Goal: Task Accomplishment & Management: Manage account settings

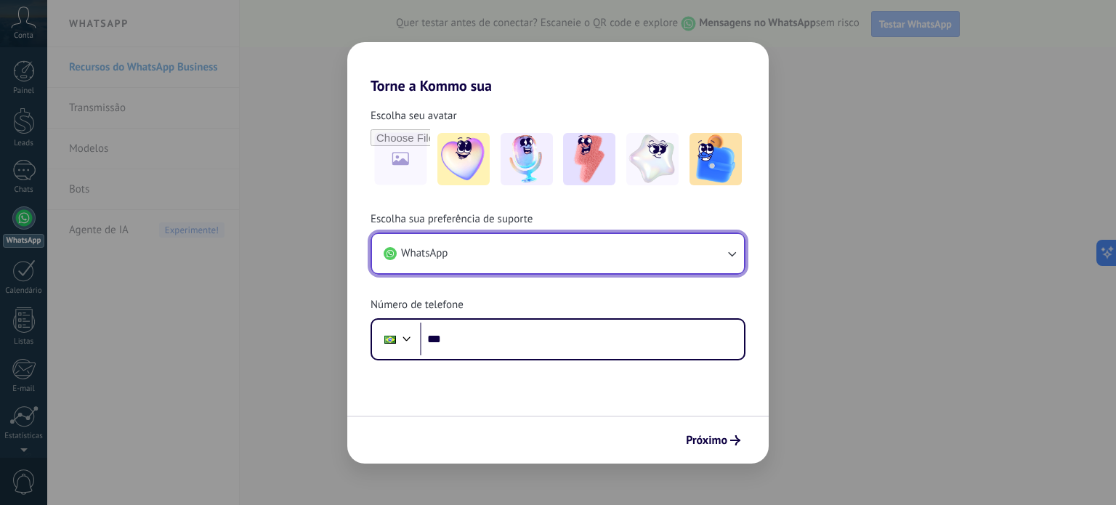
click at [482, 263] on button "WhatsApp" at bounding box center [558, 253] width 372 height 39
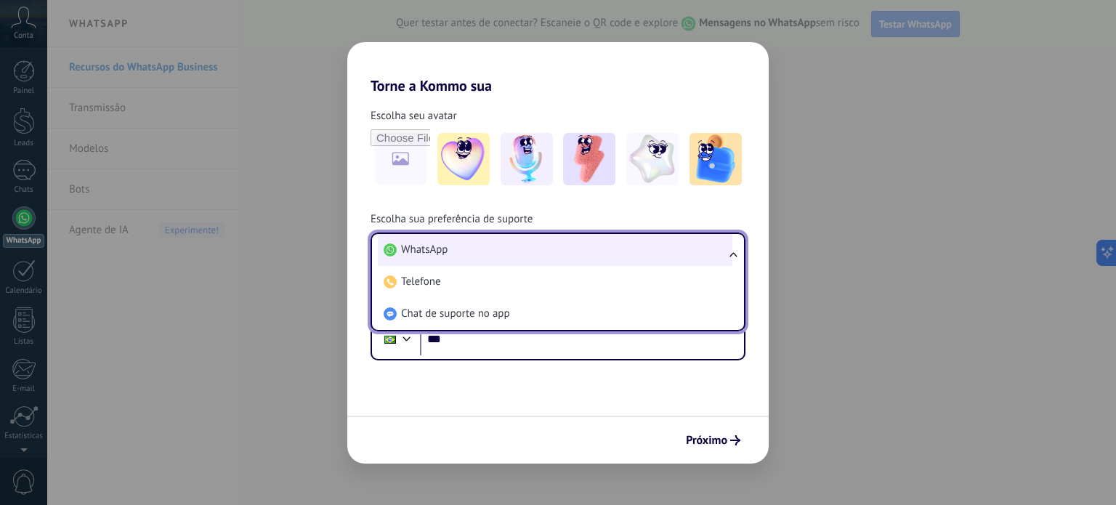
click at [453, 243] on li "WhatsApp" at bounding box center [555, 250] width 354 height 32
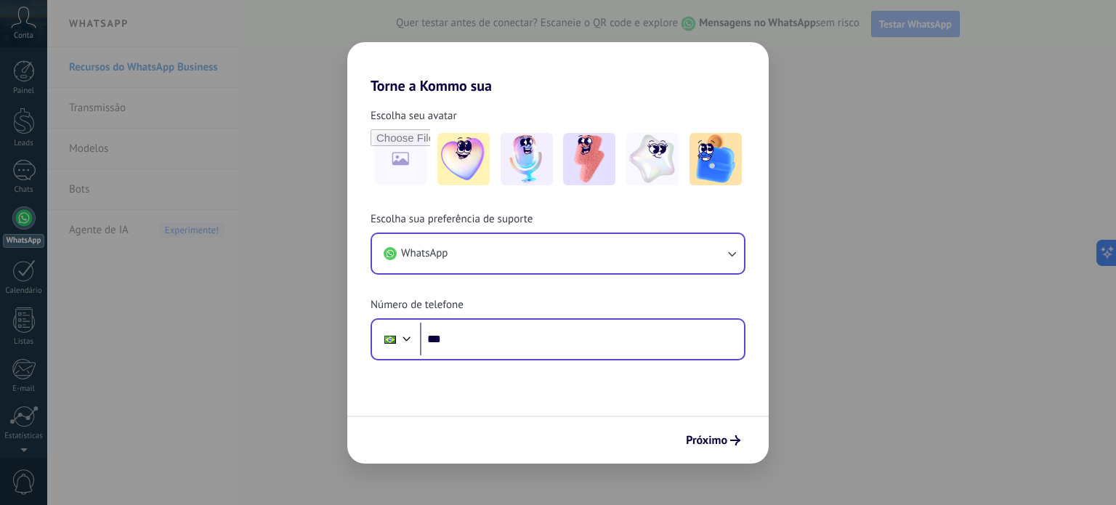
click at [489, 357] on div "Phone ***" at bounding box center [557, 339] width 375 height 42
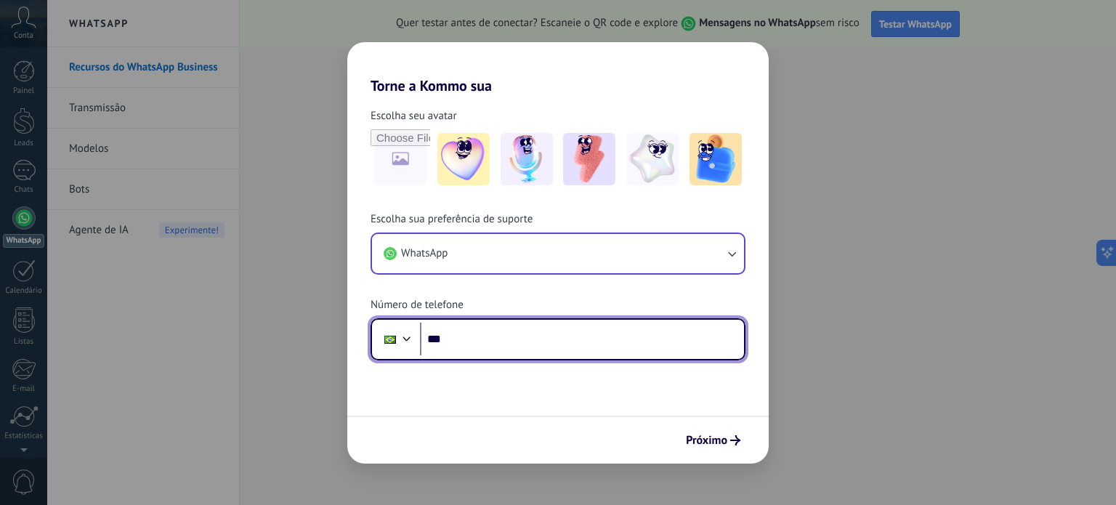
click at [491, 332] on input "***" at bounding box center [582, 339] width 324 height 33
type input "**********"
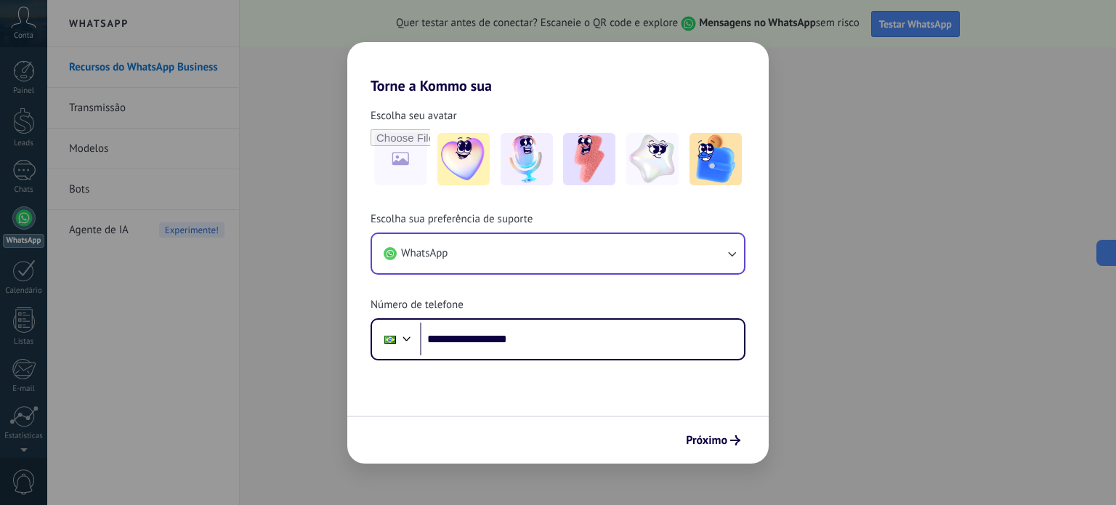
click at [702, 431] on button "Próximo" at bounding box center [713, 440] width 68 height 25
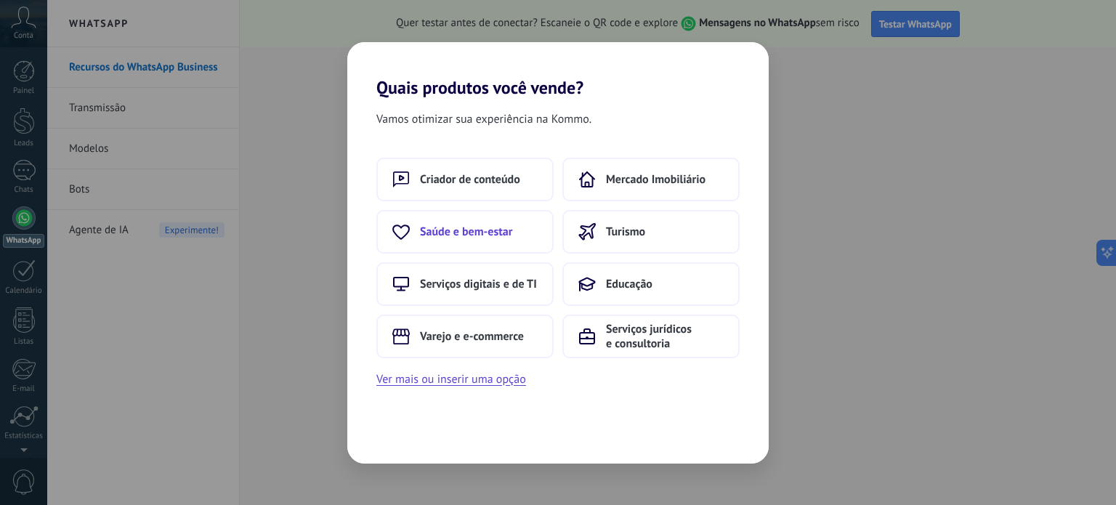
click at [449, 238] on span "Saúde e bem-estar" at bounding box center [466, 231] width 92 height 15
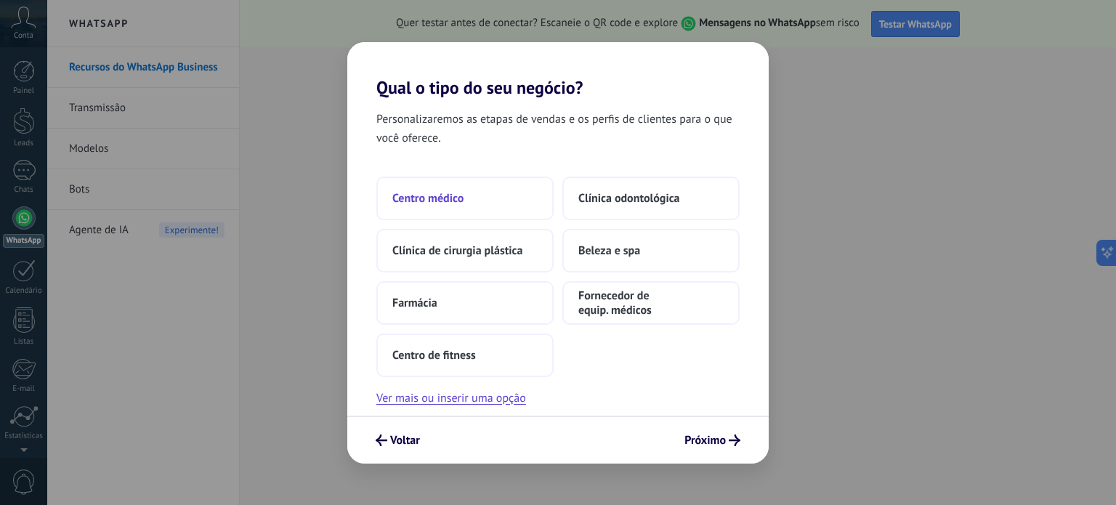
click at [471, 203] on button "Centro médico" at bounding box center [464, 199] width 177 height 44
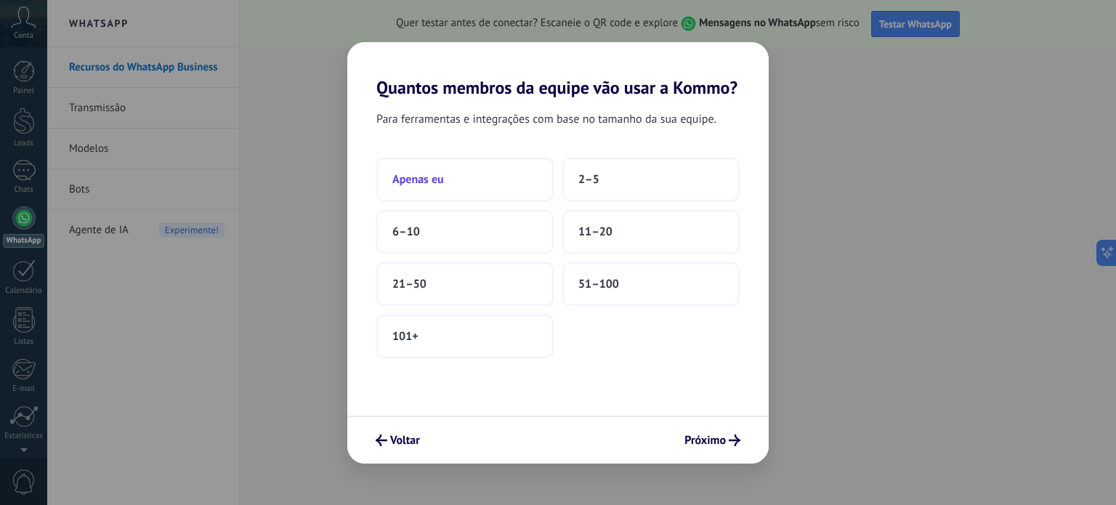
click at [459, 188] on button "Apenas eu" at bounding box center [464, 180] width 177 height 44
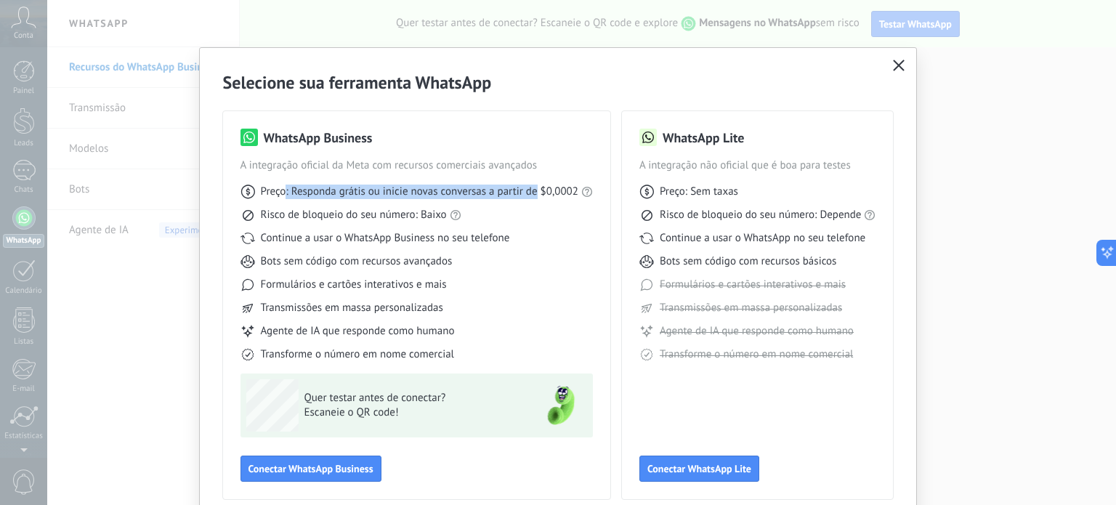
drag, startPoint x: 283, startPoint y: 184, endPoint x: 535, endPoint y: 200, distance: 253.3
click at [535, 200] on div "Preço: Responda grátis ou inicie novas conversas a partir de $0,0002 Risco de b…" at bounding box center [416, 267] width 352 height 189
click at [542, 195] on span "Preço: Responda grátis ou inicie novas conversas a partir de $0,0002" at bounding box center [419, 192] width 317 height 15
drag, startPoint x: 395, startPoint y: 192, endPoint x: 524, endPoint y: 199, distance: 129.5
click at [524, 199] on div "Preço: Responda grátis ou inicie novas conversas a partir de $0,0002 Risco de b…" at bounding box center [416, 267] width 352 height 189
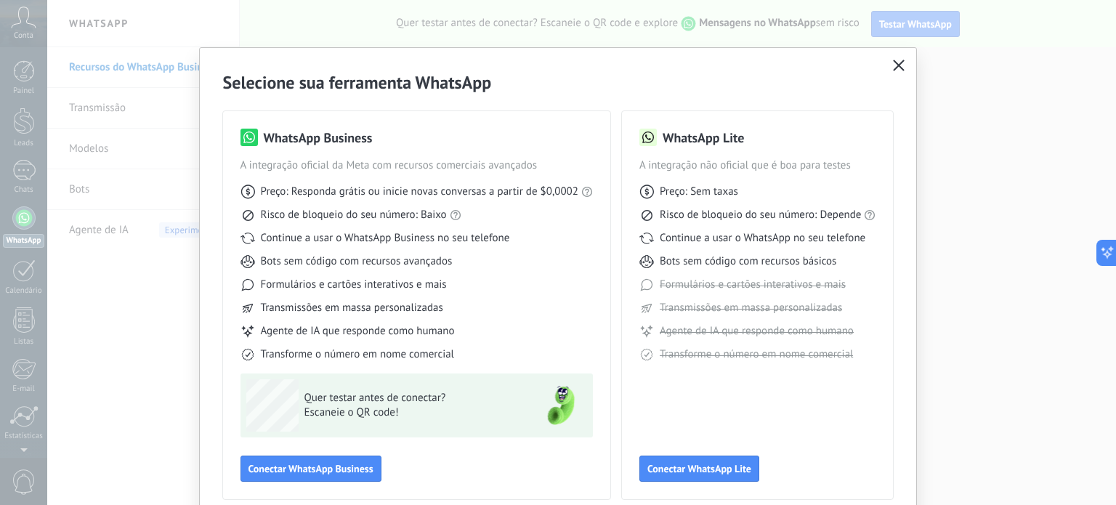
click at [556, 199] on div "Preço: Responda grátis ou inicie novas conversas a partir de $0,0002 Risco de b…" at bounding box center [416, 267] width 352 height 189
drag, startPoint x: 293, startPoint y: 189, endPoint x: 528, endPoint y: 195, distance: 234.7
click at [528, 195] on span "Preço: Responda grátis ou inicie novas conversas a partir de $0,0002" at bounding box center [419, 192] width 317 height 15
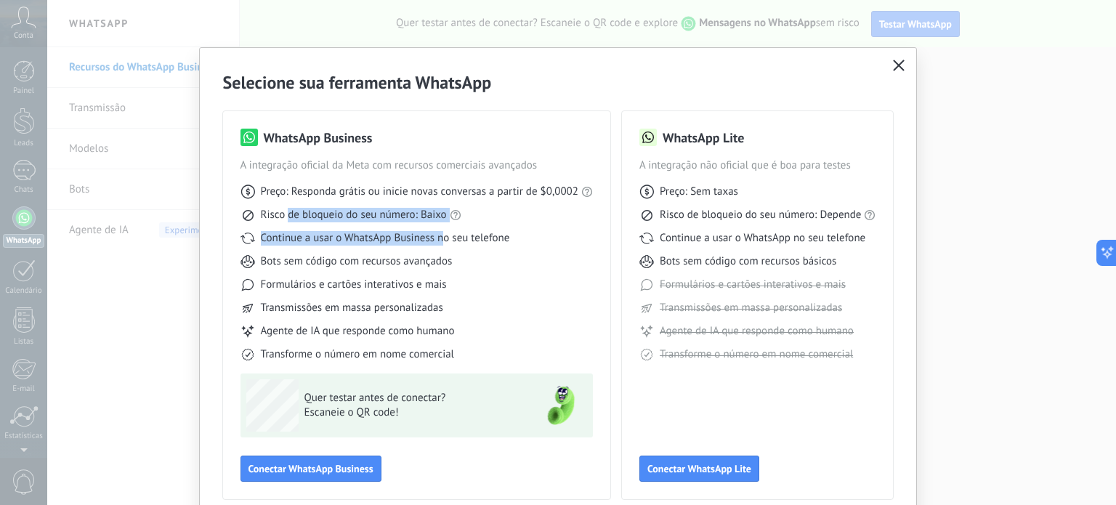
drag, startPoint x: 284, startPoint y: 220, endPoint x: 443, endPoint y: 230, distance: 159.4
click at [443, 230] on div "Preço: Responda grátis ou inicie novas conversas a partir de $0,0002 Risco de b…" at bounding box center [416, 267] width 352 height 189
click at [418, 219] on span "Risco de bloqueio do seu número: Baixo" at bounding box center [354, 215] width 186 height 15
drag, startPoint x: 397, startPoint y: 219, endPoint x: 338, endPoint y: 220, distance: 58.8
click at [339, 220] on span "Risco de bloqueio do seu número: Baixo" at bounding box center [354, 215] width 186 height 15
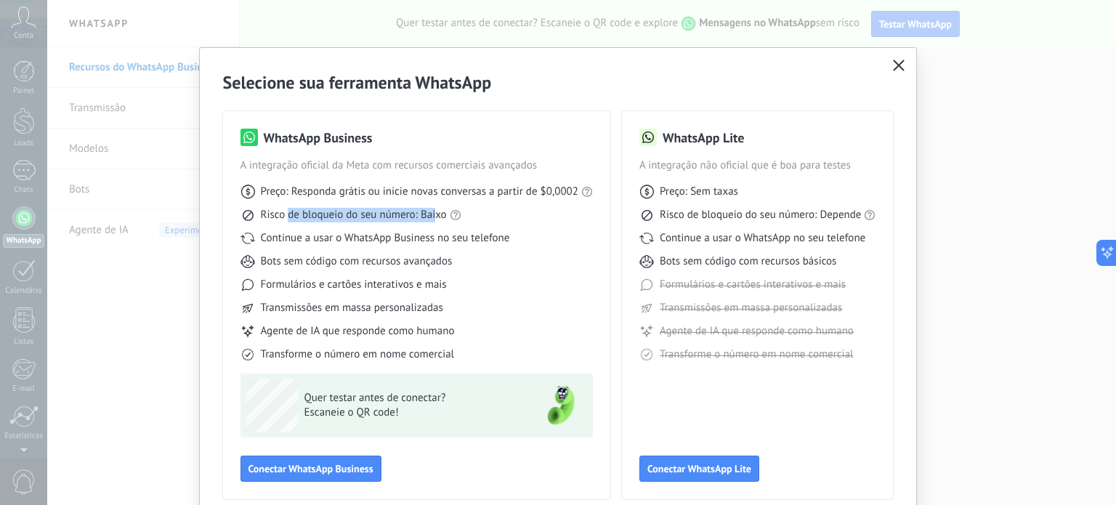
drag, startPoint x: 285, startPoint y: 217, endPoint x: 432, endPoint y: 219, distance: 147.5
click at [432, 219] on span "Risco de bloqueio do seu número: Baixo" at bounding box center [354, 215] width 186 height 15
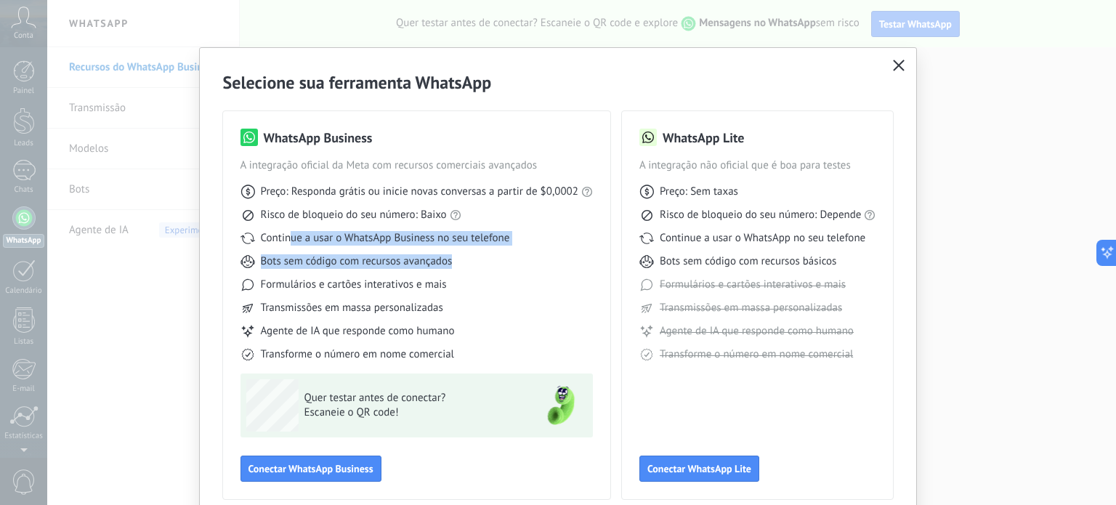
drag, startPoint x: 290, startPoint y: 243, endPoint x: 481, endPoint y: 250, distance: 191.2
click at [481, 250] on div "Preço: Responda grátis ou inicie novas conversas a partir de $0,0002 Risco de b…" at bounding box center [416, 267] width 352 height 189
drag, startPoint x: 279, startPoint y: 259, endPoint x: 390, endPoint y: 263, distance: 111.2
click at [389, 263] on span "Bots sem código com recursos avançados" at bounding box center [357, 261] width 192 height 15
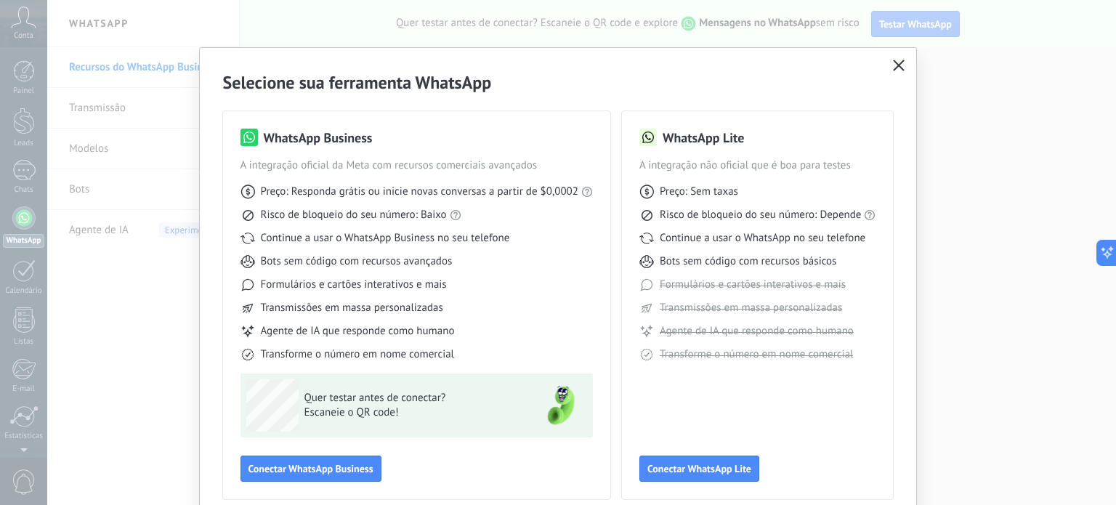
click at [400, 263] on span "Bots sem código com recursos avançados" at bounding box center [357, 261] width 192 height 15
drag, startPoint x: 325, startPoint y: 268, endPoint x: 450, endPoint y: 272, distance: 125.0
click at [450, 272] on div "Preço: Responda grátis ou inicie novas conversas a partir de $0,0002 Risco de b…" at bounding box center [416, 267] width 352 height 189
click at [452, 272] on div "Preço: Responda grátis ou inicie novas conversas a partir de $0,0002 Risco de b…" at bounding box center [416, 267] width 352 height 189
drag, startPoint x: 417, startPoint y: 282, endPoint x: 235, endPoint y: 301, distance: 182.7
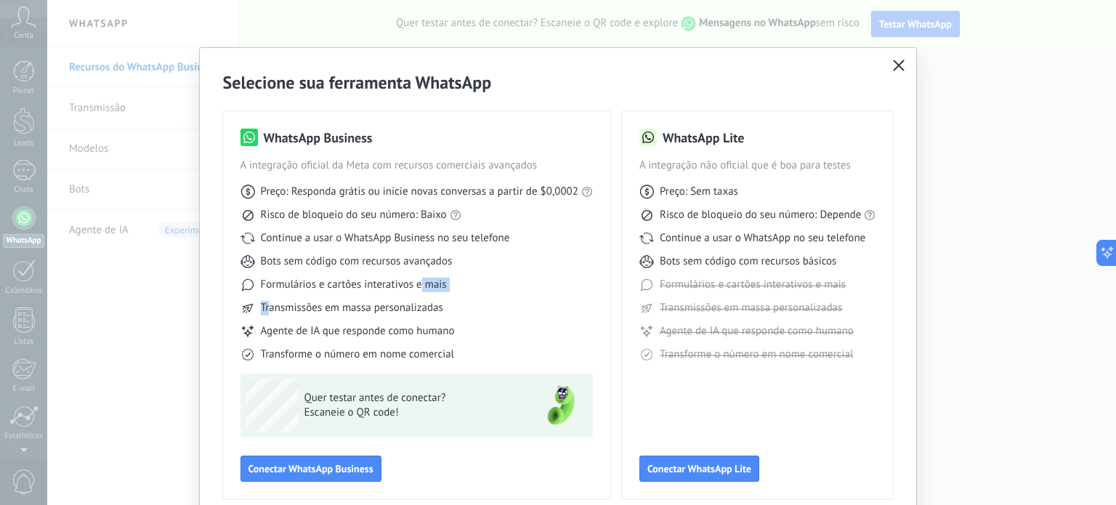
click at [262, 300] on div "Preço: Responda grátis ou inicie novas conversas a partir de $0,0002 Risco de b…" at bounding box center [416, 267] width 352 height 189
drag, startPoint x: 301, startPoint y: 306, endPoint x: 425, endPoint y: 312, distance: 124.4
click at [425, 312] on span "Transmissões em massa personalizadas" at bounding box center [352, 308] width 182 height 15
drag, startPoint x: 340, startPoint y: 323, endPoint x: 425, endPoint y: 337, distance: 86.2
click at [432, 337] on div "Preço: Responda grátis ou inicie novas conversas a partir de $0,0002 Risco de b…" at bounding box center [416, 267] width 352 height 189
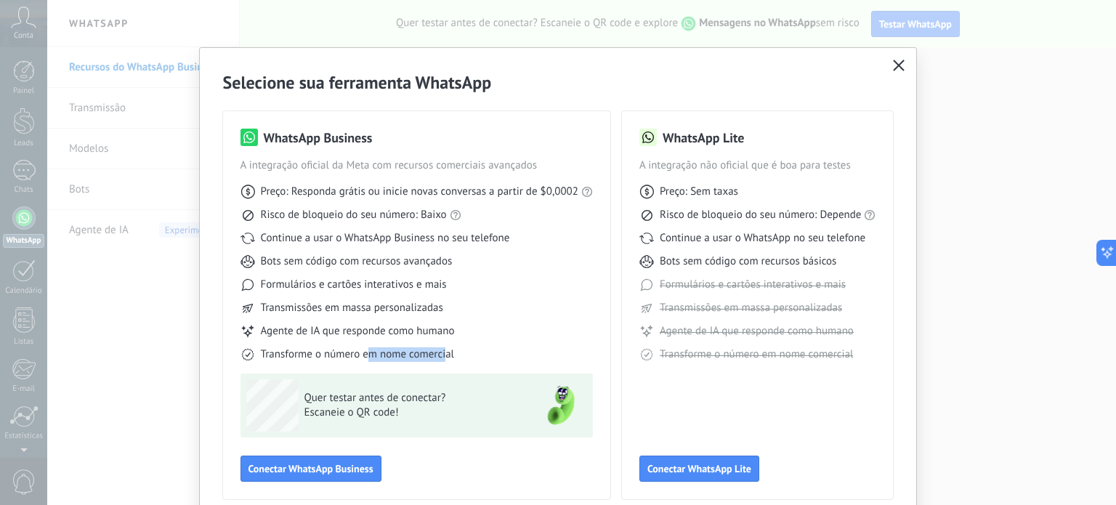
drag, startPoint x: 427, startPoint y: 347, endPoint x: 442, endPoint y: 347, distance: 14.5
click at [442, 347] on div "Preço: Responda grátis ou inicie novas conversas a partir de $0,0002 Risco de b…" at bounding box center [416, 267] width 352 height 189
click at [511, 325] on div "Agente de IA que responde como humano" at bounding box center [416, 331] width 352 height 15
drag, startPoint x: 674, startPoint y: 191, endPoint x: 736, endPoint y: 194, distance: 61.8
click at [736, 194] on div "Preço: Sem taxas" at bounding box center [757, 192] width 237 height 15
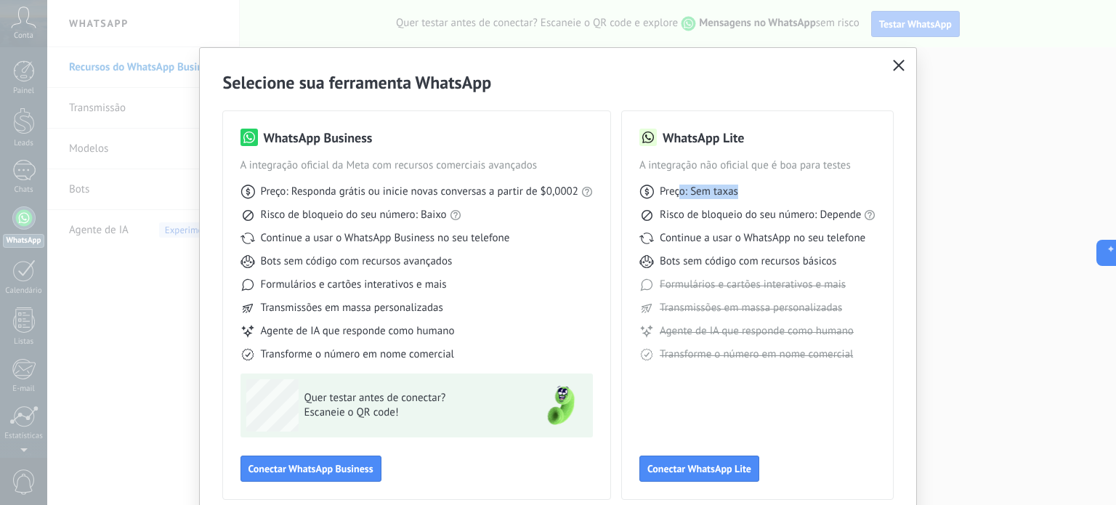
click at [737, 194] on div "Preço: Sem taxas" at bounding box center [757, 192] width 237 height 15
drag, startPoint x: 660, startPoint y: 211, endPoint x: 857, endPoint y: 216, distance: 196.9
click at [857, 216] on span "Risco de bloqueio do seu número: Depende" at bounding box center [761, 215] width 202 height 15
drag, startPoint x: 702, startPoint y: 241, endPoint x: 838, endPoint y: 246, distance: 135.2
click at [838, 246] on div "Preço: Sem taxas Risco de bloqueio do seu número: Depende Continue a usar o Wha…" at bounding box center [757, 267] width 237 height 189
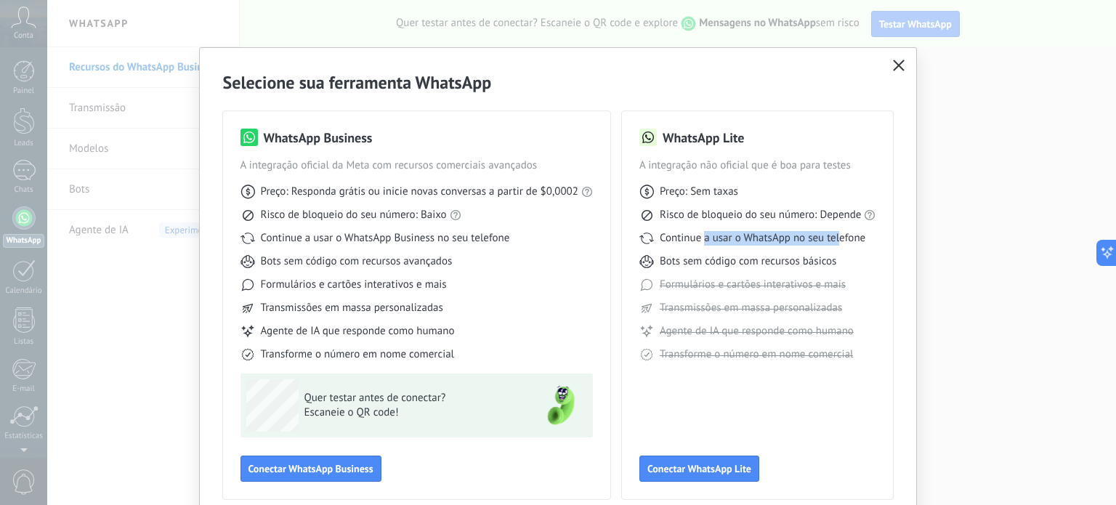
click at [838, 246] on div "Preço: Sem taxas Risco de bloqueio do seu número: Depende Continue a usar o Wha…" at bounding box center [757, 267] width 237 height 189
drag, startPoint x: 692, startPoint y: 254, endPoint x: 822, endPoint y: 267, distance: 130.6
click at [822, 267] on span "Bots sem código com recursos básicos" at bounding box center [748, 261] width 177 height 15
click at [822, 266] on span "Bots sem código com recursos básicos" at bounding box center [748, 261] width 177 height 15
click at [325, 464] on span "Conectar WhatsApp Business" at bounding box center [310, 468] width 125 height 10
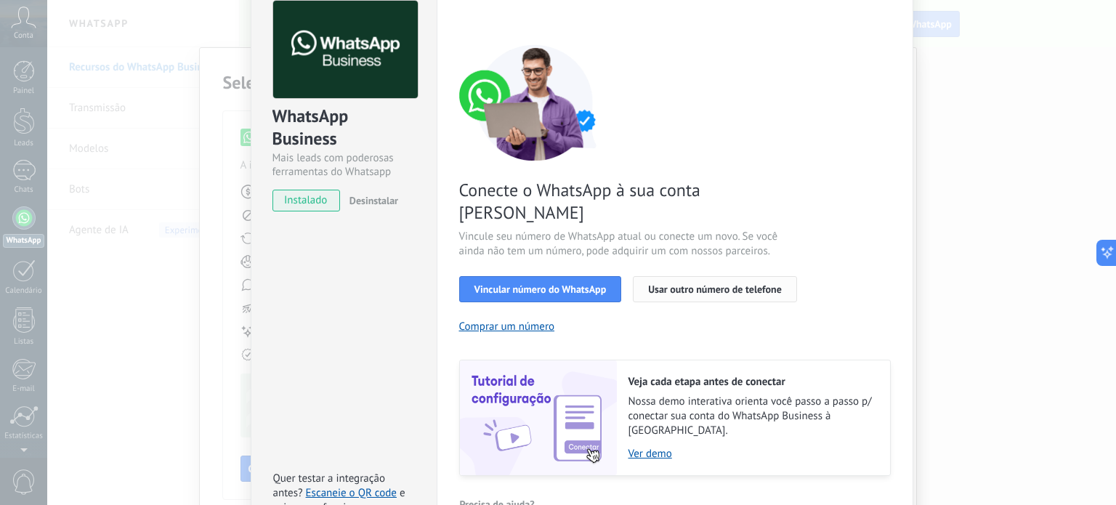
scroll to position [129, 0]
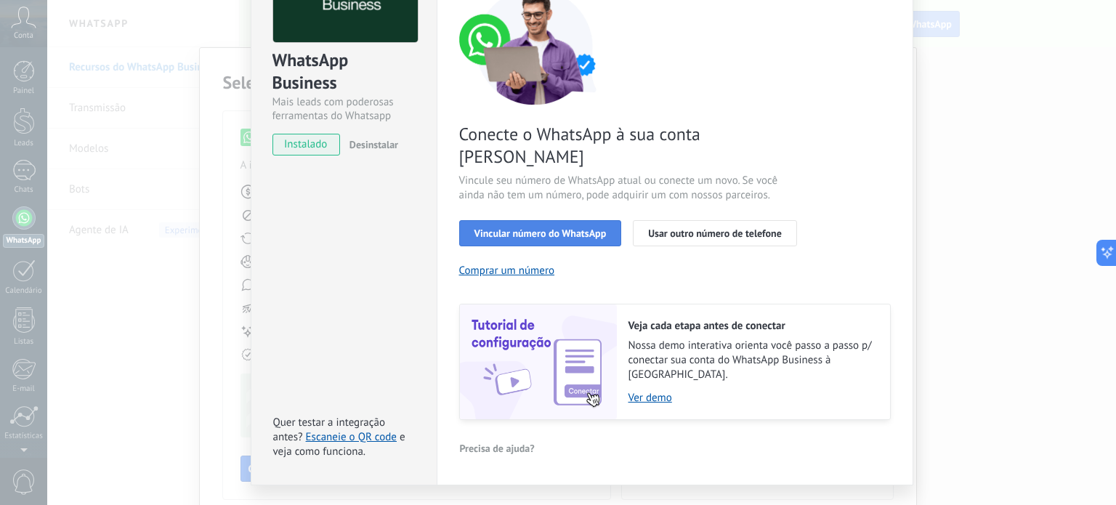
click at [511, 228] on span "Vincular número do WhatsApp" at bounding box center [540, 233] width 132 height 10
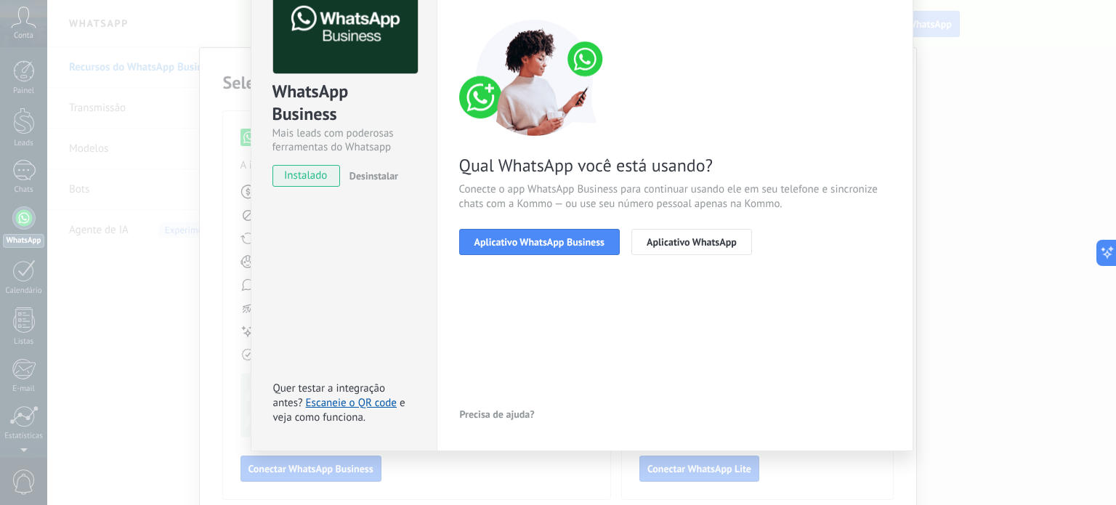
scroll to position [25, 0]
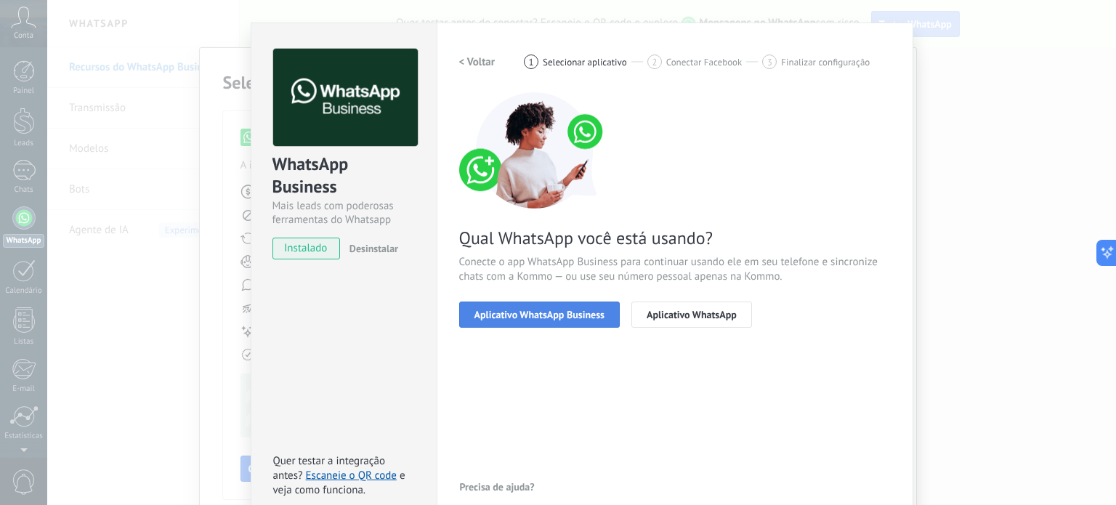
click at [522, 316] on span "Aplicativo WhatsApp Business" at bounding box center [539, 314] width 130 height 10
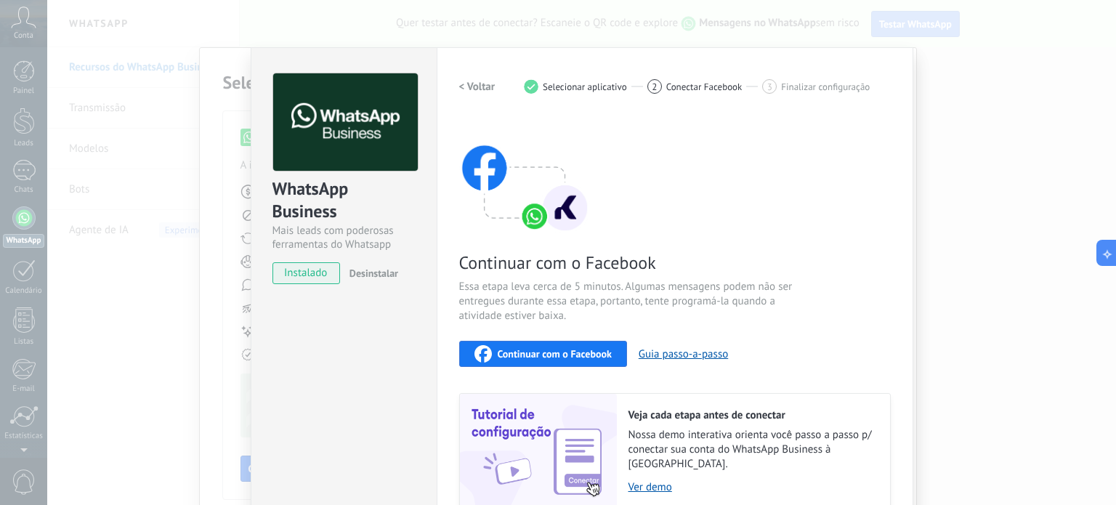
scroll to position [112, 0]
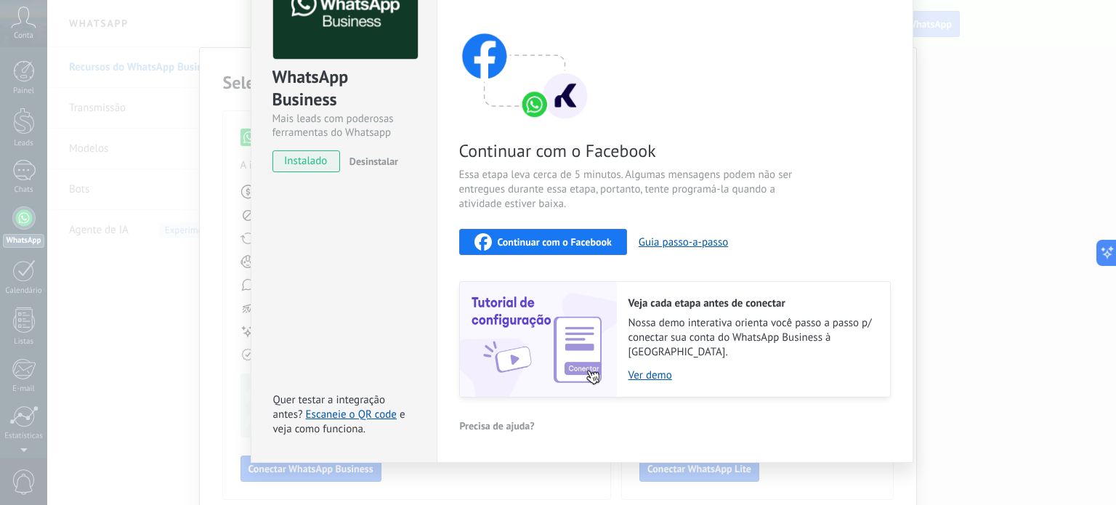
click at [244, 413] on div "WhatsApp Business Mais leads com poderosas ferramentas do Whatsapp instalado De…" at bounding box center [581, 252] width 1069 height 505
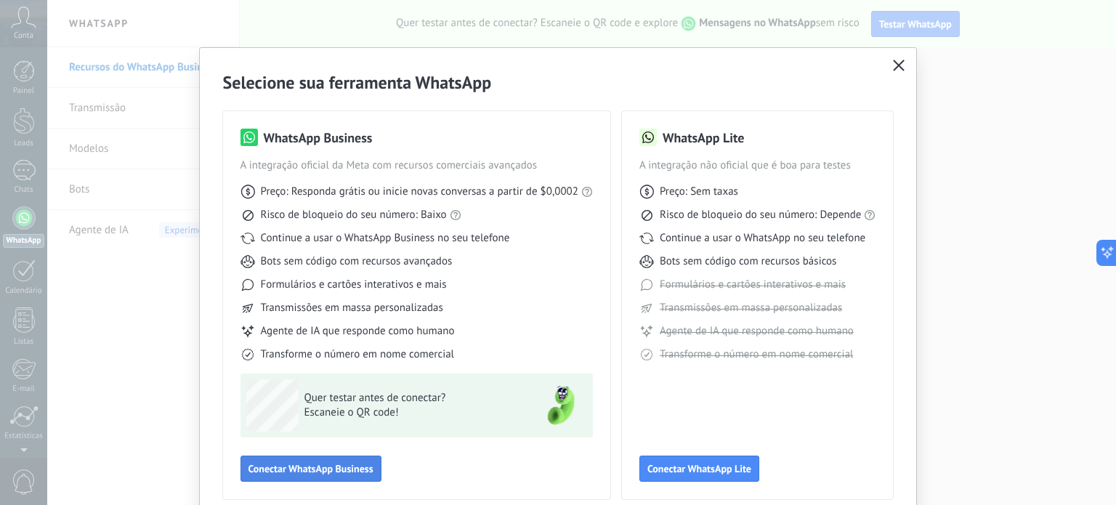
click at [310, 467] on span "Conectar WhatsApp Business" at bounding box center [310, 468] width 125 height 10
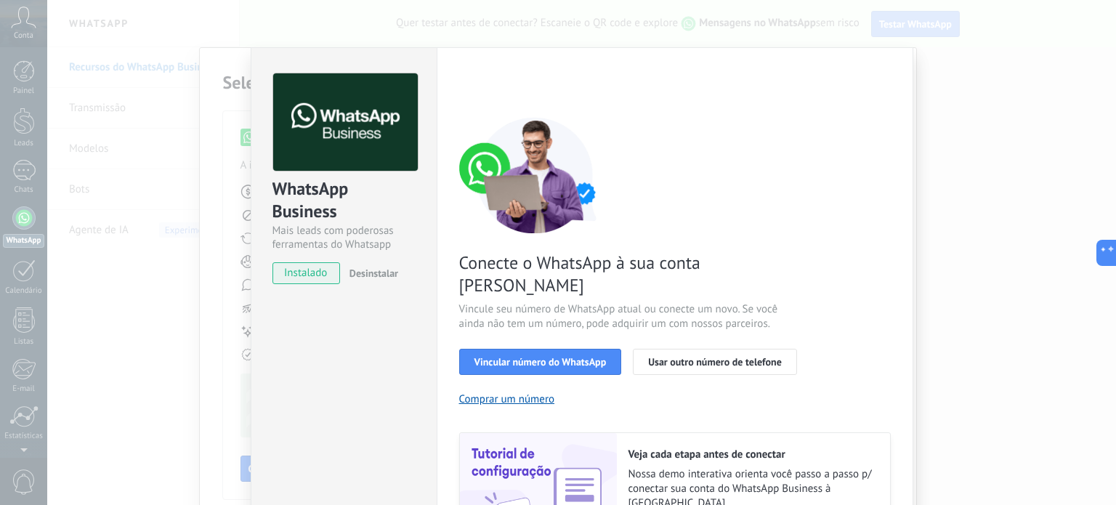
click at [380, 279] on span "Desinstalar" at bounding box center [373, 273] width 49 height 13
click at [305, 280] on span "instalado" at bounding box center [306, 273] width 66 height 22
click at [301, 269] on span "instalado" at bounding box center [306, 273] width 66 height 22
drag, startPoint x: 306, startPoint y: 217, endPoint x: 306, endPoint y: 235, distance: 17.4
click at [306, 235] on div "WhatsApp Business Mais leads com poderosas ferramentas do Whatsapp" at bounding box center [343, 214] width 143 height 74
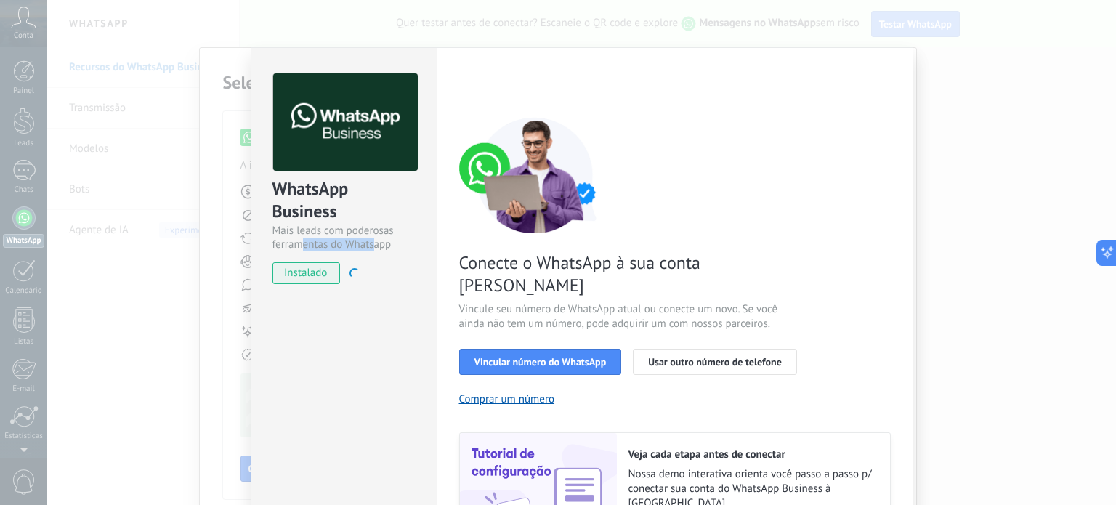
drag, startPoint x: 301, startPoint y: 246, endPoint x: 369, endPoint y: 244, distance: 67.6
click at [369, 244] on div "Mais leads com poderosas ferramentas do Whatsapp" at bounding box center [343, 238] width 143 height 28
drag, startPoint x: 389, startPoint y: 249, endPoint x: 291, endPoint y: 206, distance: 107.3
click at [291, 206] on div "WhatsApp Business Mais leads com poderosas ferramentas do Whatsapp" at bounding box center [343, 214] width 143 height 74
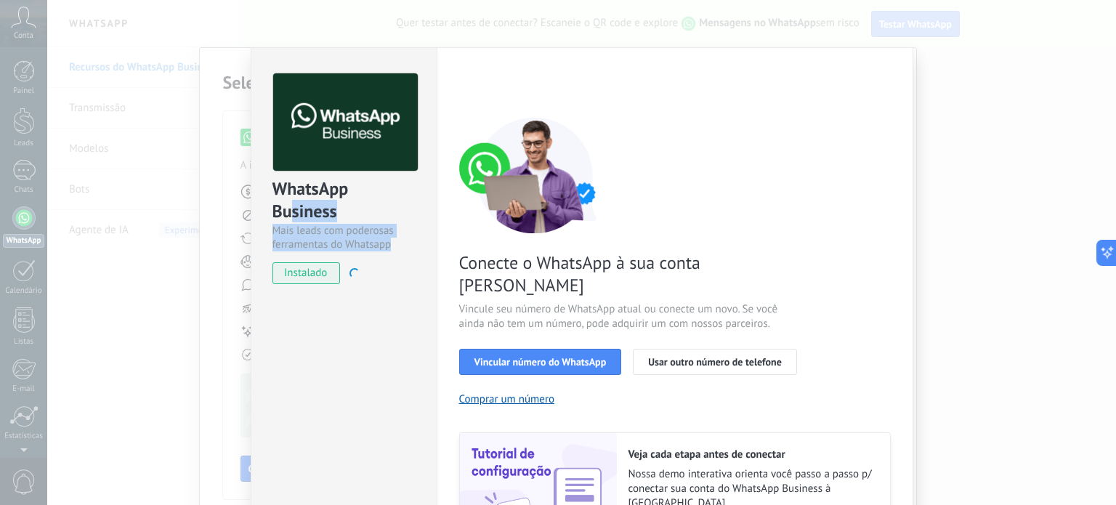
click at [291, 206] on div "WhatsApp Business" at bounding box center [343, 200] width 143 height 46
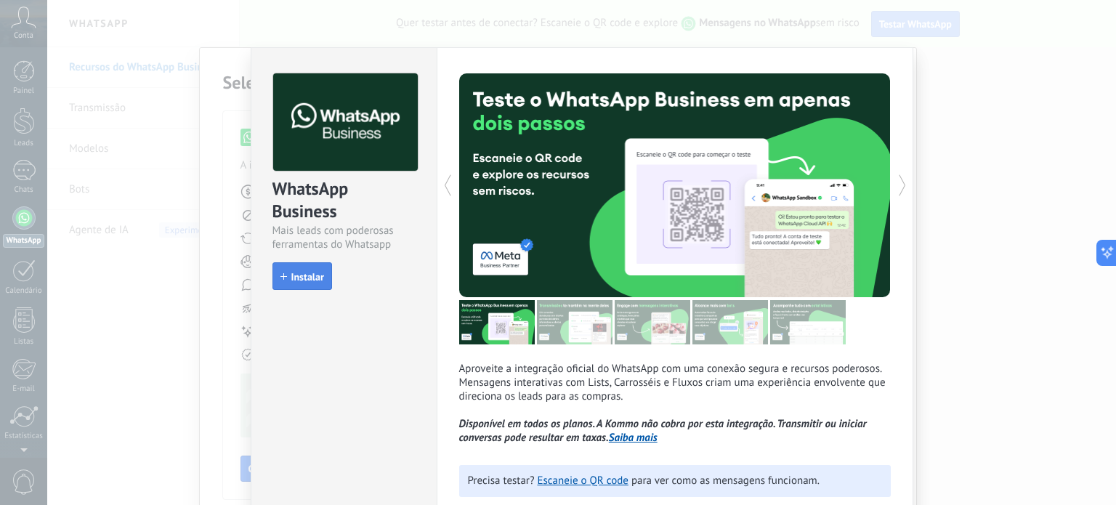
click at [304, 272] on span "Instalar" at bounding box center [307, 277] width 33 height 10
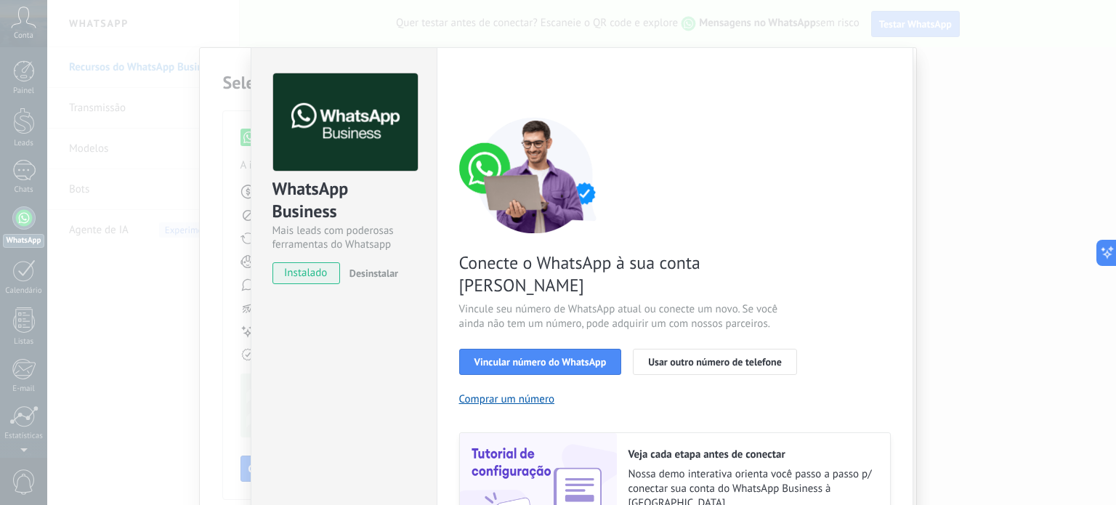
scroll to position [129, 0]
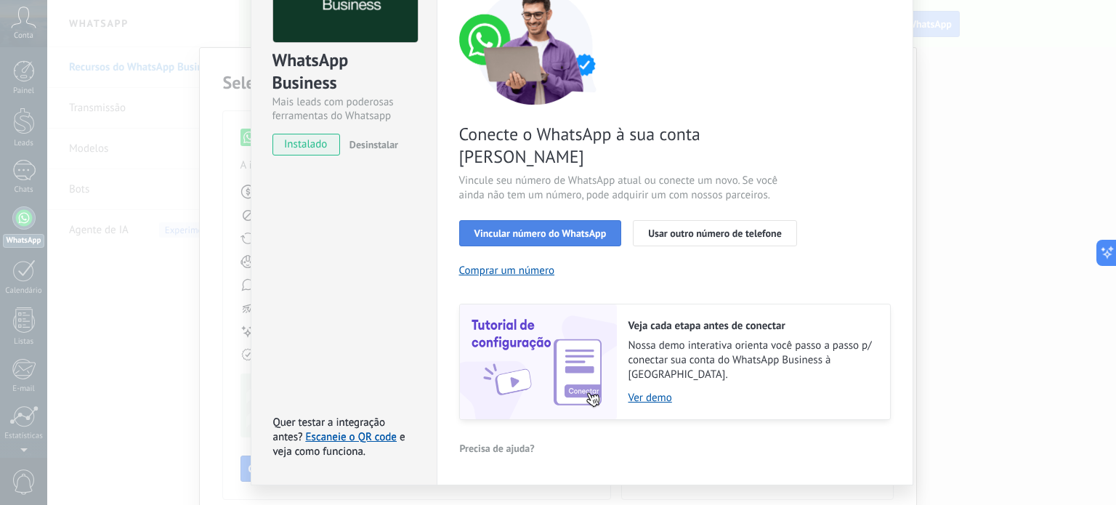
click at [523, 228] on span "Vincular número do WhatsApp" at bounding box center [540, 233] width 132 height 10
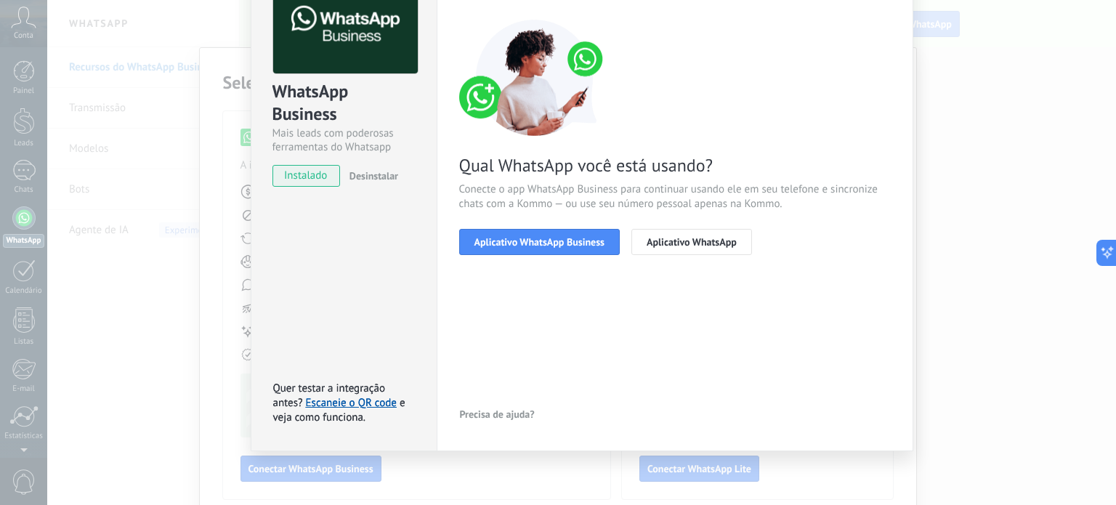
scroll to position [25, 0]
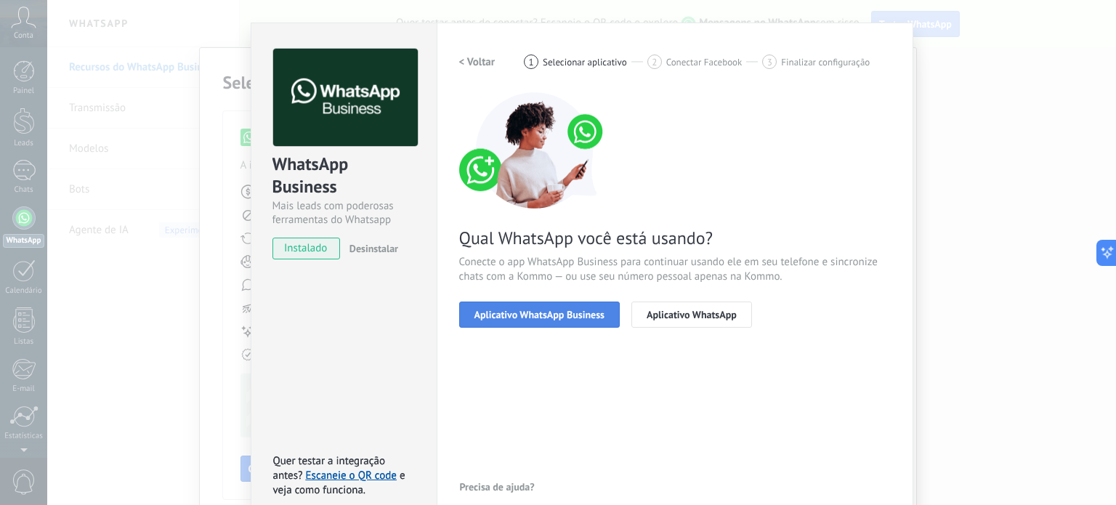
click at [576, 316] on span "Aplicativo WhatsApp Business" at bounding box center [539, 314] width 130 height 10
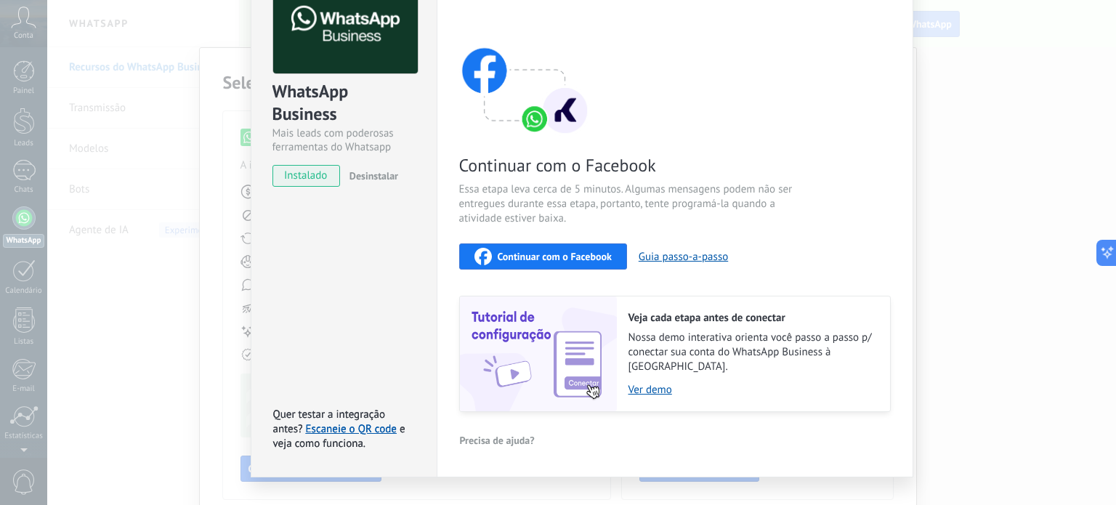
scroll to position [0, 0]
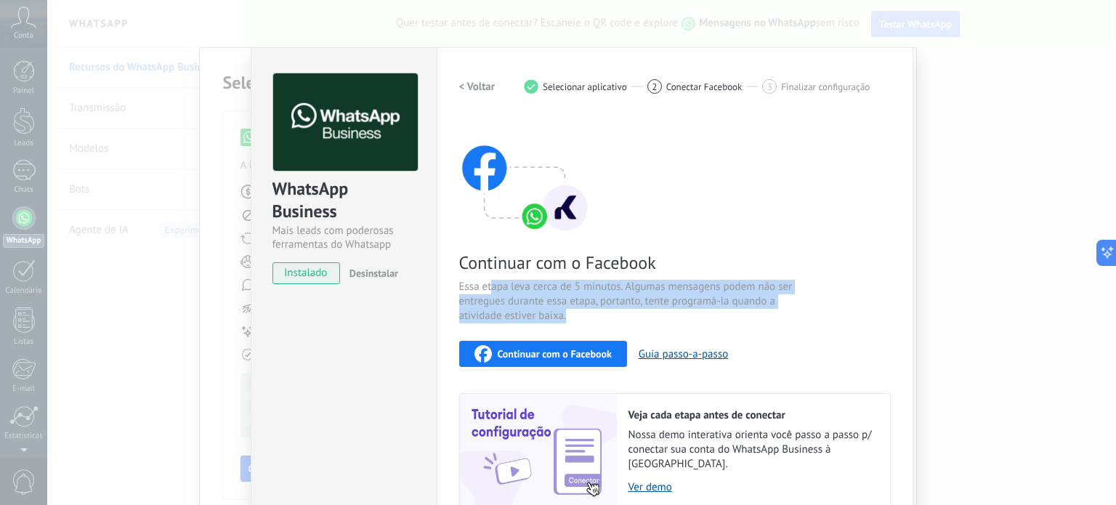
drag, startPoint x: 520, startPoint y: 287, endPoint x: 828, endPoint y: 301, distance: 308.3
click at [828, 301] on div "Continuar com o Facebook Essa etapa leva cerca de 5 minutos. Algumas mensagens …" at bounding box center [674, 313] width 431 height 392
click at [665, 293] on span "Essa etapa leva cerca de 5 minutos. Algumas mensagens podem não ser entregues d…" at bounding box center [632, 302] width 346 height 44
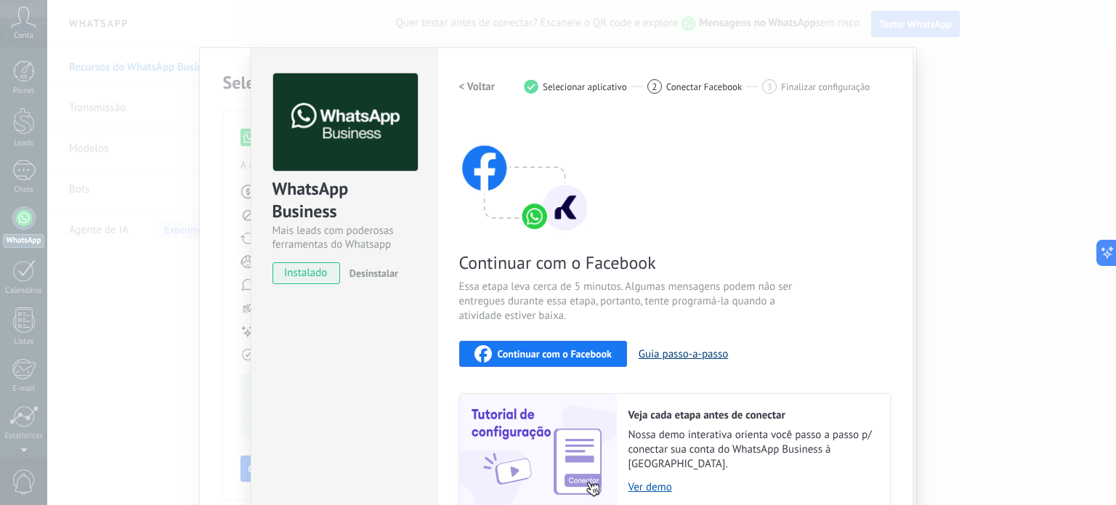
click at [670, 354] on button "Guia passo-a-passo" at bounding box center [683, 354] width 89 height 14
click at [535, 368] on div "Continuar com o Facebook Essa etapa leva cerca de 5 minutos. Algumas mensagens …" at bounding box center [674, 313] width 431 height 392
click at [535, 362] on button "Continuar com o Facebook" at bounding box center [543, 354] width 168 height 26
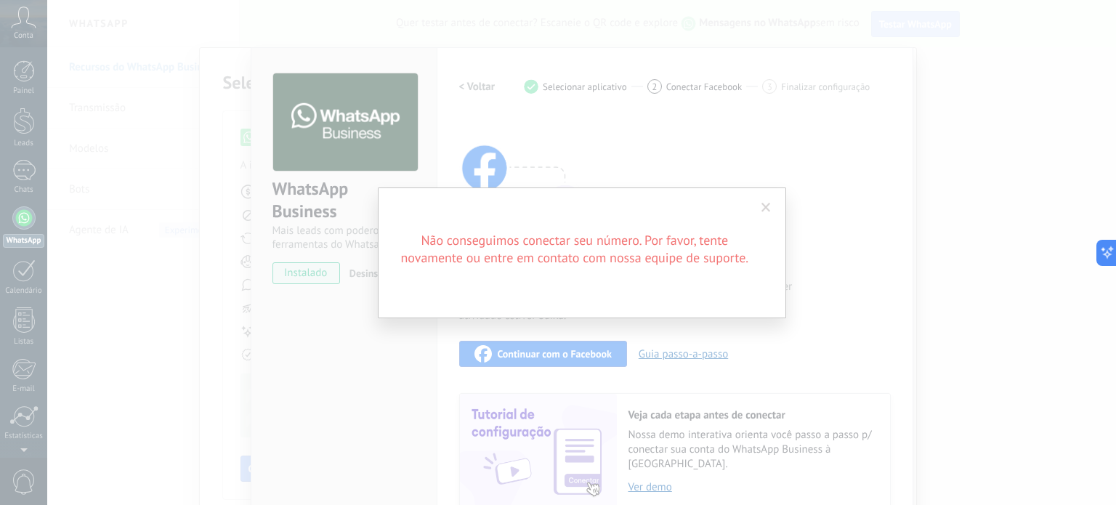
click at [761, 210] on span at bounding box center [765, 208] width 9 height 10
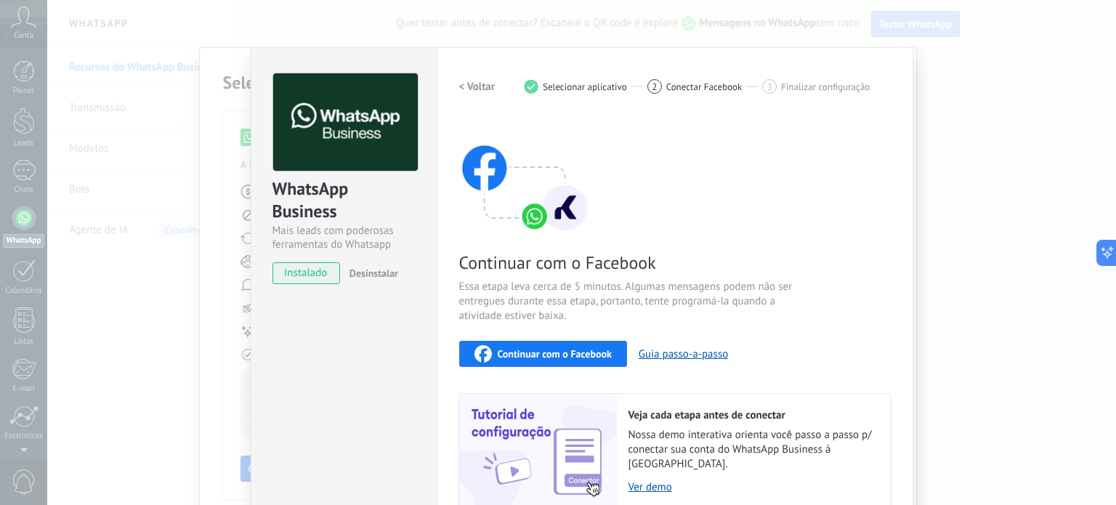
click at [758, 142] on div "Continuar com o Facebook Essa etapa leva cerca de 5 minutos. Algumas mensagens …" at bounding box center [674, 313] width 431 height 392
click at [1079, 85] on div "WhatsApp Business Mais leads com poderosas ferramentas do Whatsapp instalado De…" at bounding box center [581, 252] width 1069 height 505
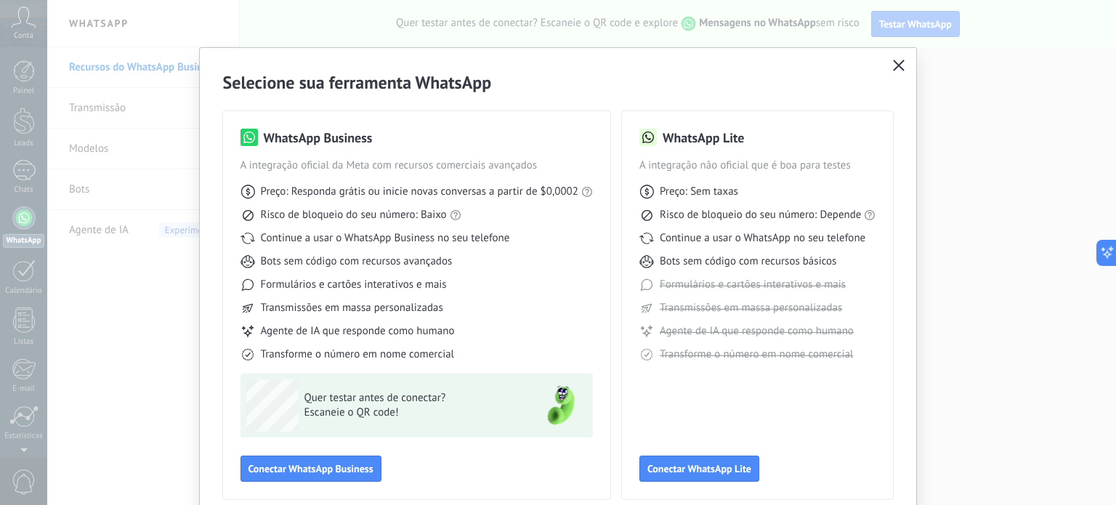
click at [893, 61] on icon "button" at bounding box center [899, 66] width 12 height 12
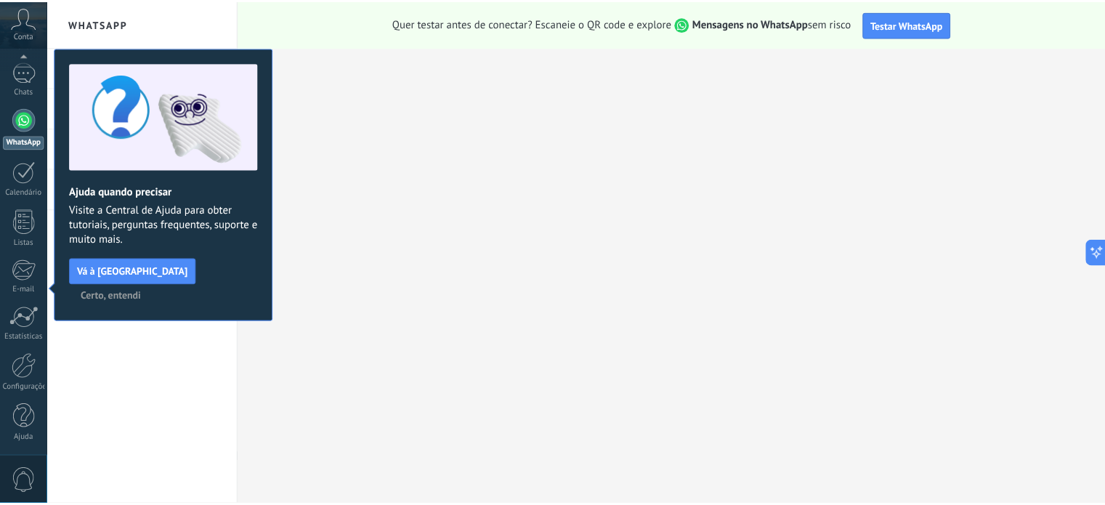
scroll to position [99, 0]
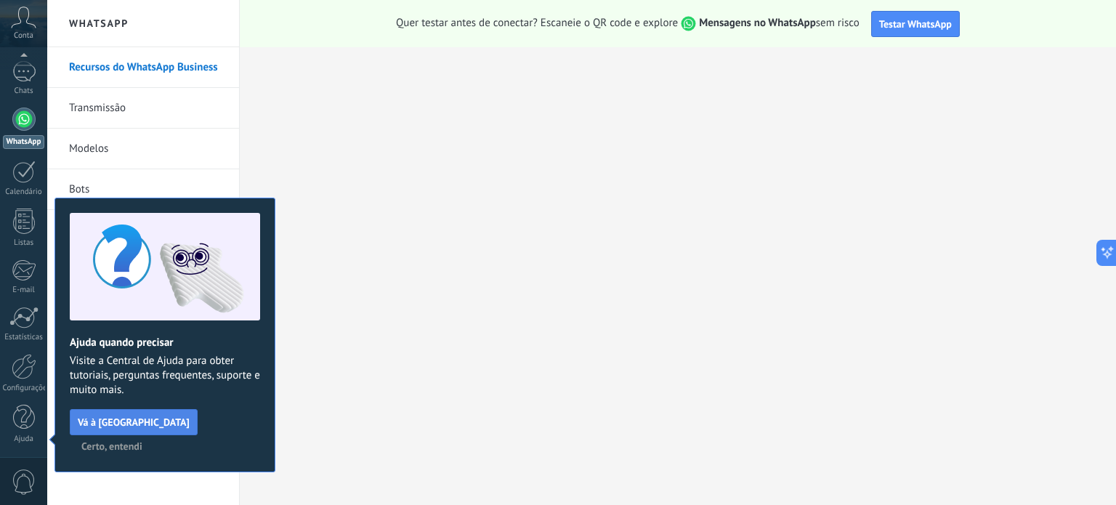
click at [154, 429] on button "Vá à Central de Ajuda" at bounding box center [134, 422] width 128 height 26
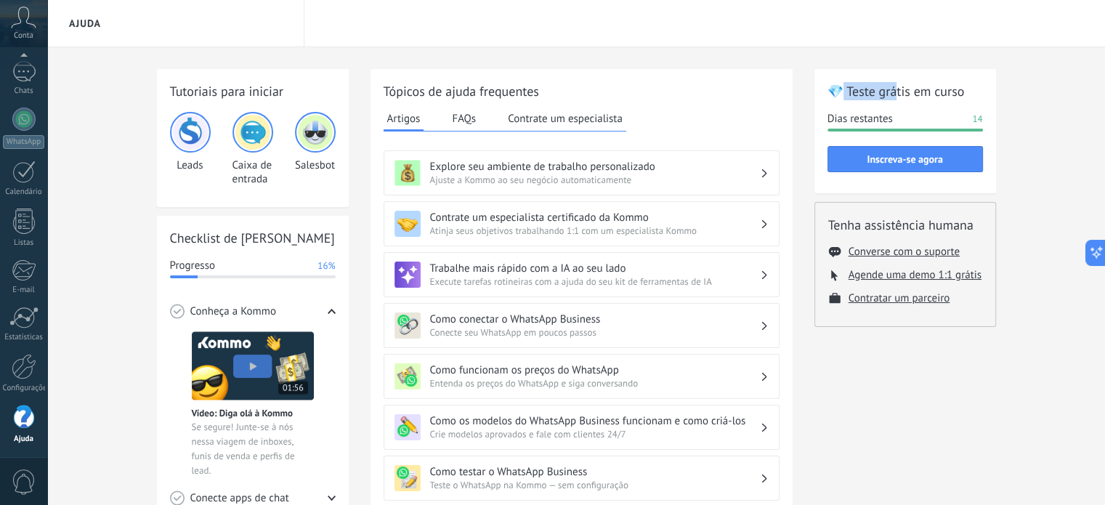
click at [842, 94] on h2 "💎 Teste grátis em curso" at bounding box center [904, 91] width 155 height 18
click at [1022, 100] on div "Tutoriais para iniciar Leads Caixa de entrada Salesbot Checklist de Início Rápi…" at bounding box center [576, 498] width 1058 height 902
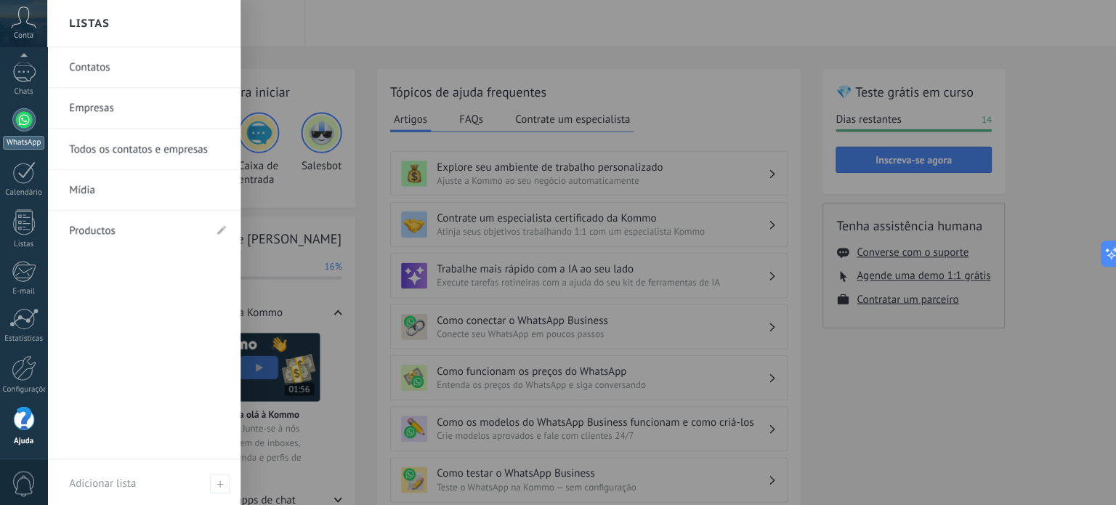
click at [38, 126] on link "WhatsApp" at bounding box center [23, 128] width 47 height 41
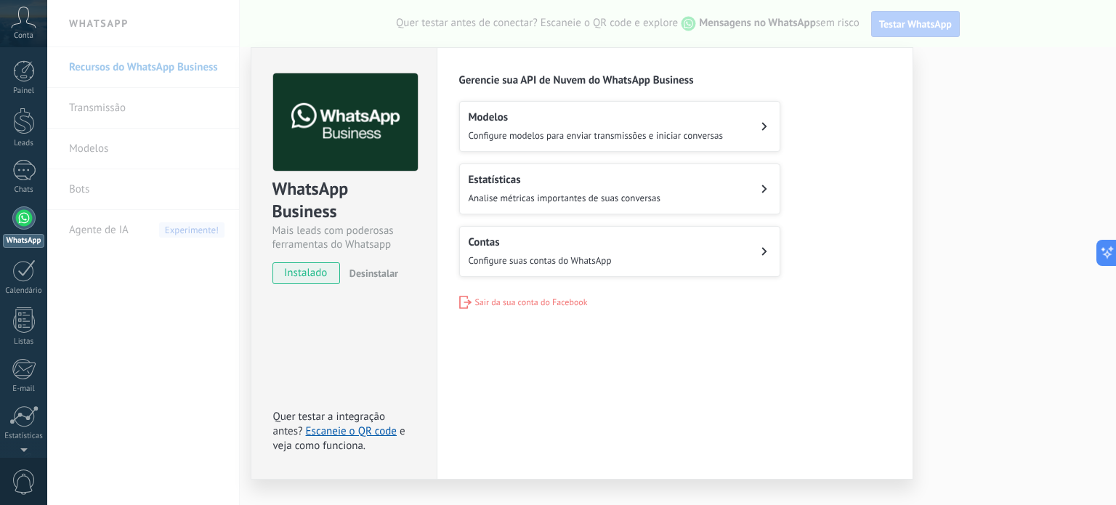
click at [548, 139] on span "Configure modelos para enviar transmissões e iniciar conversas" at bounding box center [596, 135] width 254 height 12
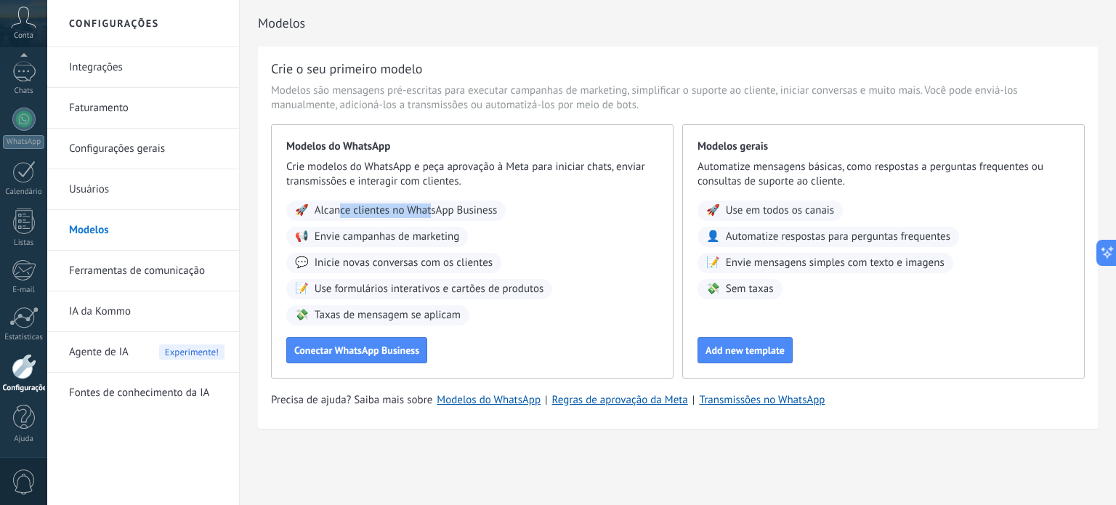
drag, startPoint x: 341, startPoint y: 211, endPoint x: 431, endPoint y: 208, distance: 90.1
click at [431, 208] on span "Alcance clientes no WhatsApp Business" at bounding box center [406, 210] width 183 height 15
drag, startPoint x: 405, startPoint y: 290, endPoint x: 371, endPoint y: 287, distance: 34.3
click at [371, 287] on div "🚀 Alcance clientes no WhatsApp Business 📢 Envie campanhas de marketing 💬 Inicie…" at bounding box center [472, 262] width 372 height 125
click at [371, 286] on span "Use formulários interativos e cartões de produtos" at bounding box center [430, 289] width 230 height 15
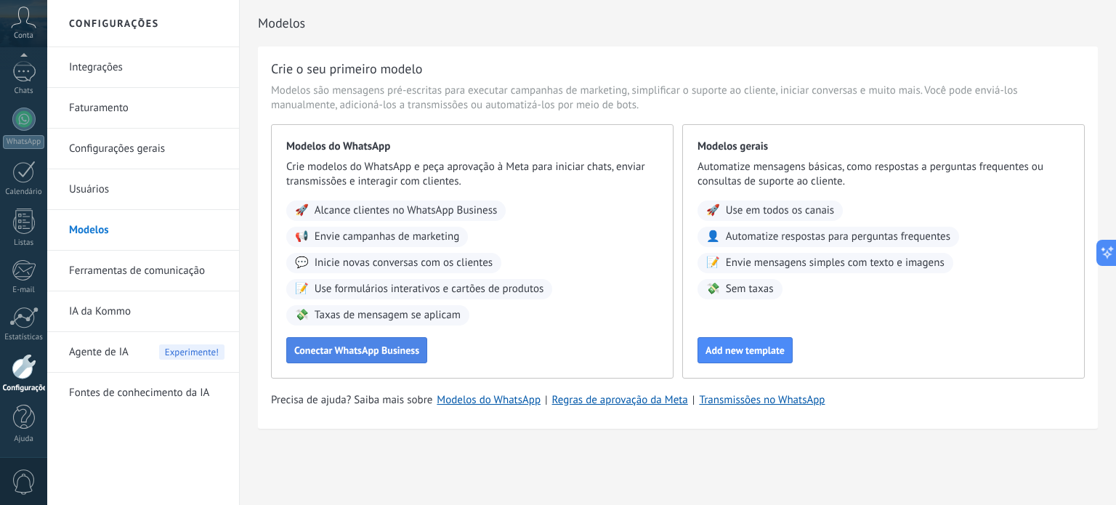
click at [384, 353] on span "Conectar WhatsApp Business" at bounding box center [356, 350] width 125 height 10
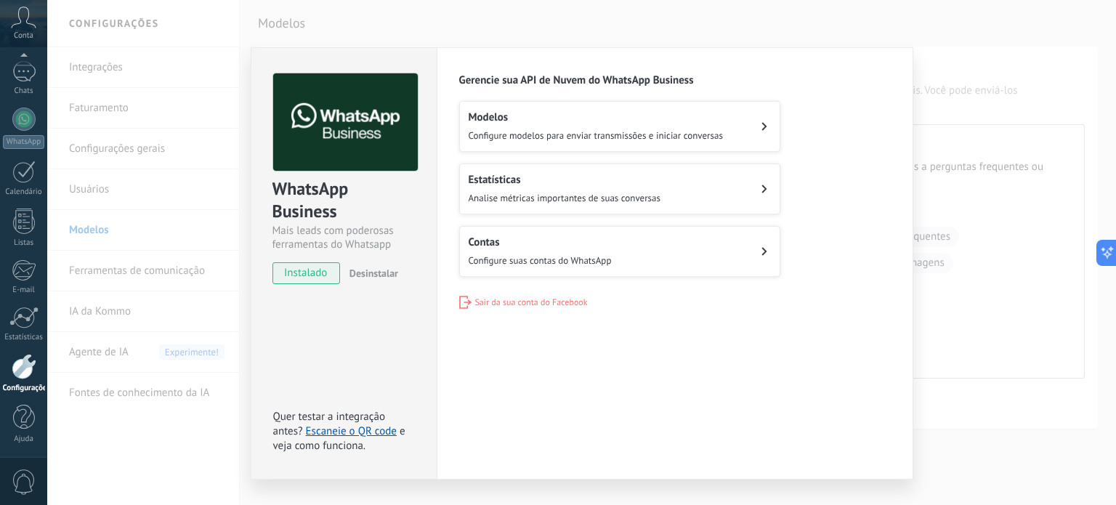
click at [490, 272] on button "Contas Configure suas contas do WhatsApp" at bounding box center [619, 251] width 321 height 51
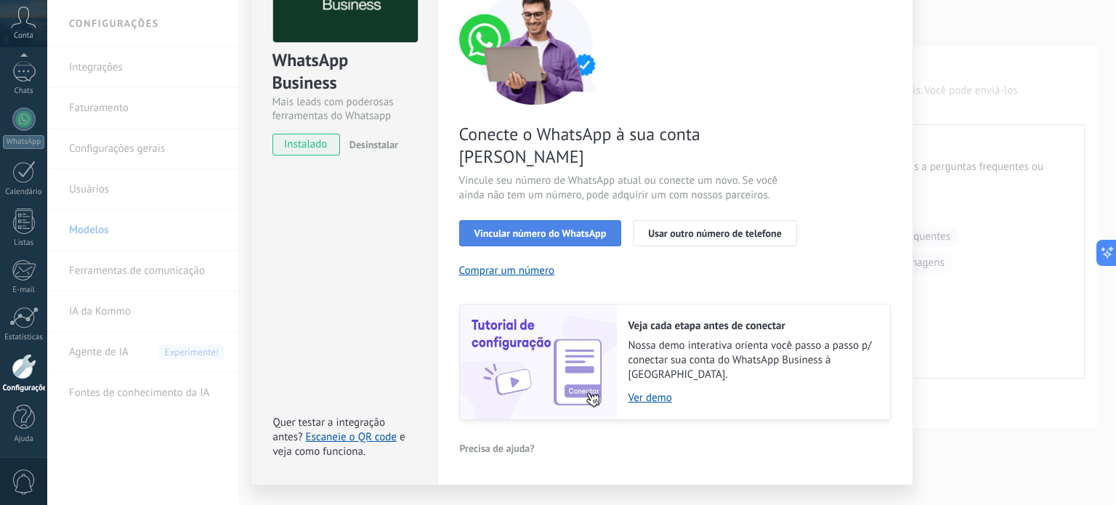
click at [530, 228] on span "Vincular número do WhatsApp" at bounding box center [540, 233] width 132 height 10
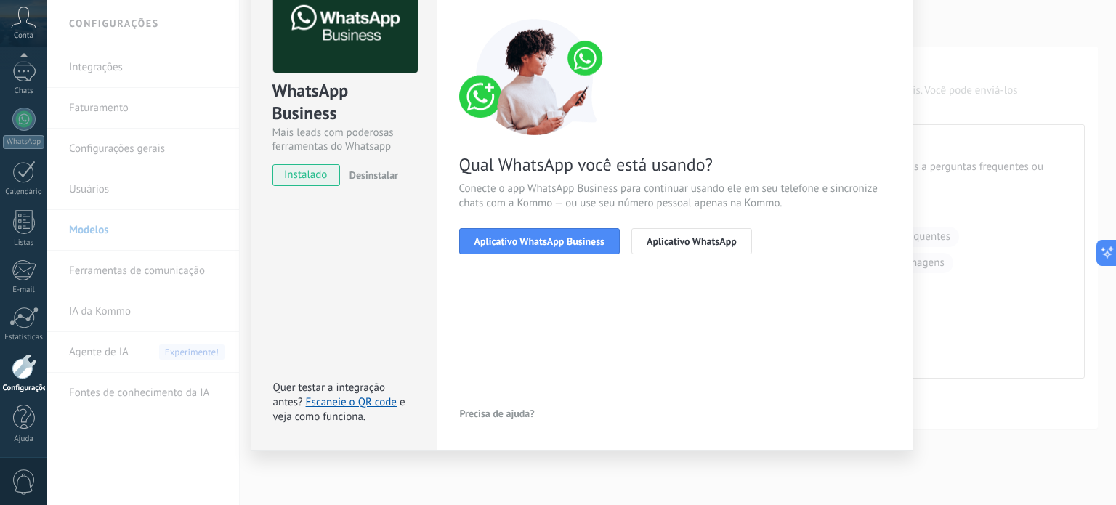
scroll to position [97, 0]
click at [523, 246] on span "Aplicativo WhatsApp Business" at bounding box center [539, 242] width 130 height 10
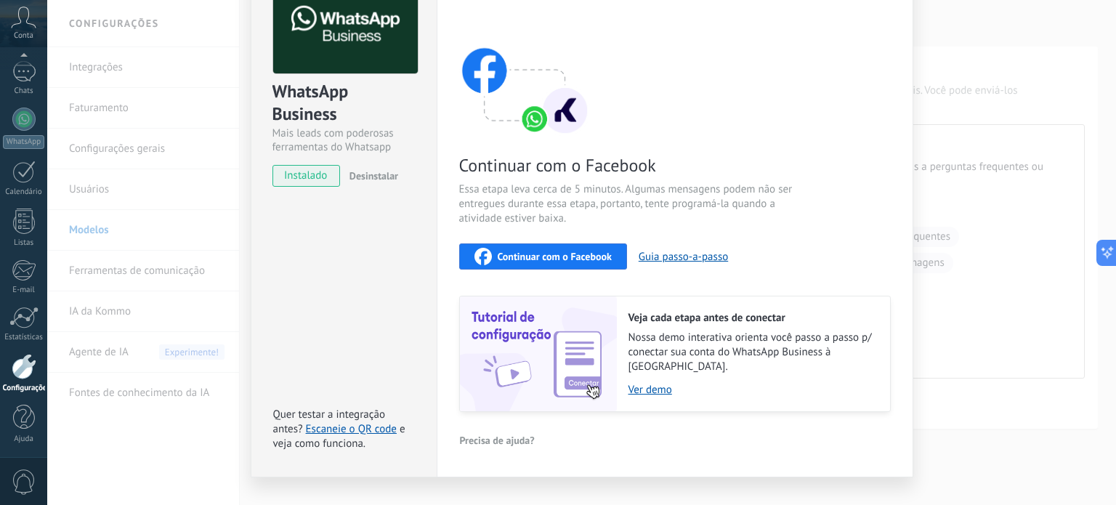
click at [521, 265] on button "Continuar com o Facebook" at bounding box center [543, 256] width 168 height 26
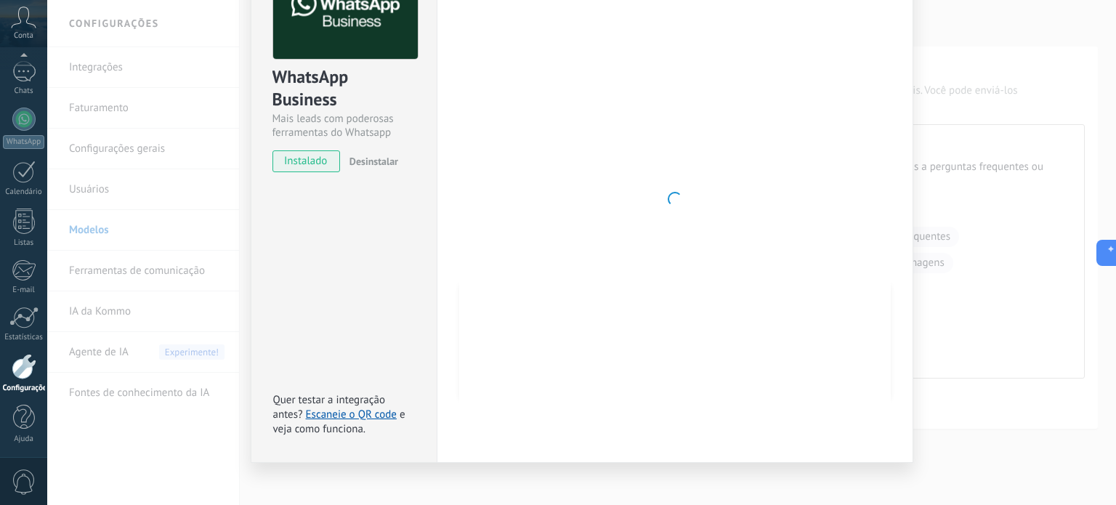
scroll to position [0, 0]
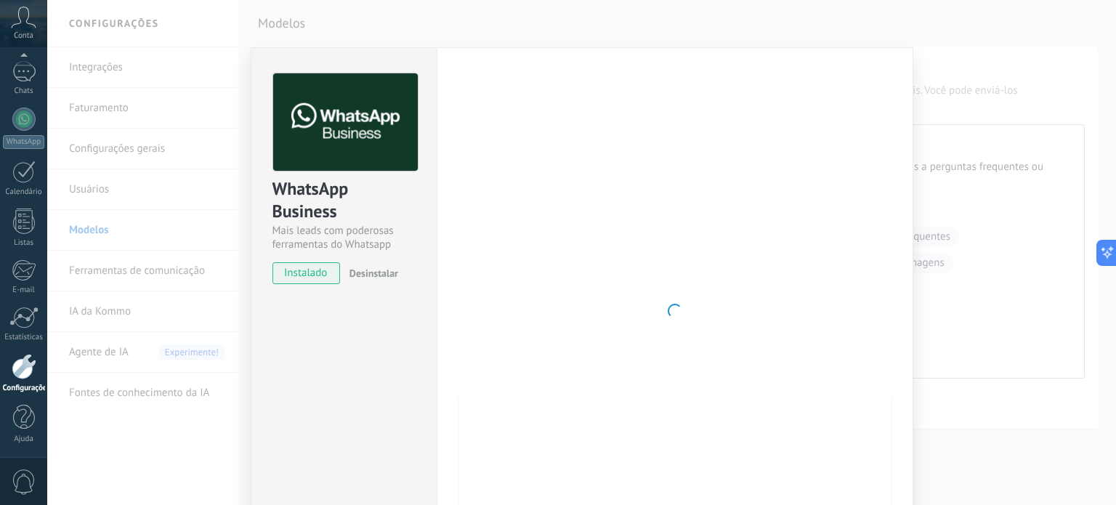
click at [672, 229] on div at bounding box center [674, 310] width 431 height 475
drag, startPoint x: 546, startPoint y: 352, endPoint x: 530, endPoint y: 366, distance: 20.6
click at [546, 352] on div at bounding box center [674, 310] width 431 height 475
click at [304, 275] on span "instalado" at bounding box center [306, 273] width 66 height 22
drag, startPoint x: 318, startPoint y: 253, endPoint x: 294, endPoint y: 187, distance: 69.6
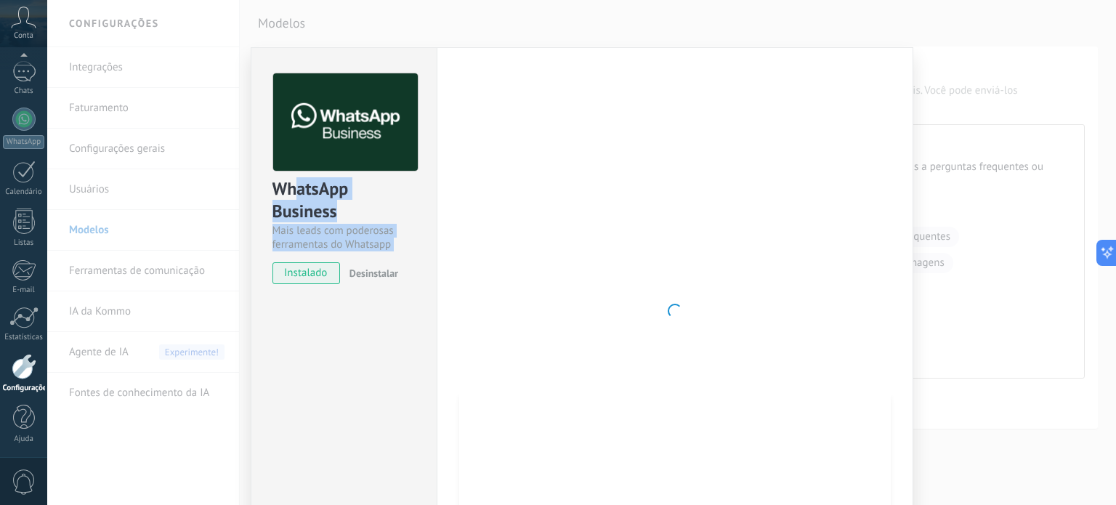
click at [294, 187] on div "WhatsApp Business Mais leads com poderosas ferramentas do Whatsapp instalado De…" at bounding box center [343, 172] width 185 height 248
click at [294, 187] on div "WhatsApp Business" at bounding box center [343, 200] width 143 height 46
drag, startPoint x: 299, startPoint y: 232, endPoint x: 392, endPoint y: 243, distance: 93.7
click at [392, 243] on div "Mais leads com poderosas ferramentas do Whatsapp" at bounding box center [343, 238] width 143 height 28
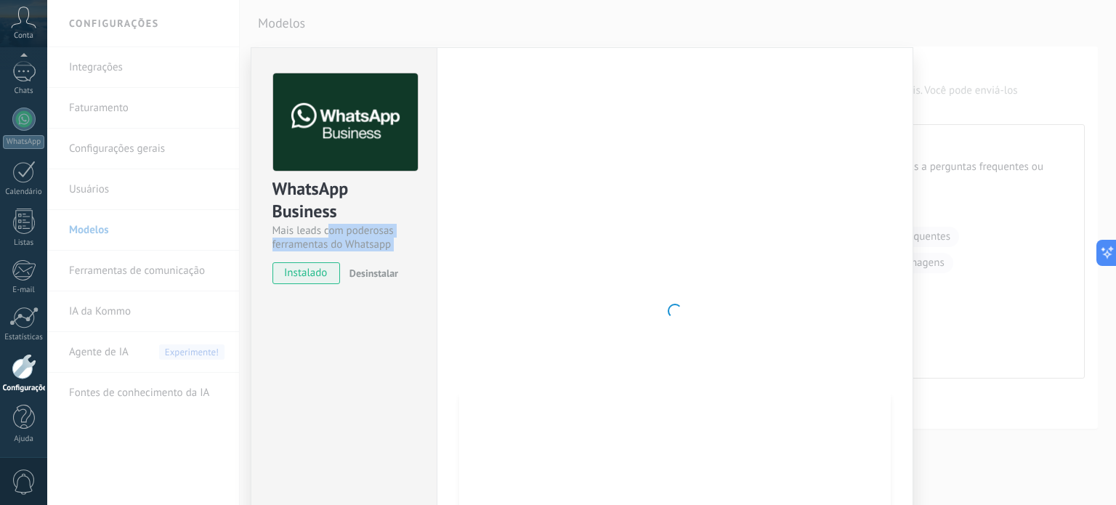
drag, startPoint x: 351, startPoint y: 249, endPoint x: 282, endPoint y: 179, distance: 98.1
click at [299, 208] on div "WhatsApp Business Mais leads com poderosas ferramentas do Whatsapp instalado De…" at bounding box center [343, 172] width 185 height 248
click at [282, 179] on div "WhatsApp Business" at bounding box center [343, 200] width 143 height 46
click at [16, 84] on link "Chats" at bounding box center [23, 78] width 47 height 35
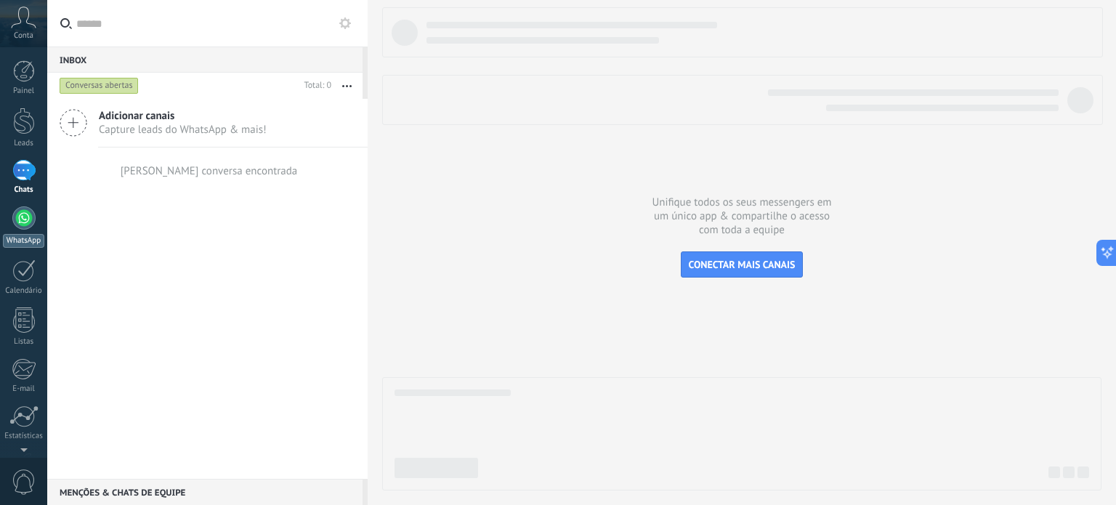
click at [31, 222] on div at bounding box center [23, 217] width 23 height 23
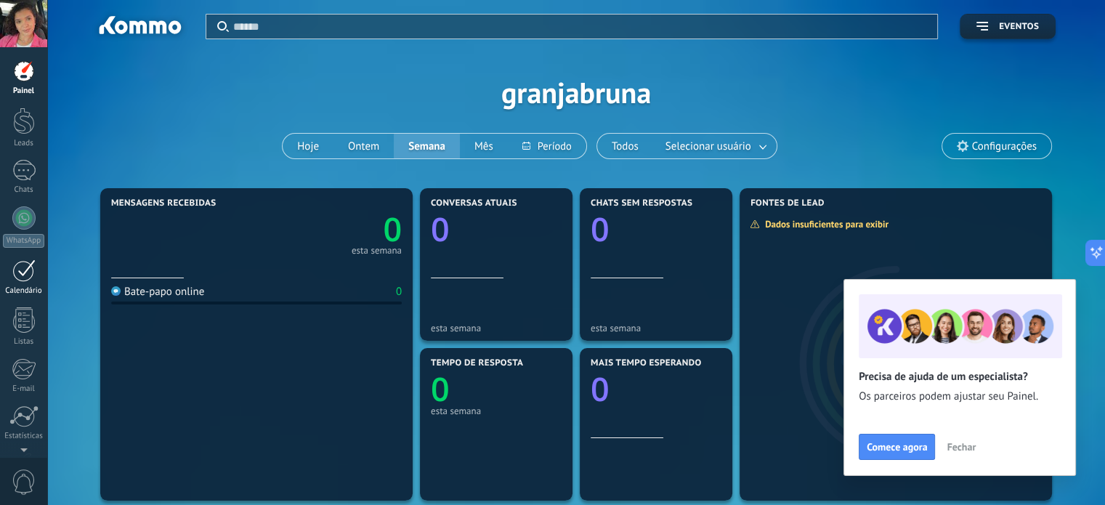
click at [32, 272] on div at bounding box center [23, 270] width 23 height 23
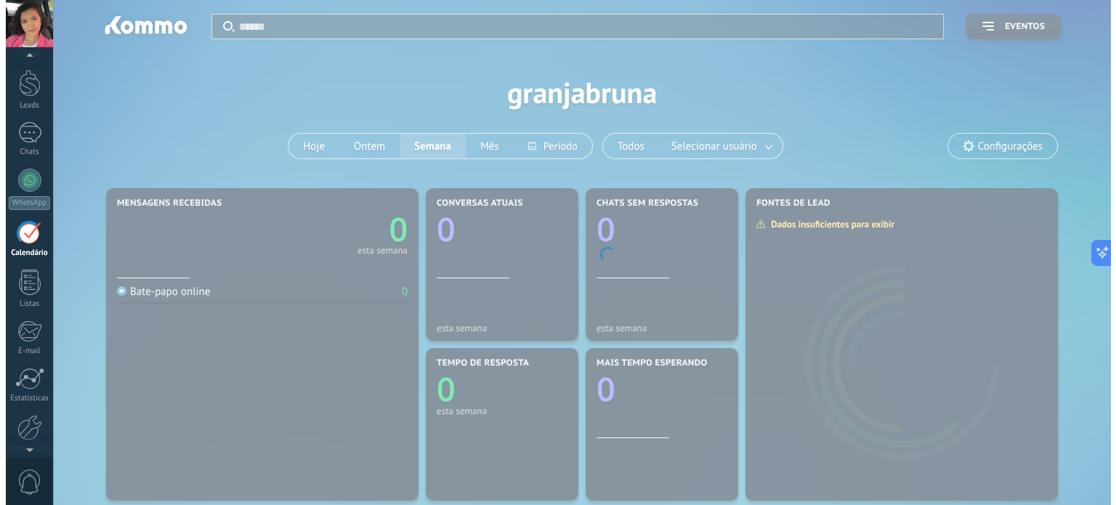
scroll to position [41, 0]
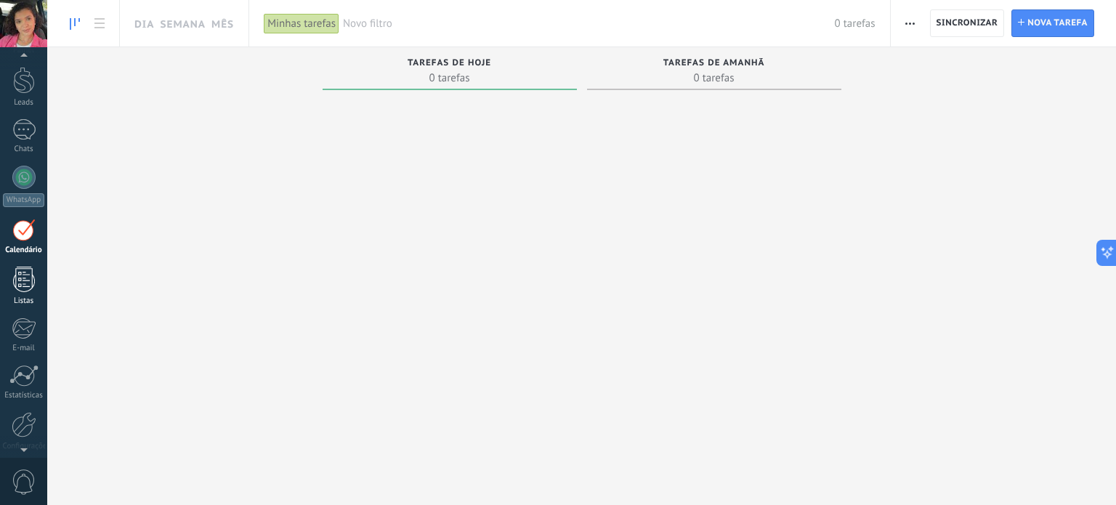
click at [28, 286] on div at bounding box center [24, 279] width 22 height 25
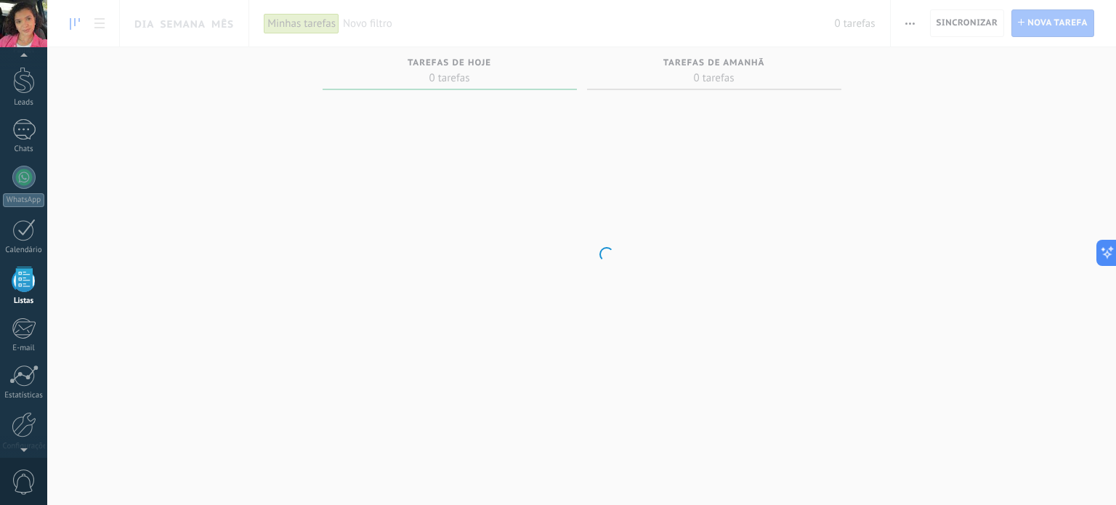
scroll to position [89, 0]
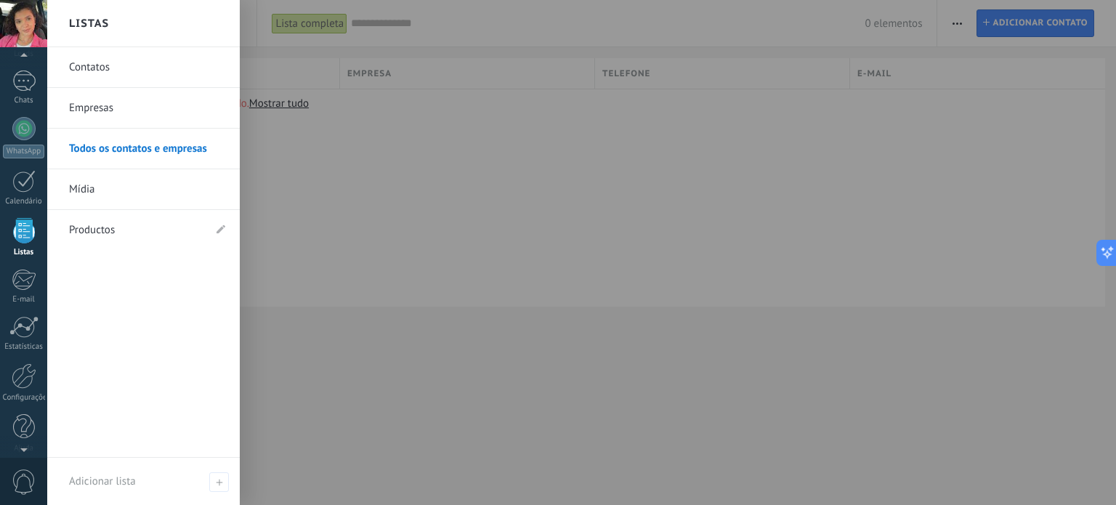
click at [24, 239] on div at bounding box center [24, 230] width 22 height 25
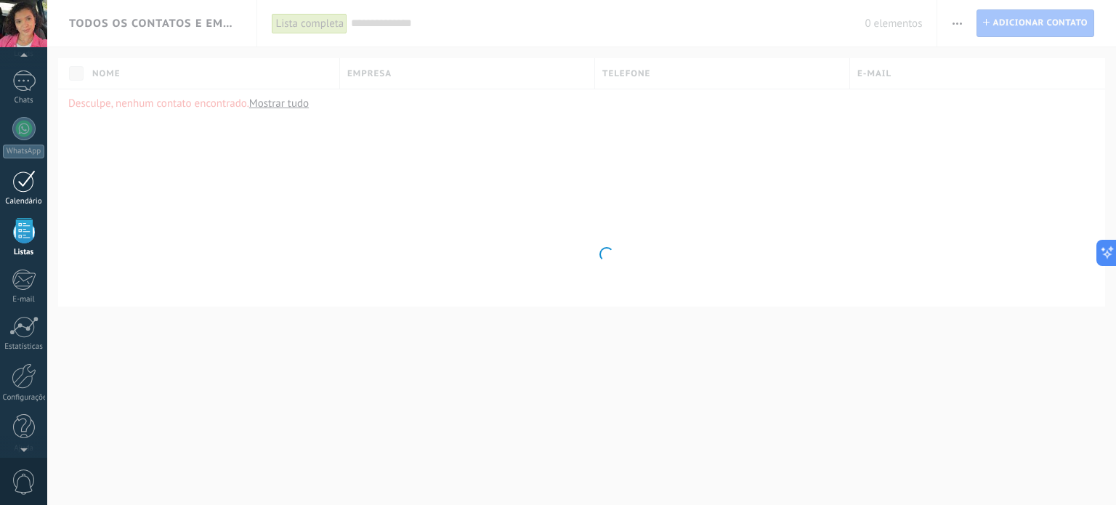
click at [16, 194] on link "Calendário" at bounding box center [23, 188] width 47 height 36
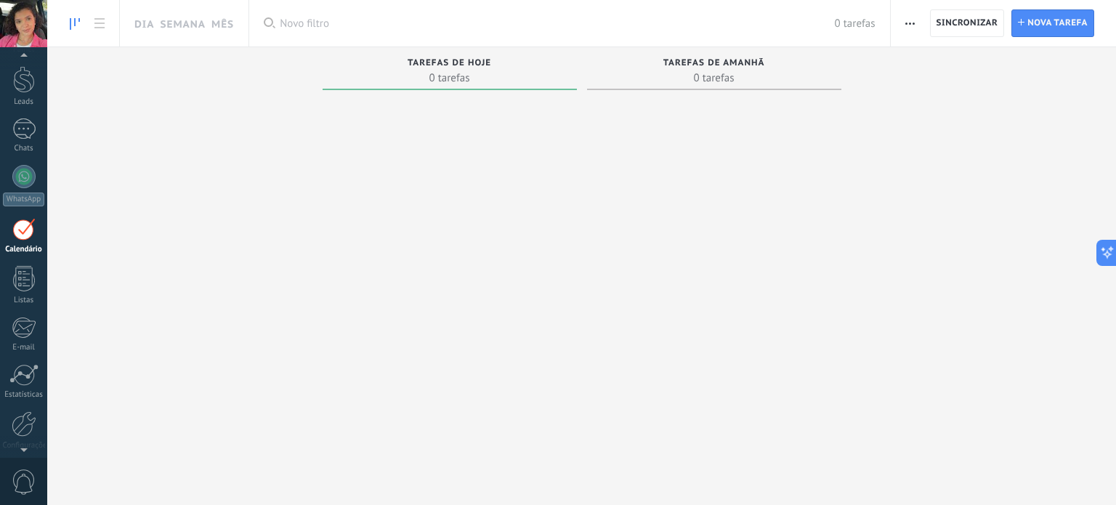
scroll to position [41, 0]
click at [320, 23] on div "Minhas tarefas" at bounding box center [302, 23] width 76 height 21
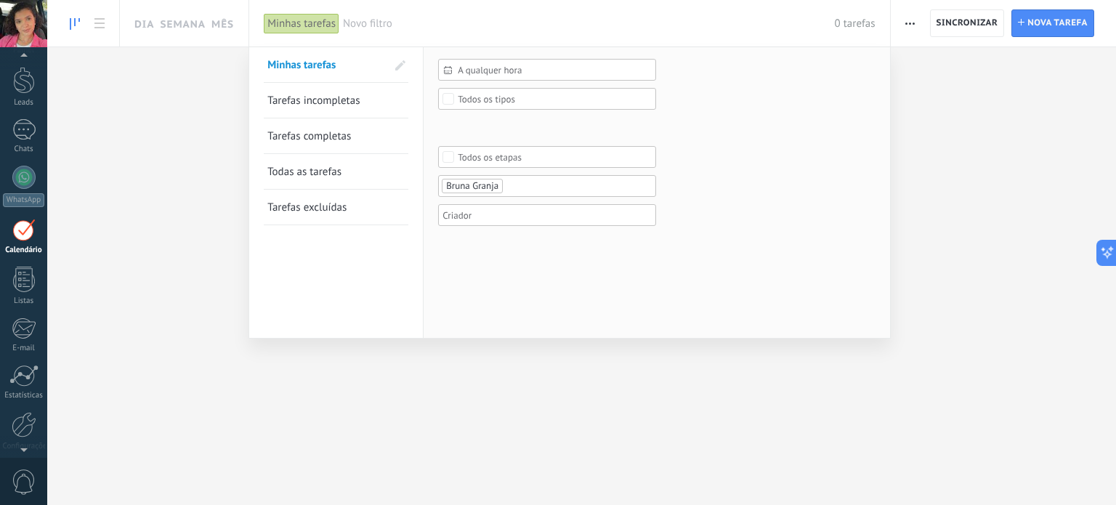
click at [324, 107] on span "Tarefas incompletas" at bounding box center [313, 101] width 92 height 14
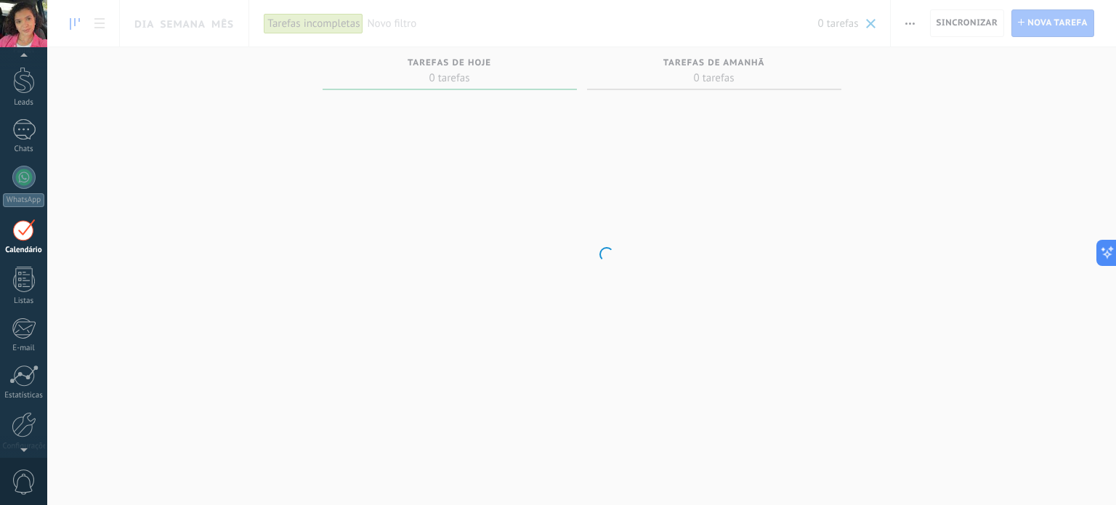
click at [315, 23] on body ".abccls-1,.abccls-2{fill-rule:evenodd}.abccls-2{fill:#fff} .abfcls-1{fill:none}…" at bounding box center [558, 252] width 1116 height 505
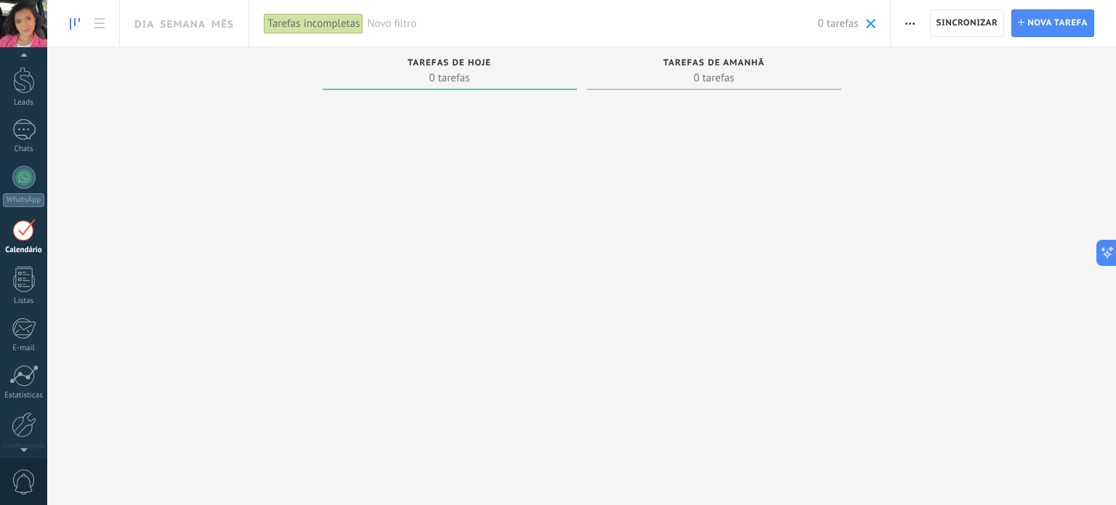
click at [285, 17] on div "Tarefas incompletas" at bounding box center [314, 23] width 100 height 21
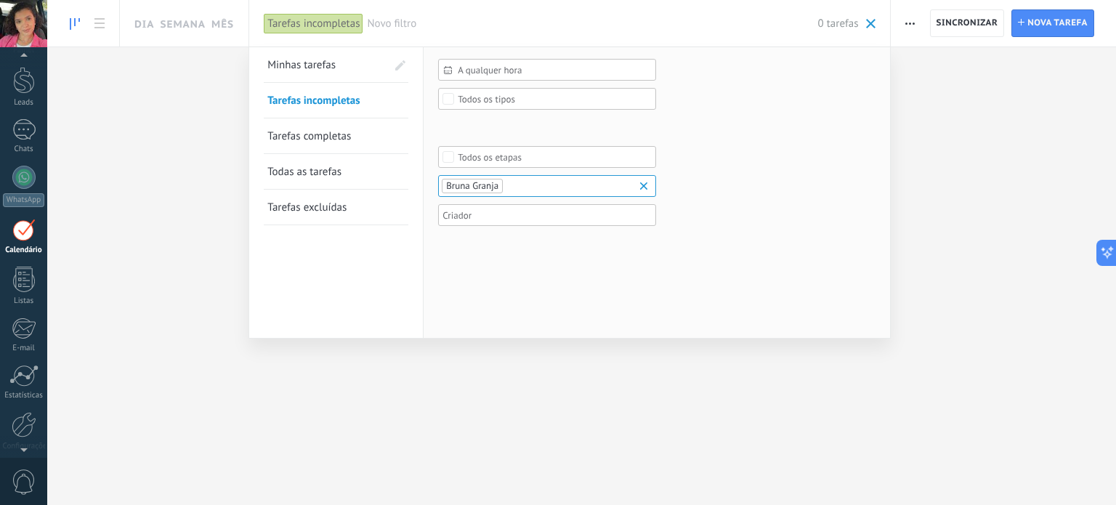
click at [296, 65] on span "Minhas tarefas" at bounding box center [301, 65] width 68 height 14
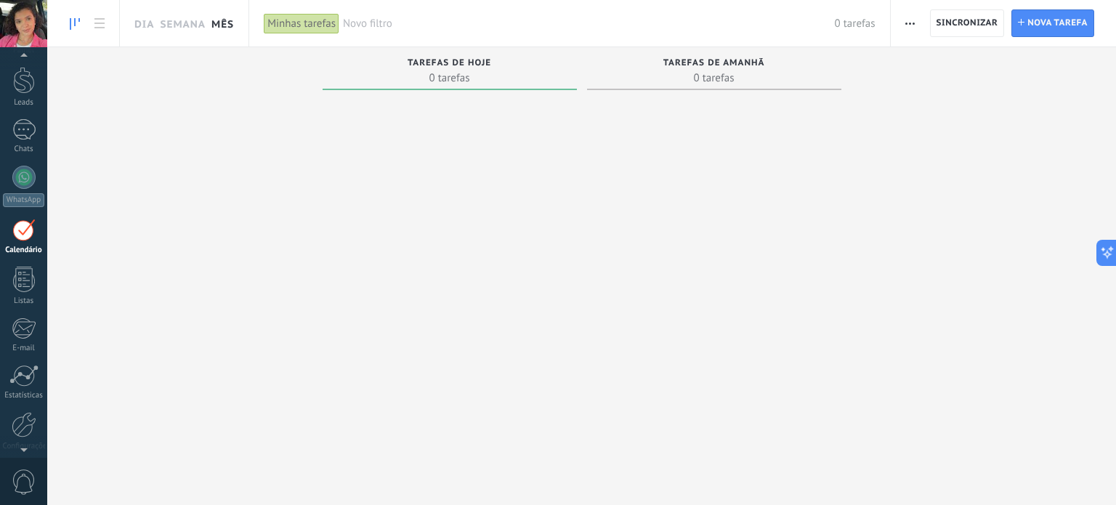
click at [230, 28] on link "Mês" at bounding box center [222, 23] width 23 height 46
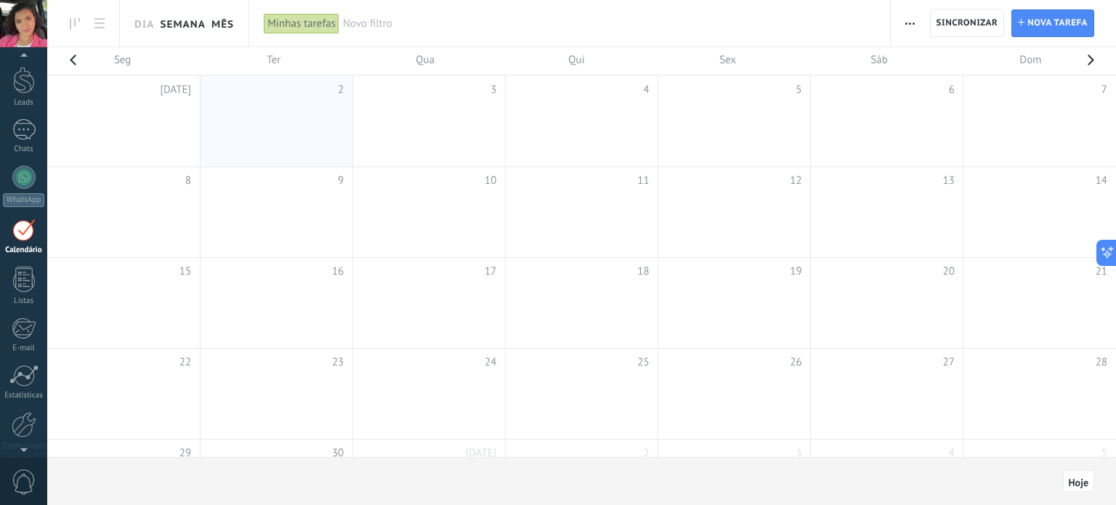
click at [176, 4] on link "Semana" at bounding box center [183, 23] width 46 height 46
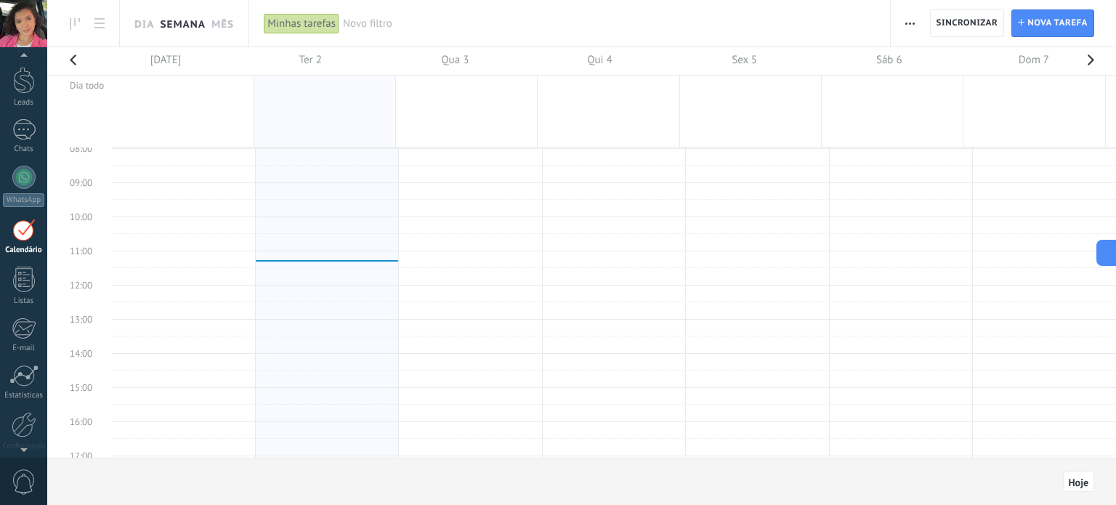
click at [317, 251] on td at bounding box center [614, 259] width 1004 height 17
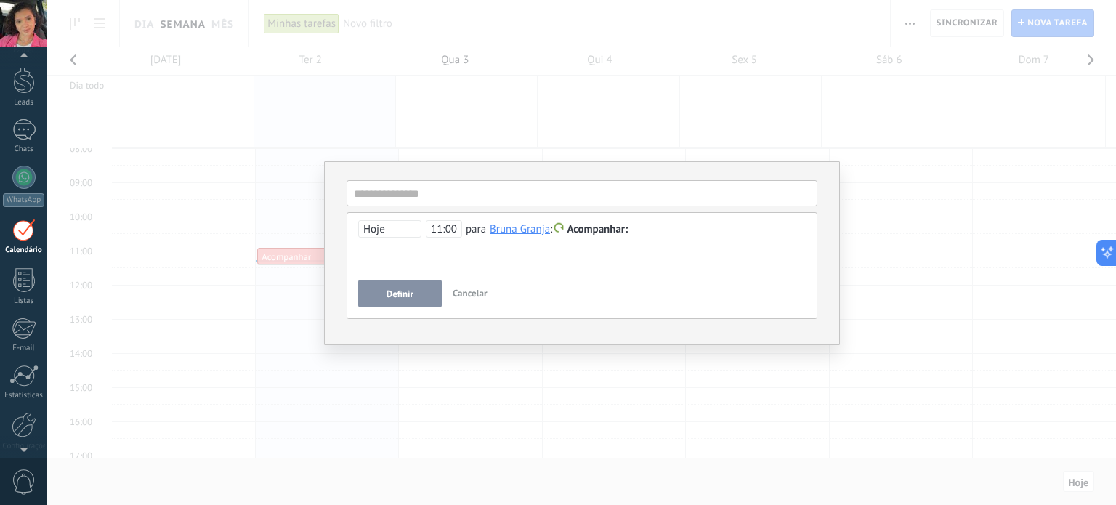
click at [584, 232] on span "Acompanhar" at bounding box center [597, 229] width 61 height 14
click at [751, 270] on div at bounding box center [558, 252] width 1116 height 505
click at [382, 78] on div "**********" at bounding box center [581, 252] width 1069 height 505
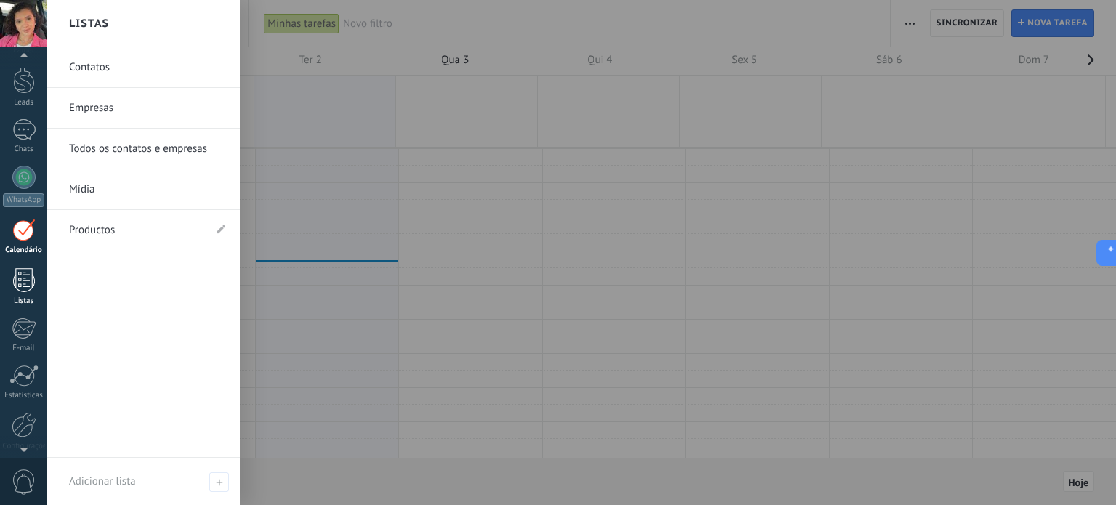
click at [28, 283] on div at bounding box center [24, 279] width 22 height 25
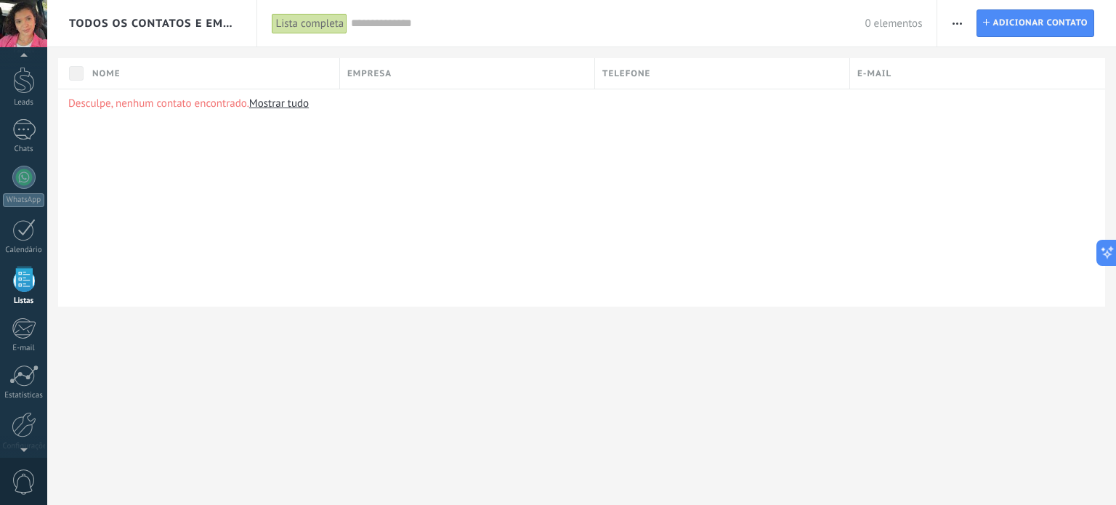
scroll to position [89, 0]
click at [288, 101] on link "Mostrar tudo" at bounding box center [279, 104] width 60 height 14
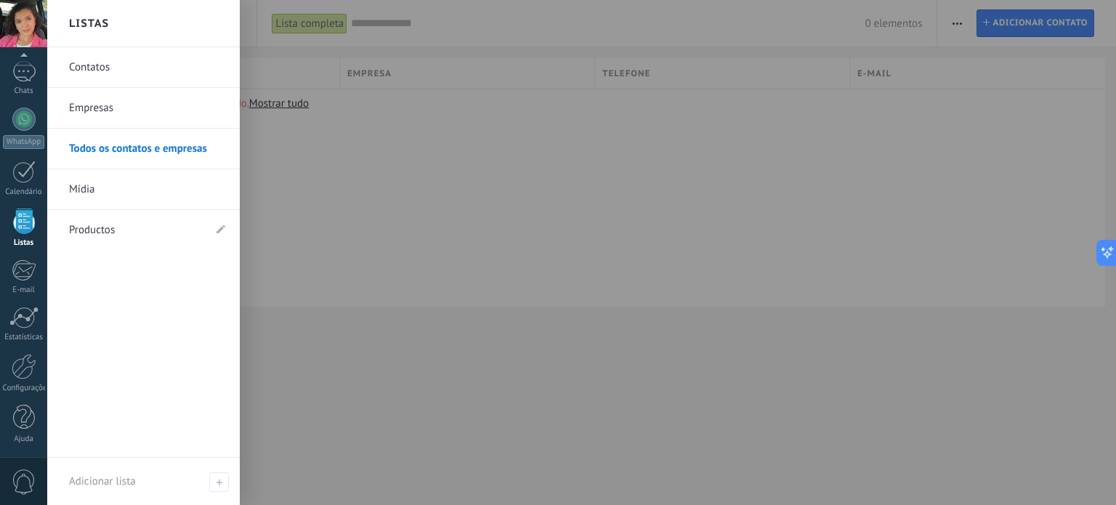
scroll to position [0, 0]
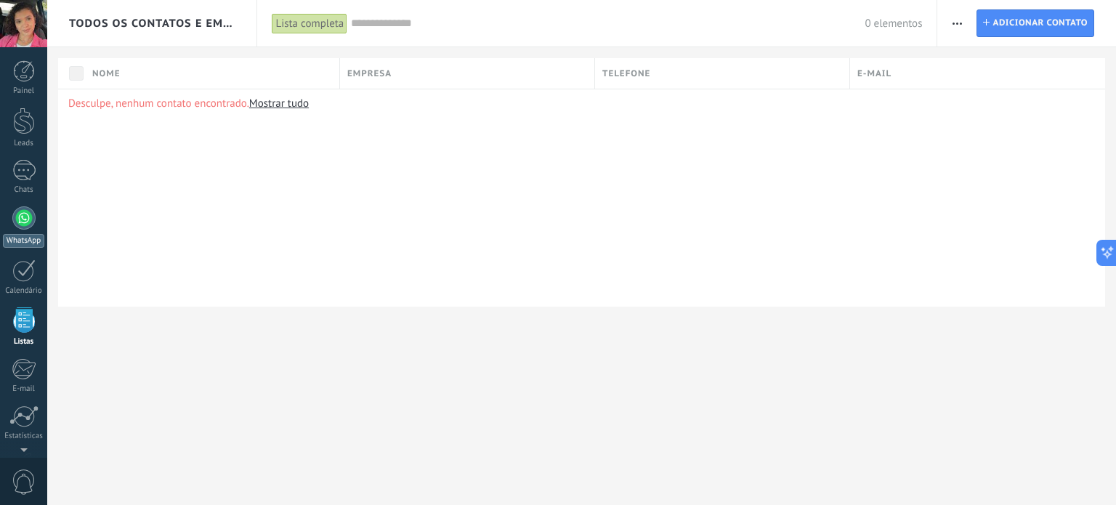
click at [32, 211] on div at bounding box center [23, 217] width 23 height 23
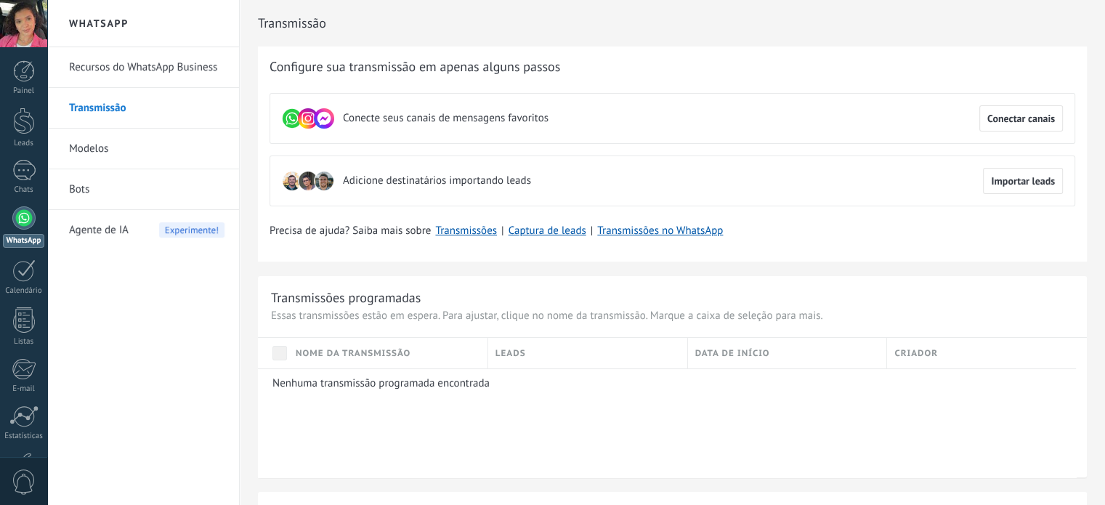
scroll to position [145, 0]
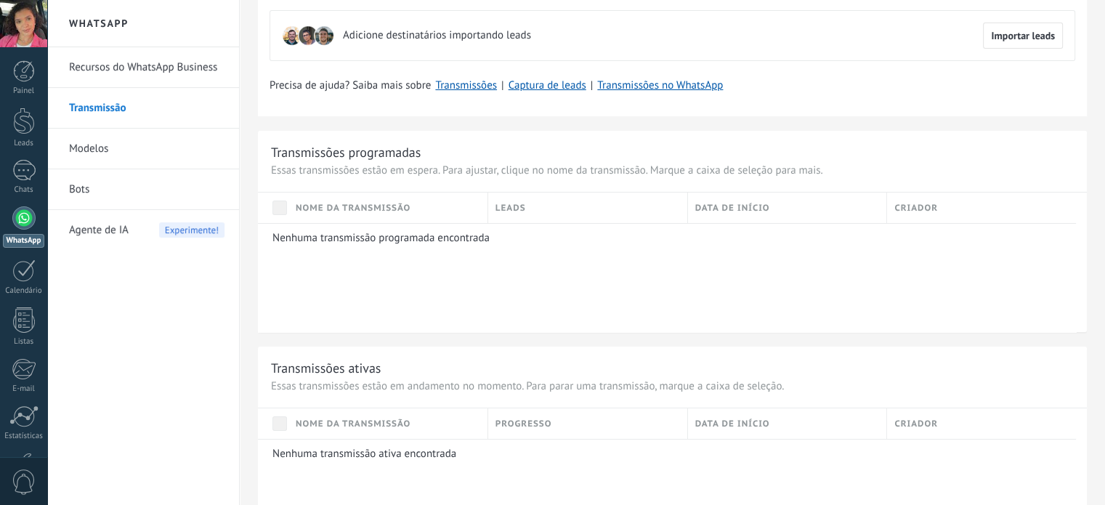
click at [181, 78] on link "Recursos do WhatsApp Business" at bounding box center [146, 67] width 155 height 41
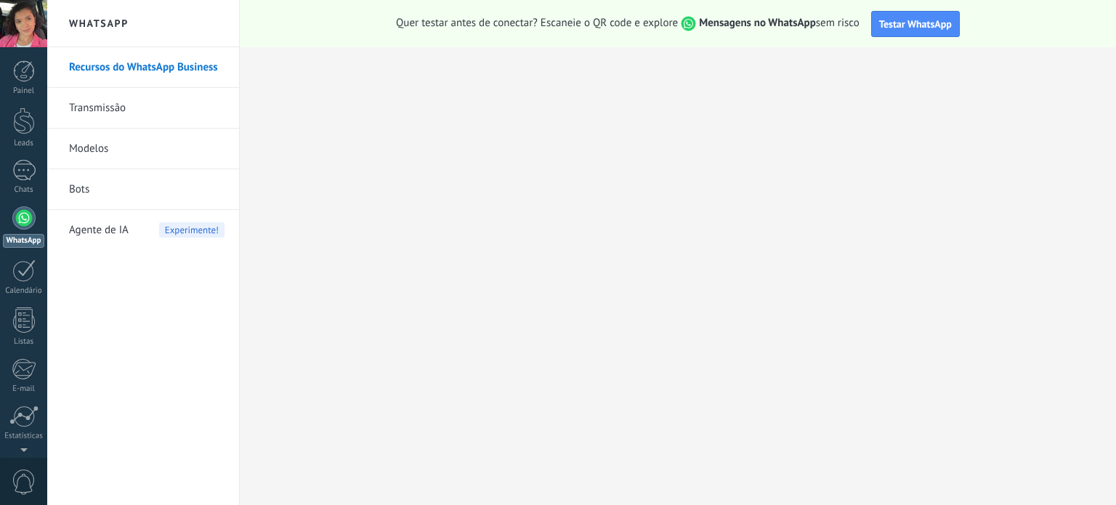
click at [96, 193] on link "Bots" at bounding box center [146, 189] width 155 height 41
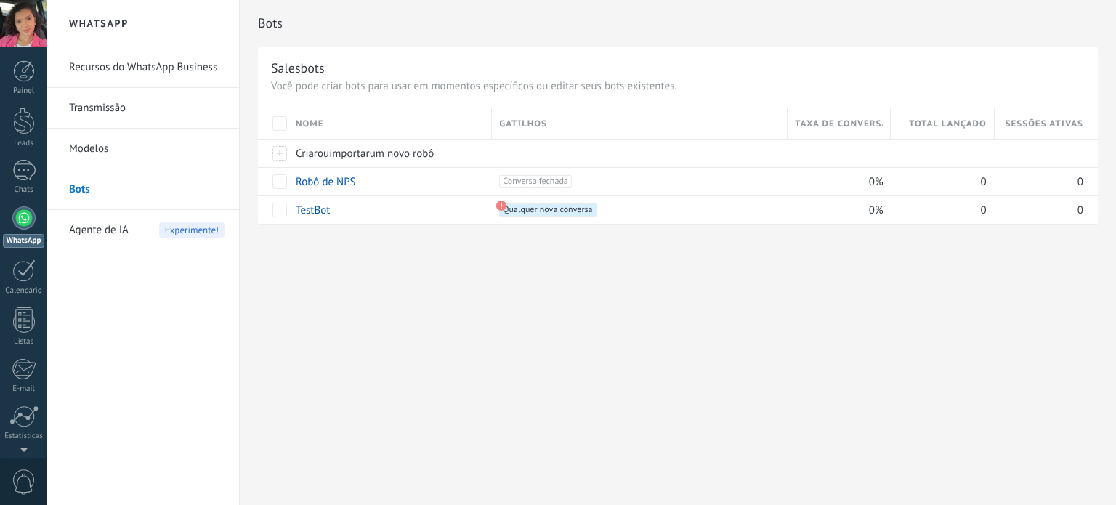
click at [93, 150] on link "Modelos" at bounding box center [146, 149] width 155 height 41
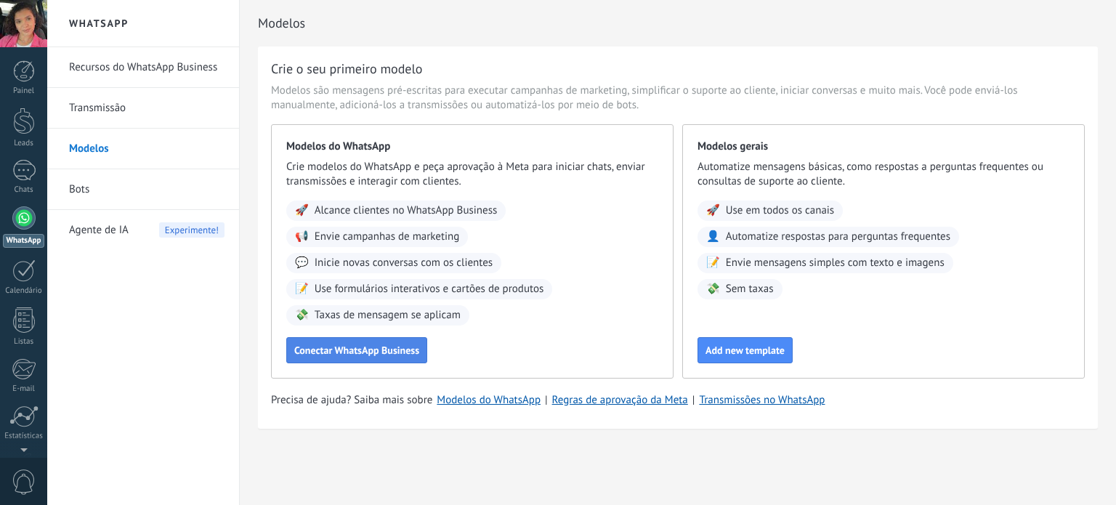
click at [392, 357] on button "Conectar WhatsApp Business" at bounding box center [356, 350] width 141 height 26
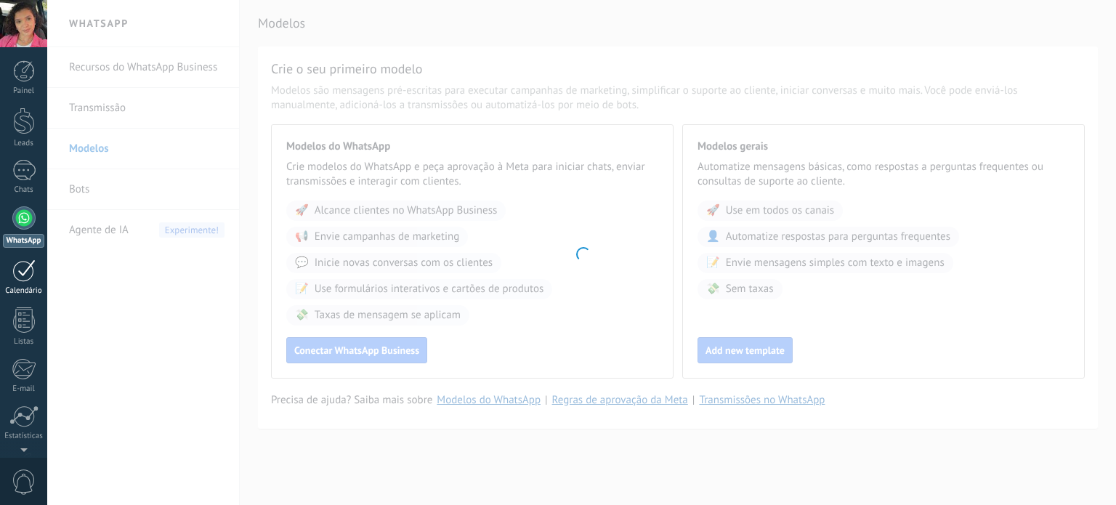
click at [4, 290] on div "Calendário" at bounding box center [24, 290] width 42 height 9
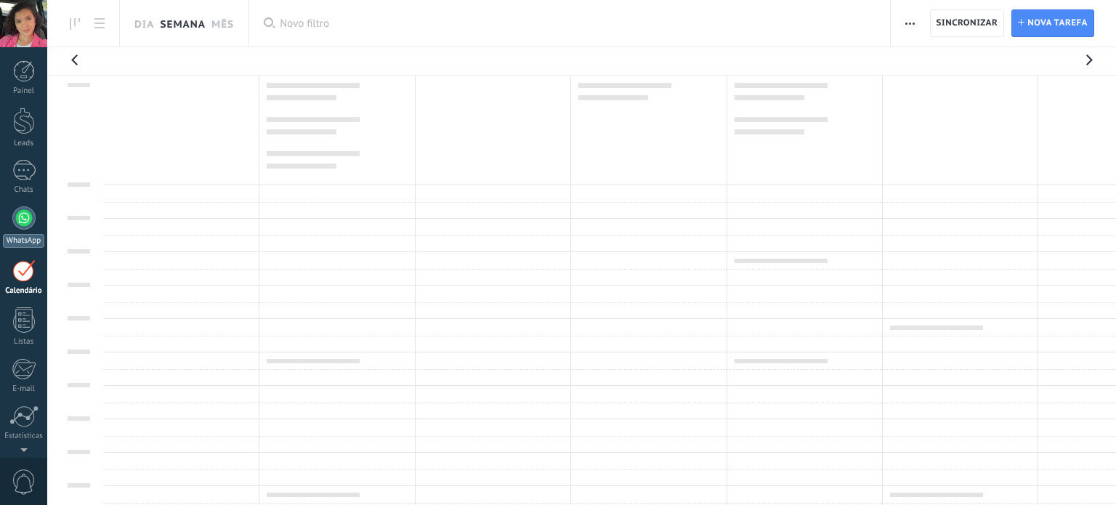
click at [23, 211] on div at bounding box center [23, 217] width 23 height 23
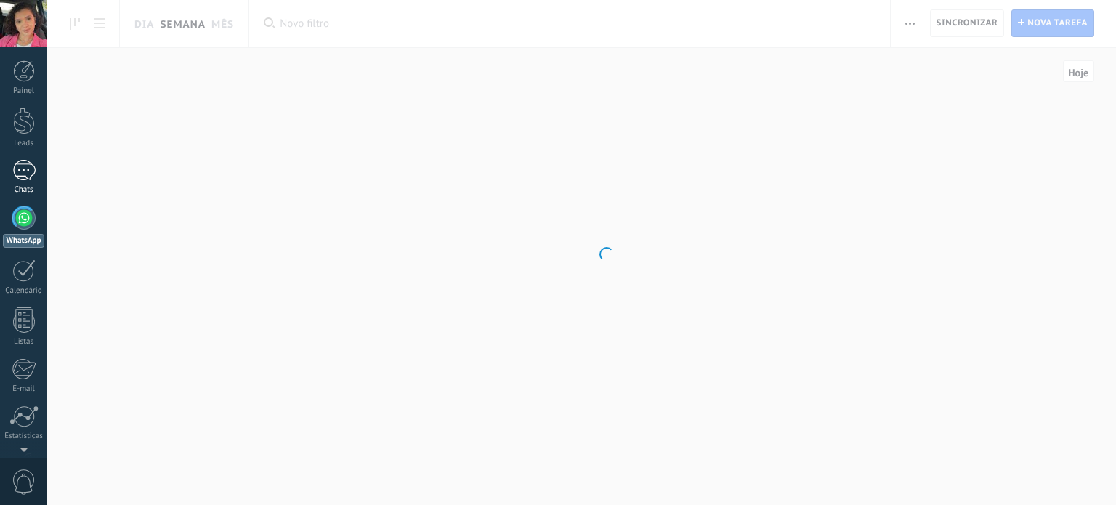
click at [25, 170] on div at bounding box center [23, 170] width 23 height 21
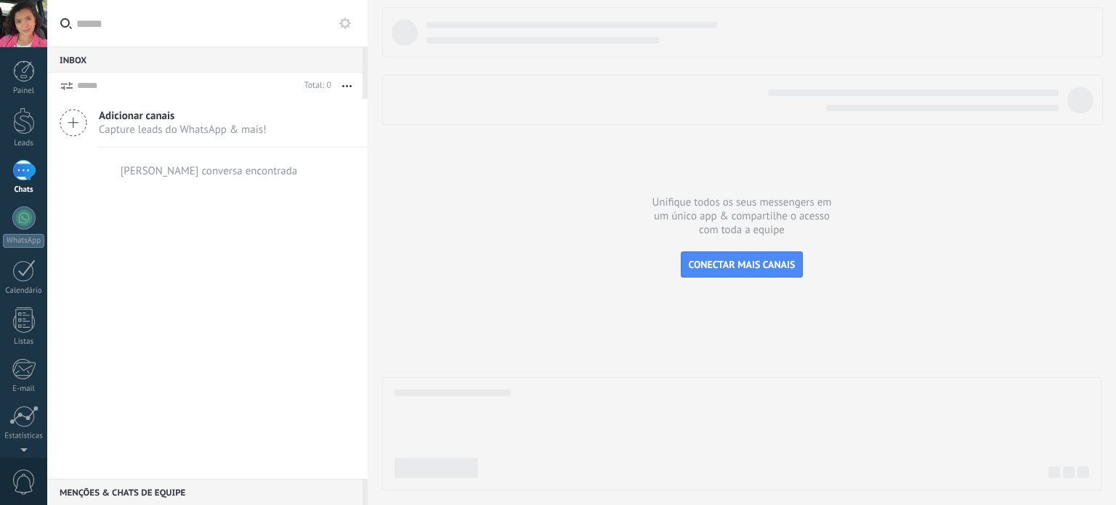
click at [202, 123] on span "Capture leads do WhatsApp & mais!" at bounding box center [183, 130] width 168 height 14
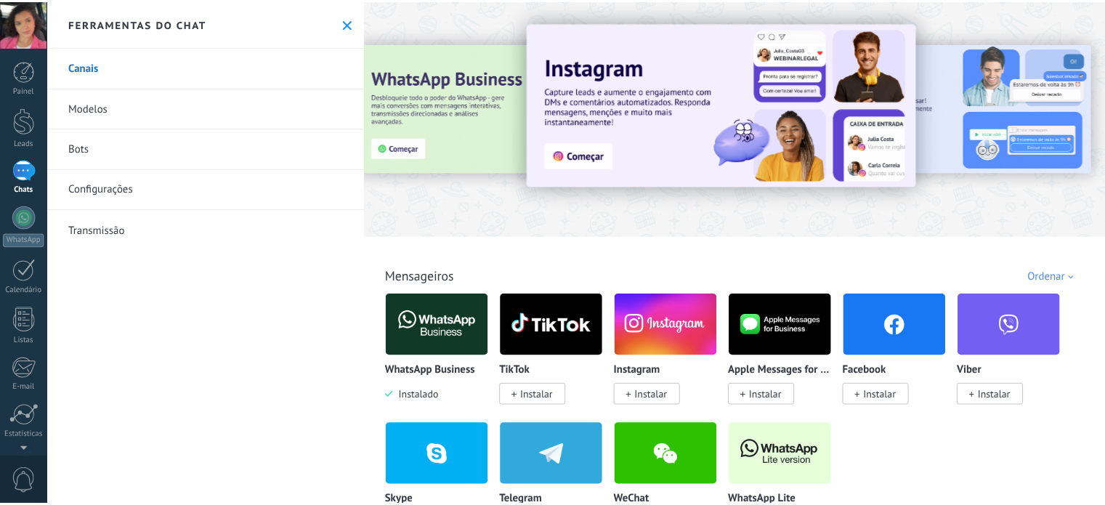
scroll to position [145, 0]
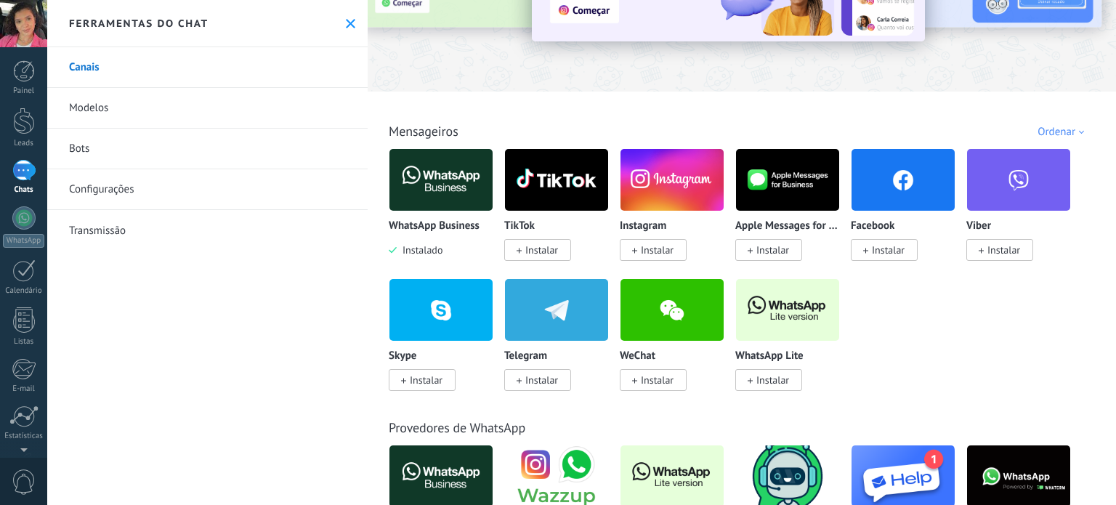
click at [447, 185] on img at bounding box center [440, 180] width 103 height 70
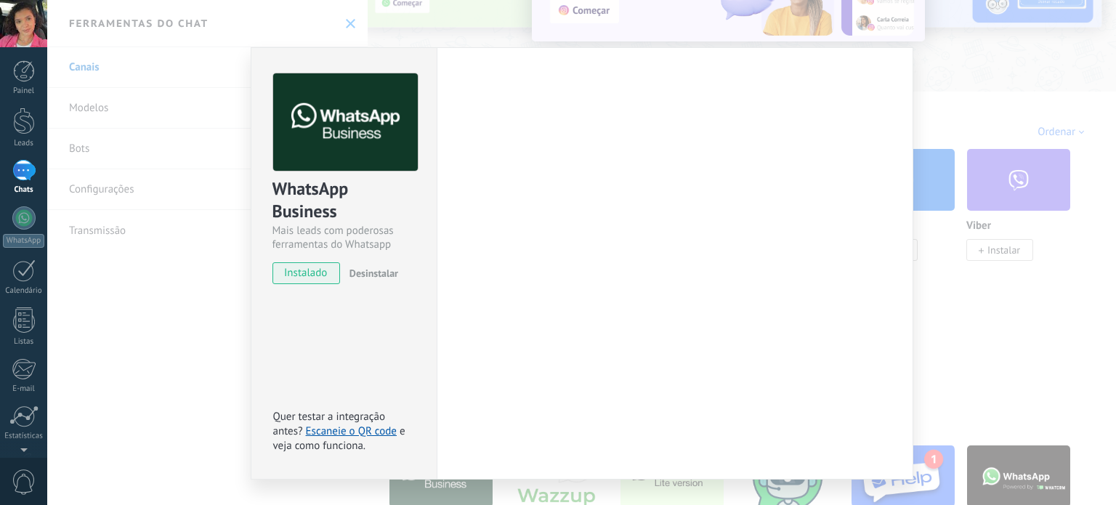
click at [286, 277] on span "instalado" at bounding box center [306, 273] width 66 height 22
drag, startPoint x: 280, startPoint y: 403, endPoint x: 372, endPoint y: 386, distance: 93.8
click at [371, 389] on div "WhatsApp Business Mais leads com poderosas ferramentas do Whatsapp instalado De…" at bounding box center [344, 263] width 186 height 432
click at [381, 377] on div "WhatsApp Business Mais leads com poderosas ferramentas do Whatsapp instalado De…" at bounding box center [344, 263] width 186 height 432
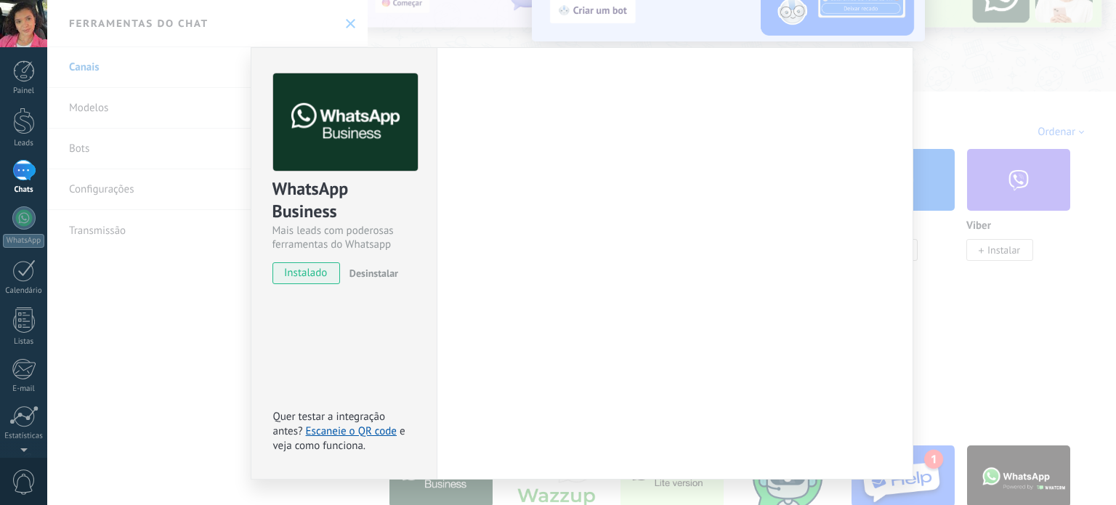
click at [648, 290] on div "Configurações Autorização Esta aba registra os usuários que permitiram acesso à…" at bounding box center [675, 263] width 477 height 432
click at [1005, 139] on div "WhatsApp Business Mais leads com poderosas ferramentas do Whatsapp instalado De…" at bounding box center [581, 252] width 1069 height 505
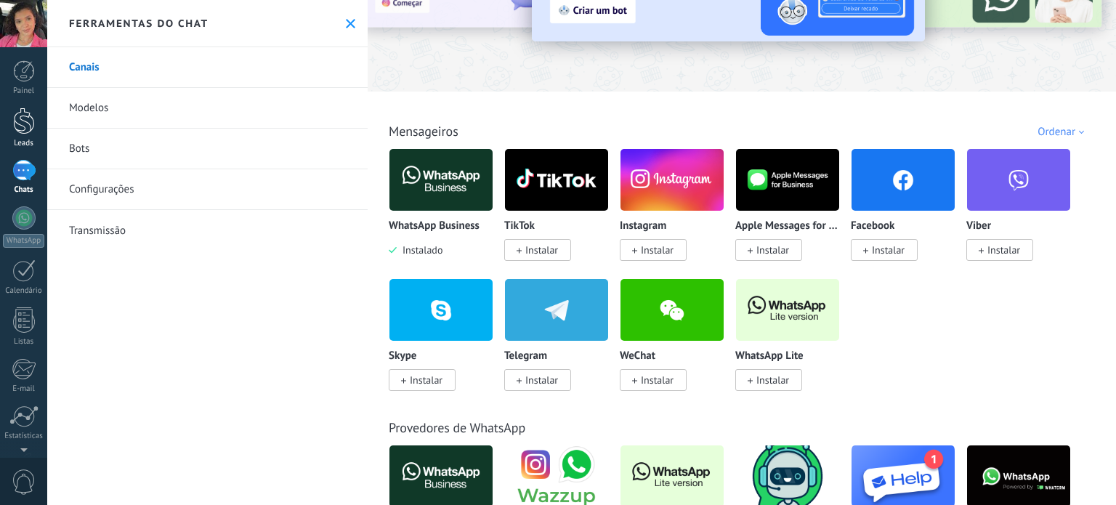
click at [36, 142] on div "Leads" at bounding box center [24, 143] width 42 height 9
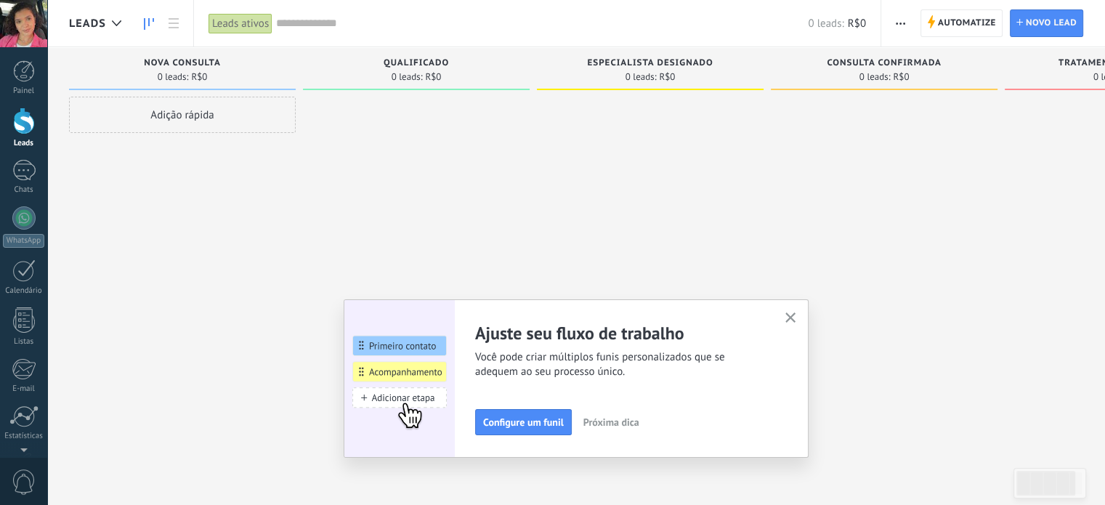
click at [796, 319] on icon "button" at bounding box center [790, 317] width 11 height 11
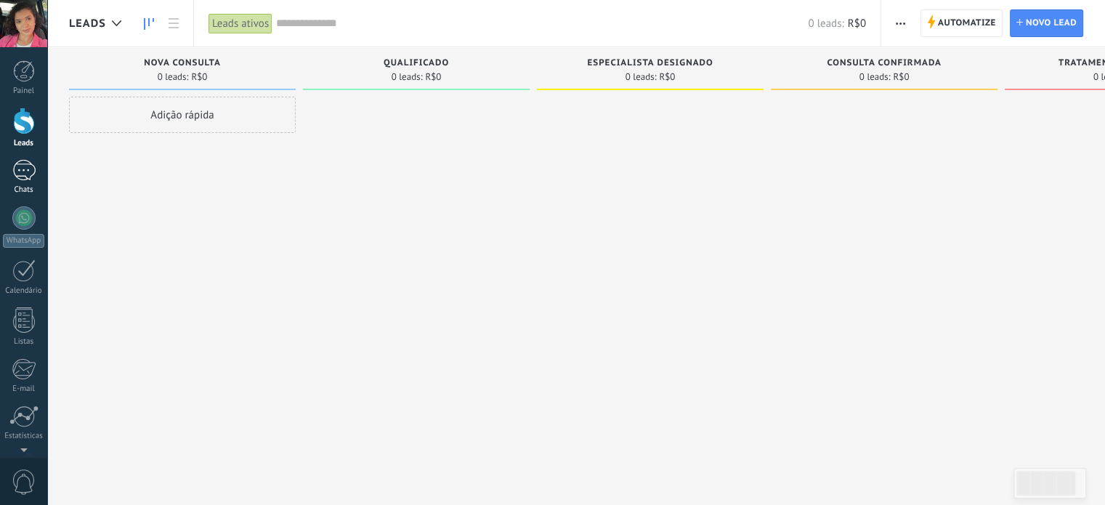
drag, startPoint x: 12, startPoint y: 70, endPoint x: 23, endPoint y: 179, distance: 109.6
click at [12, 70] on link "Painel" at bounding box center [23, 78] width 47 height 36
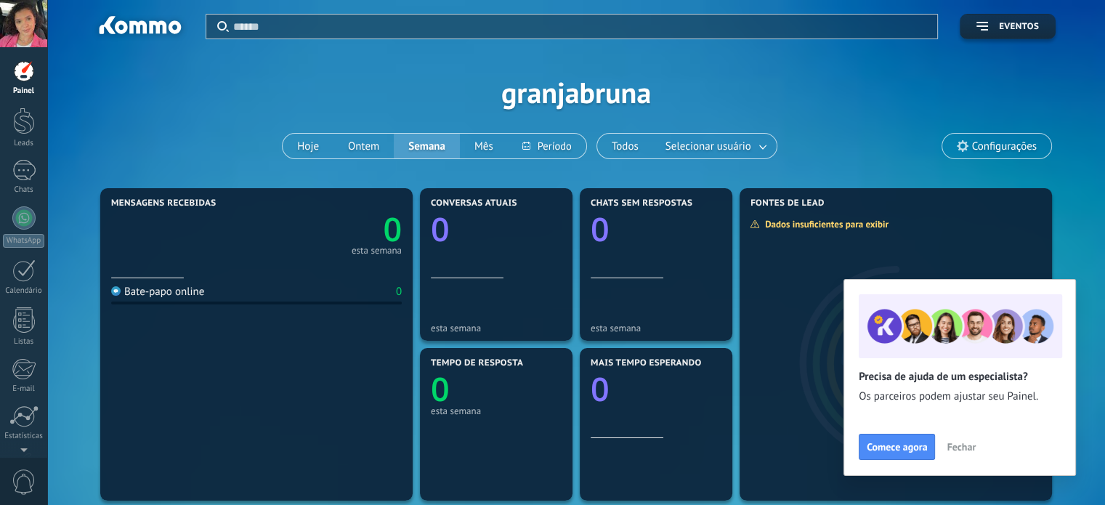
scroll to position [145, 0]
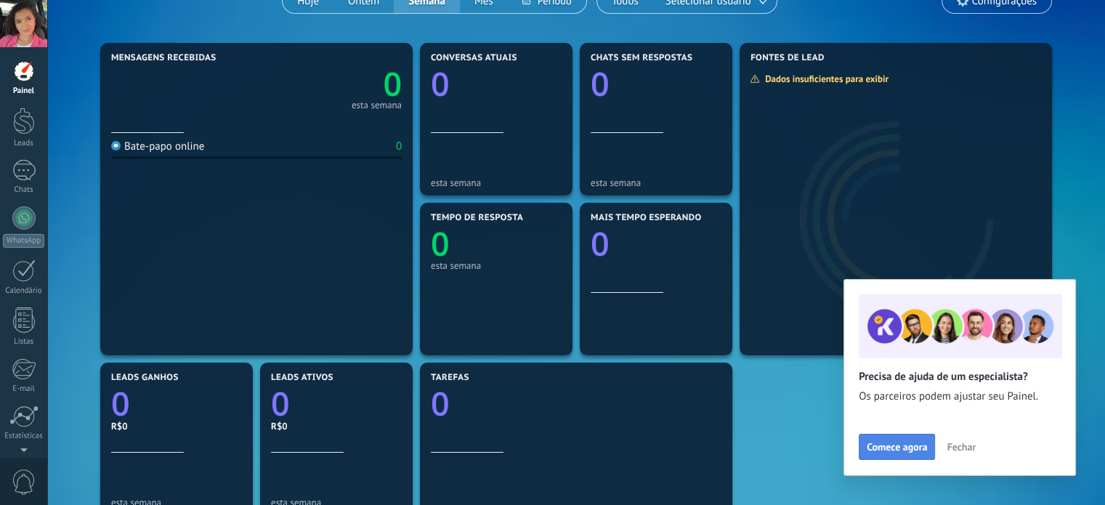
click at [904, 435] on button "Comece agora" at bounding box center [897, 447] width 76 height 26
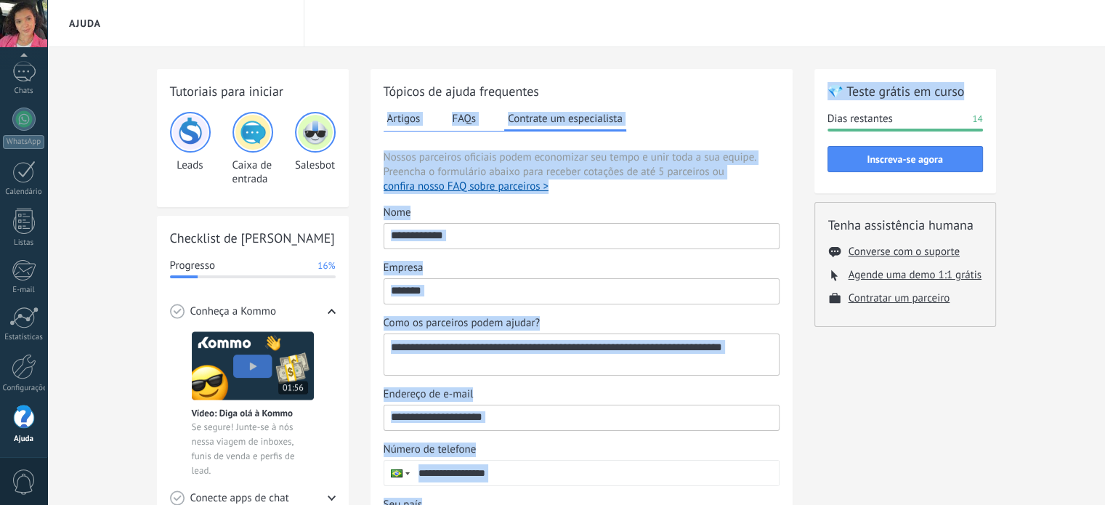
drag, startPoint x: 968, startPoint y: 78, endPoint x: 357, endPoint y: 137, distance: 613.1
click at [627, 91] on div "Tutoriais para iniciar Leads Caixa de entrada Salesbot Checklist de Início Rápi…" at bounding box center [576, 389] width 839 height 641
click at [17, 175] on div at bounding box center [23, 172] width 23 height 23
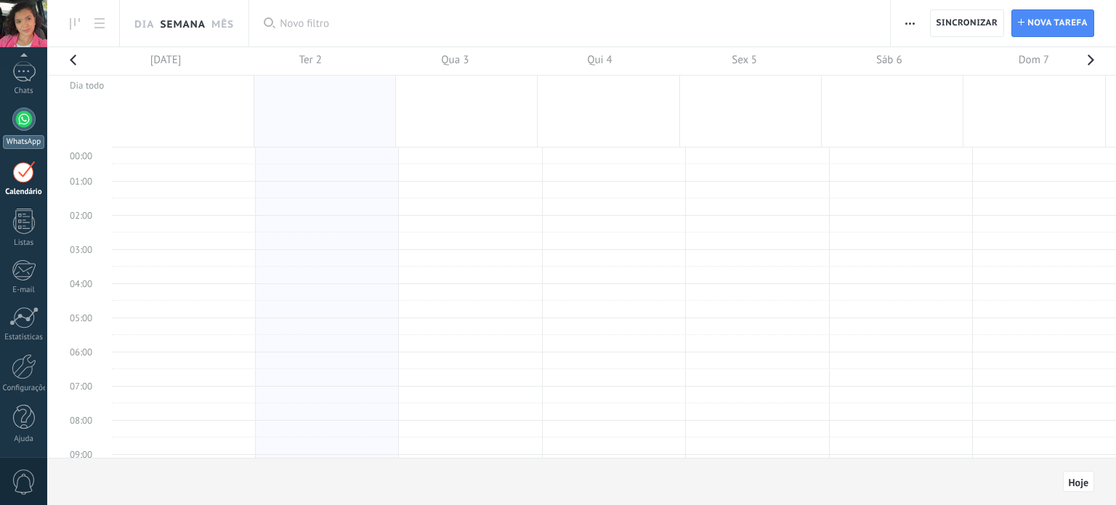
scroll to position [272, 0]
click at [29, 75] on div at bounding box center [23, 71] width 23 height 21
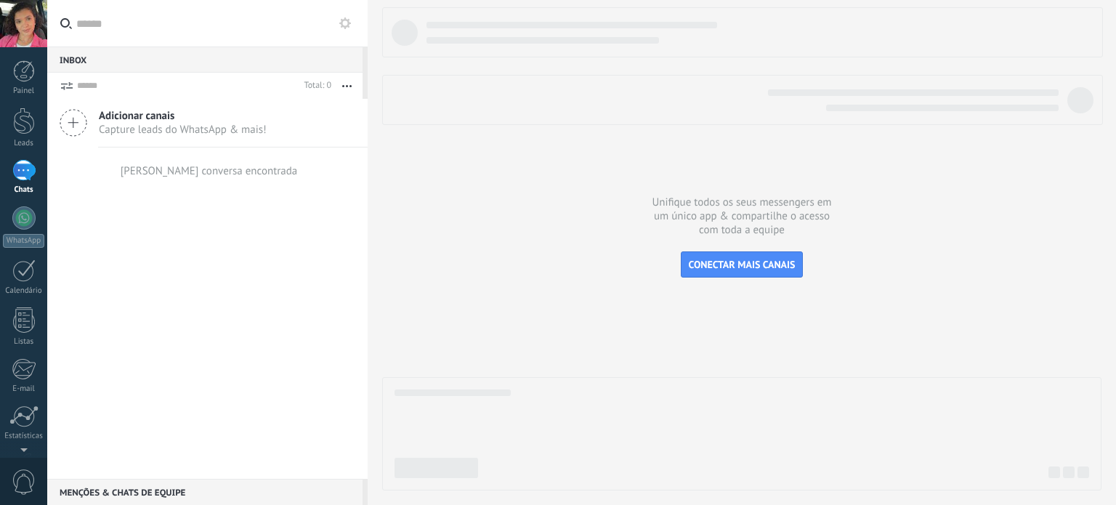
click at [17, 172] on div at bounding box center [23, 170] width 23 height 21
click at [20, 216] on div at bounding box center [23, 217] width 23 height 23
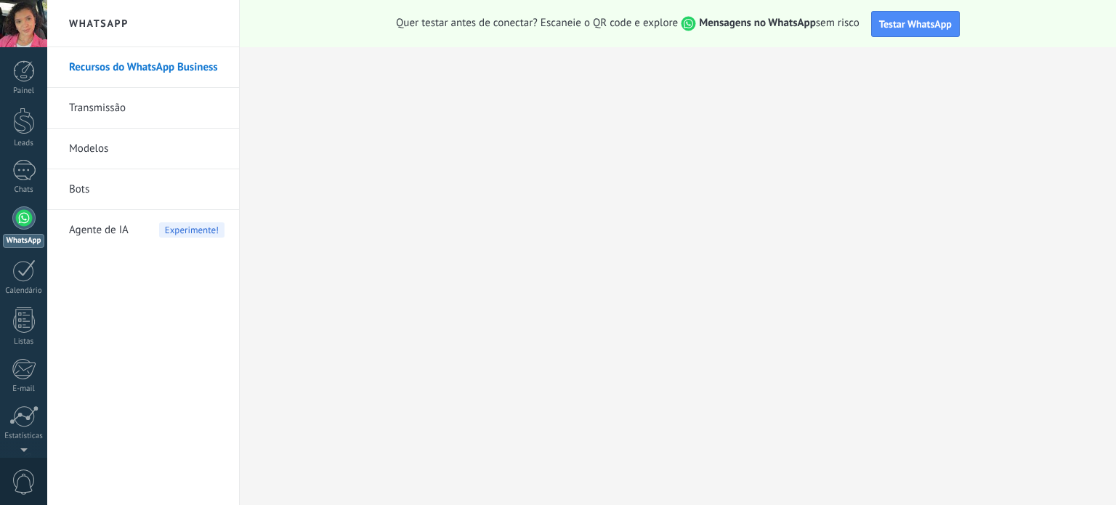
click at [188, 235] on span "Experimente!" at bounding box center [191, 229] width 65 height 15
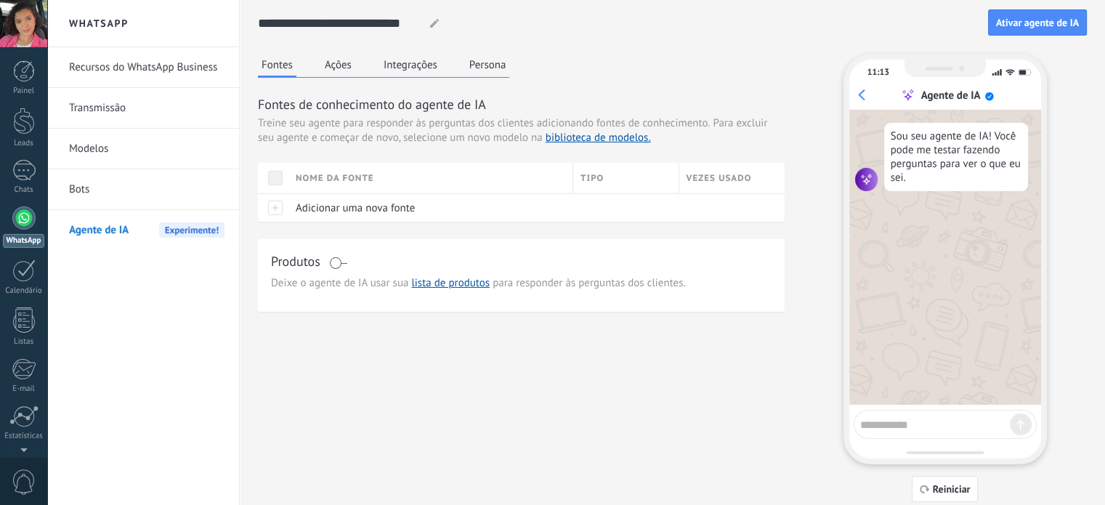
click at [947, 424] on textarea at bounding box center [935, 422] width 150 height 18
click at [361, 54] on div "Fontes Ações Integrações Persona" at bounding box center [383, 66] width 251 height 24
click at [320, 78] on div "Fontes Ações Integrações Persona Fontes de conhecimento do agente de IA Treine …" at bounding box center [521, 183] width 527 height 258
click at [354, 76] on div "Fontes Ações Integrações Persona" at bounding box center [383, 66] width 251 height 24
click at [339, 63] on button "Ações" at bounding box center [338, 65] width 34 height 22
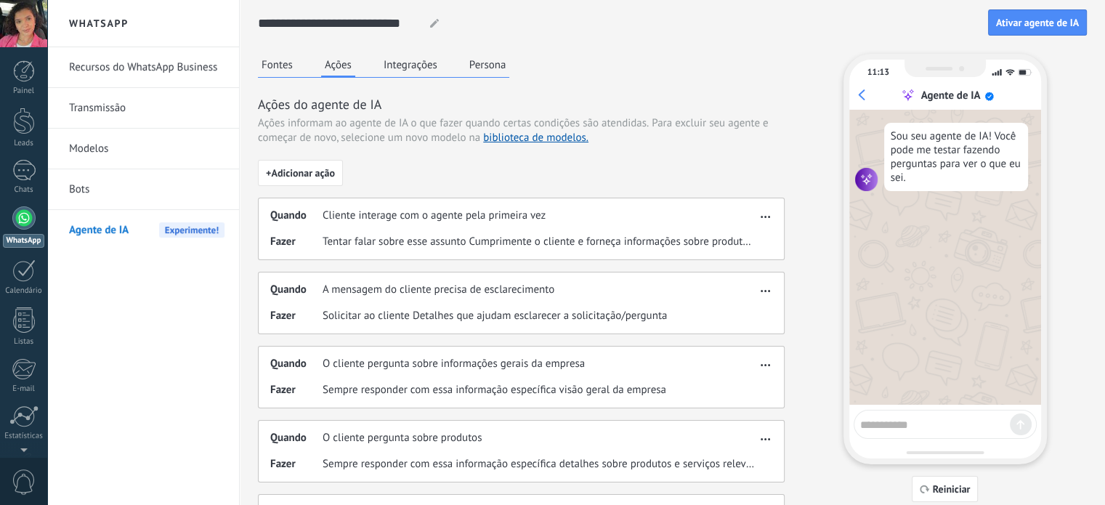
click at [411, 60] on button "Integrações" at bounding box center [410, 65] width 61 height 22
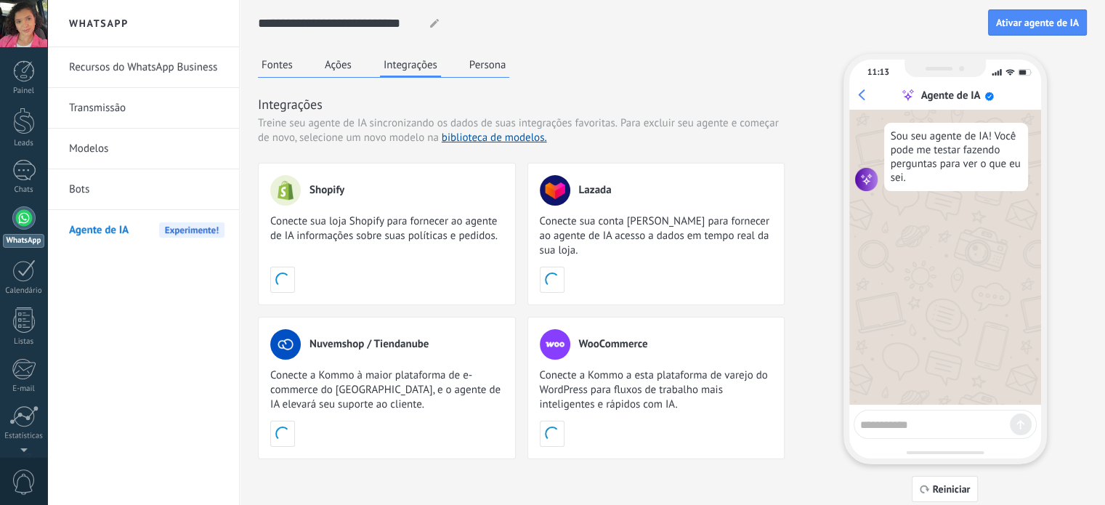
click at [320, 78] on div "Fontes Ações Integrações Persona Integrações Treine seu agente de IA sincroniza…" at bounding box center [521, 256] width 527 height 405
click at [328, 72] on button "Ações" at bounding box center [338, 65] width 34 height 22
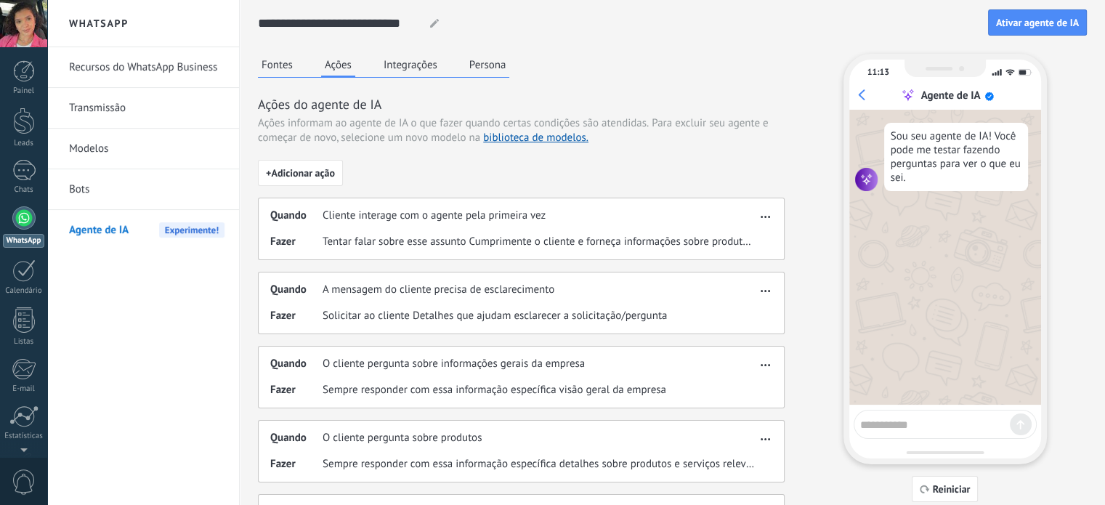
click at [397, 70] on button "Integrações" at bounding box center [410, 65] width 61 height 22
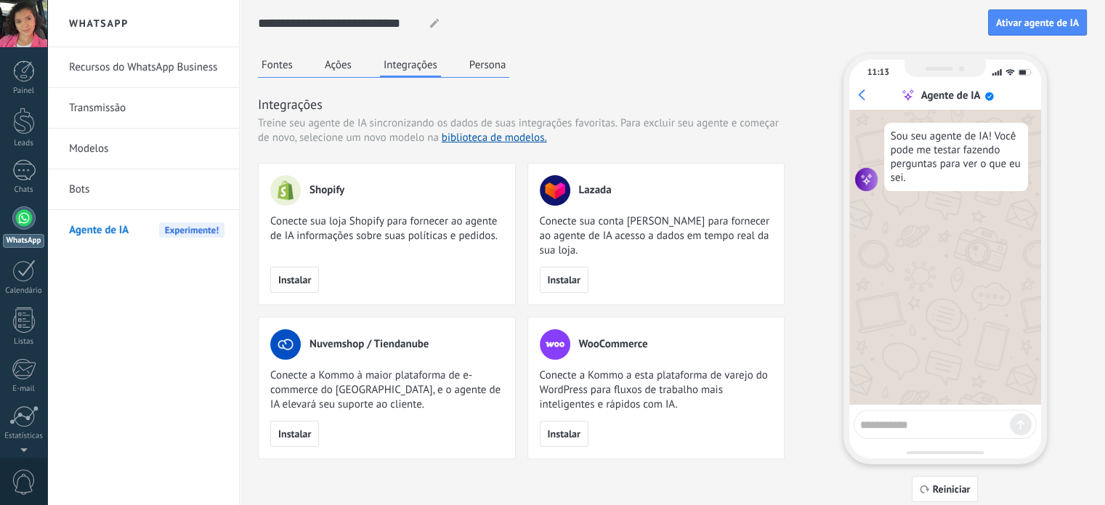
click at [487, 62] on button "Persona" at bounding box center [488, 65] width 44 height 22
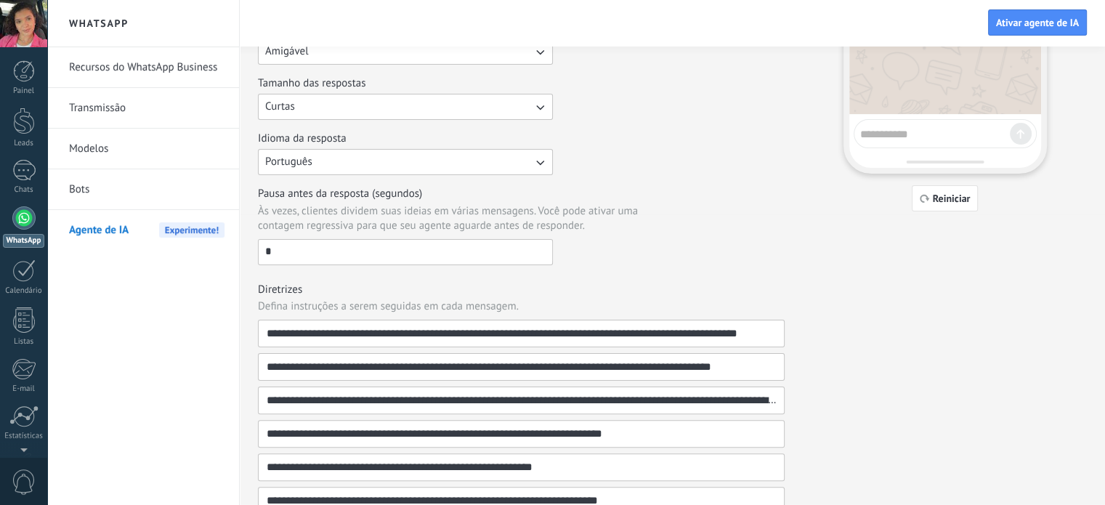
scroll to position [479, 0]
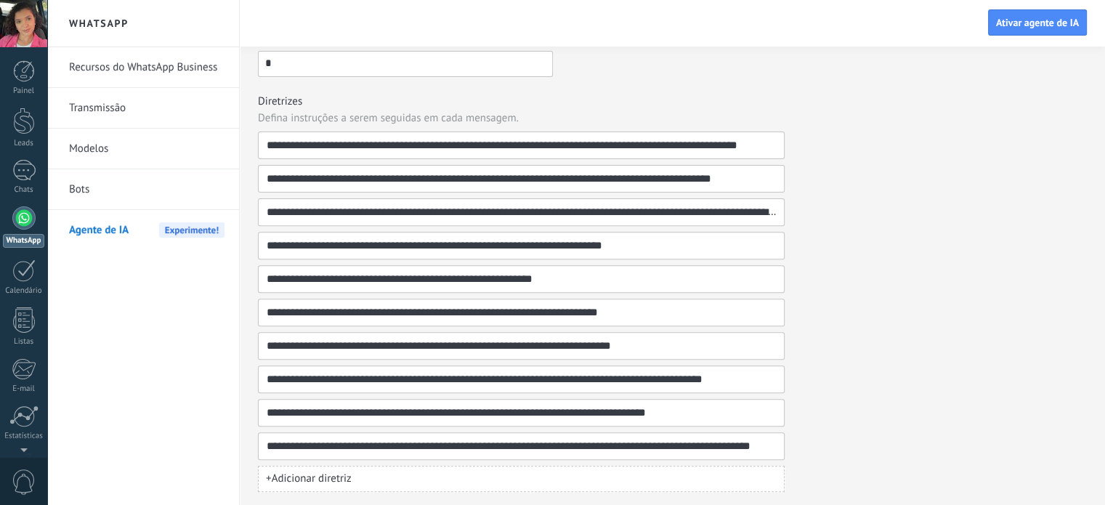
click at [105, 142] on link "Modelos" at bounding box center [146, 149] width 155 height 41
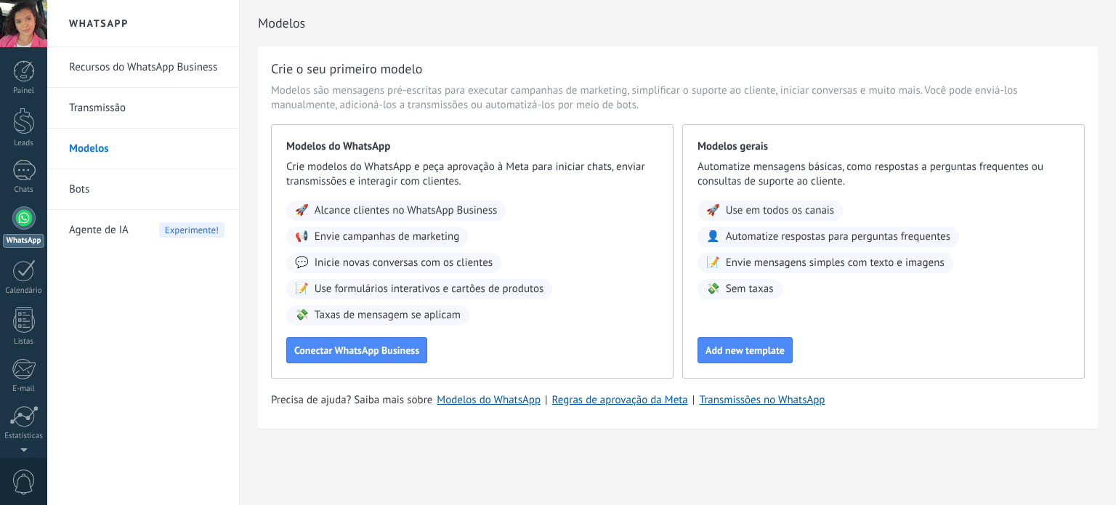
click at [105, 109] on link "Transmissão" at bounding box center [146, 108] width 155 height 41
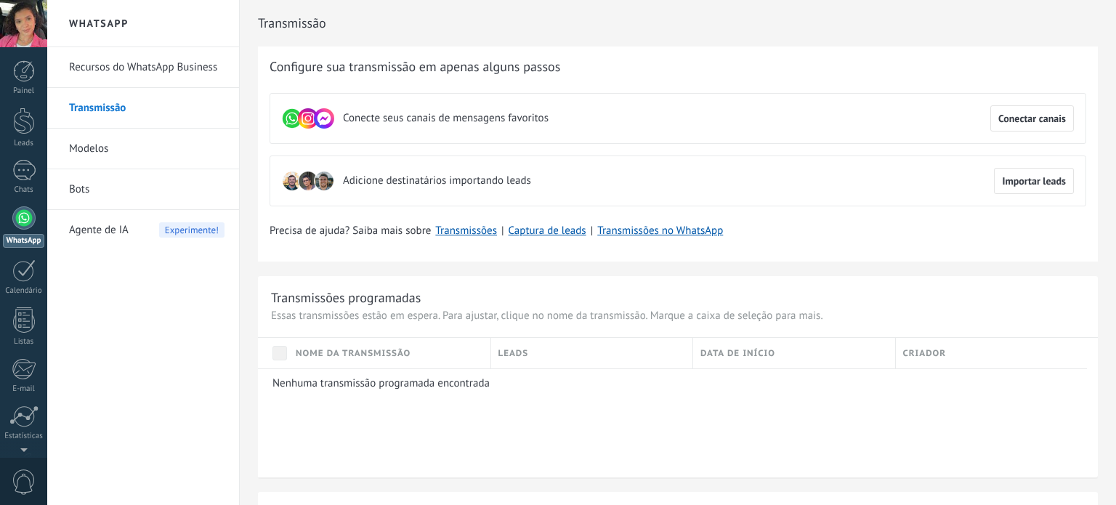
click at [130, 65] on link "Recursos do WhatsApp Business" at bounding box center [146, 67] width 155 height 41
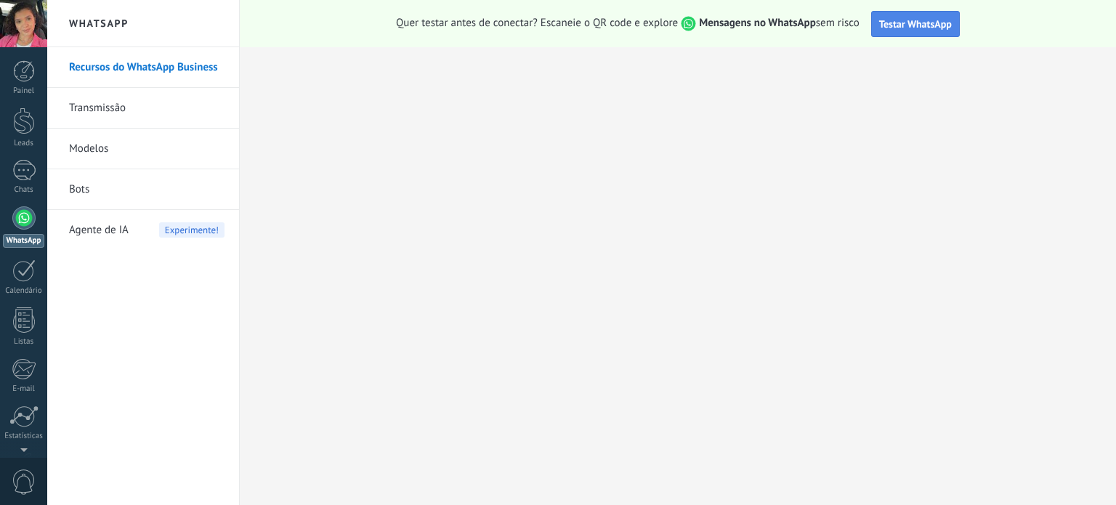
click at [926, 27] on span "Testar WhatsApp" at bounding box center [915, 23] width 73 height 13
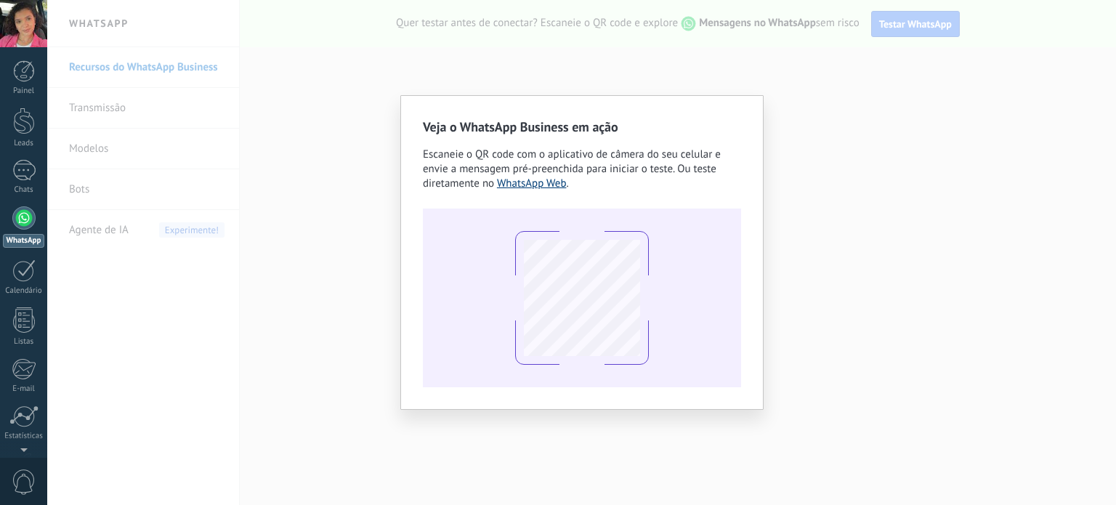
click at [528, 189] on link "WhatsApp Web" at bounding box center [532, 184] width 70 height 14
click at [439, 103] on div "Veja o WhatsApp Business em ação Escaneie o QR code com o aplicativo de câmera …" at bounding box center [581, 252] width 363 height 315
click at [435, 54] on div "Veja o WhatsApp Business em ação Escaneie o QR code com o aplicativo de câmera …" at bounding box center [581, 252] width 1069 height 505
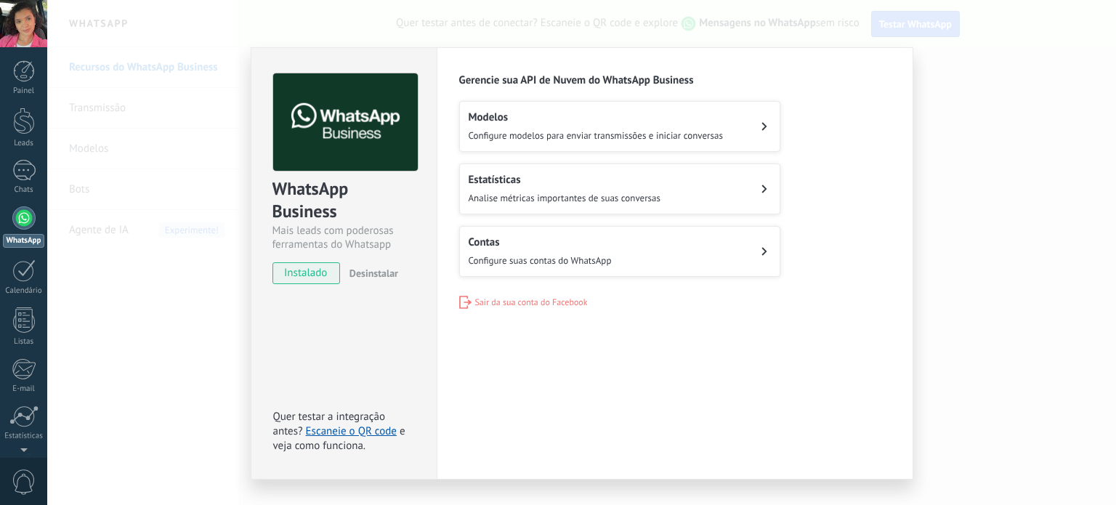
click at [570, 140] on span "Configure modelos para enviar transmissões e iniciar conversas" at bounding box center [596, 135] width 254 height 12
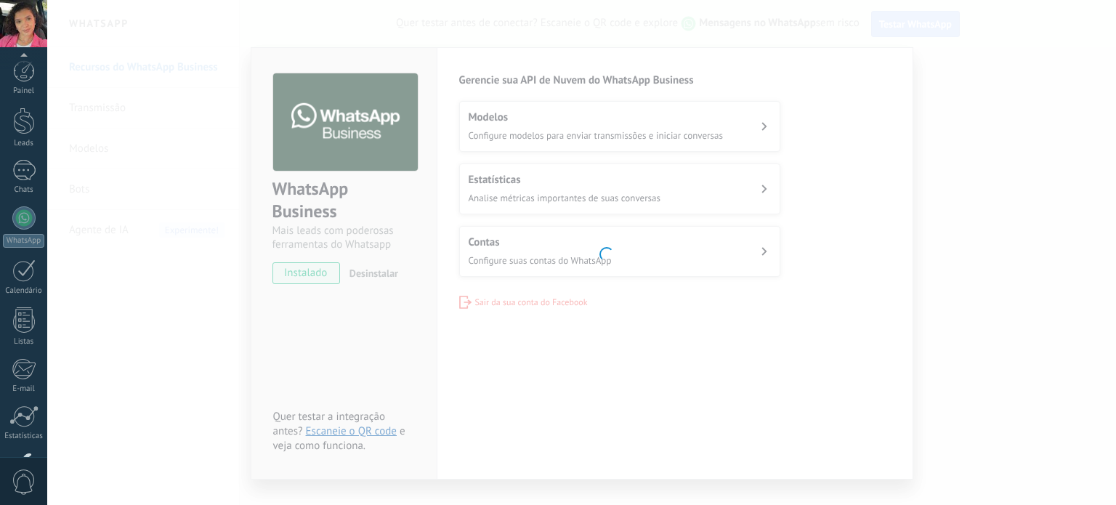
scroll to position [99, 0]
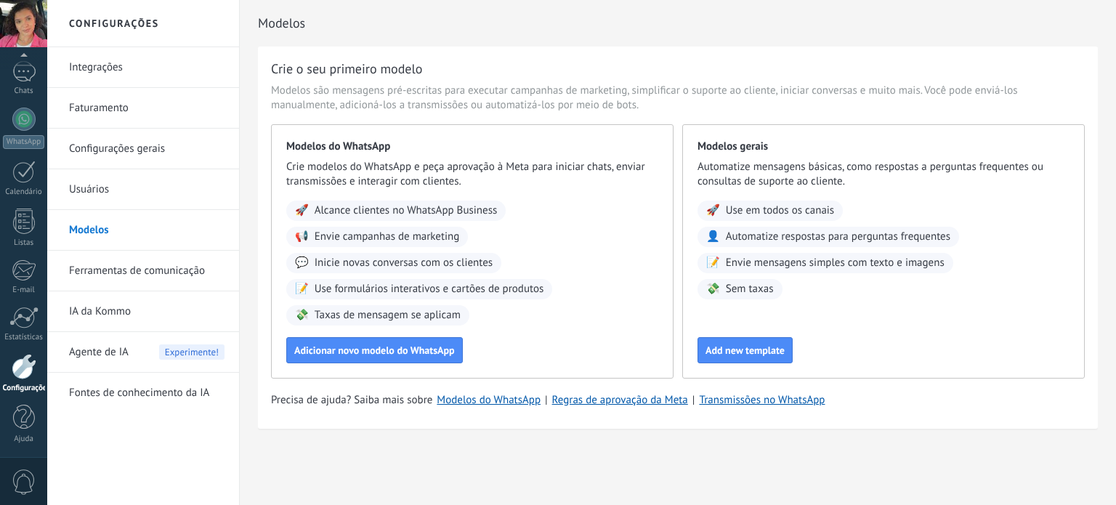
drag, startPoint x: 326, startPoint y: 336, endPoint x: 329, endPoint y: 405, distance: 69.1
click at [326, 337] on div "Adicionar novo modelo do WhatsApp" at bounding box center [472, 350] width 372 height 26
click at [349, 354] on span "Adicionar novo modelo do WhatsApp" at bounding box center [374, 350] width 161 height 10
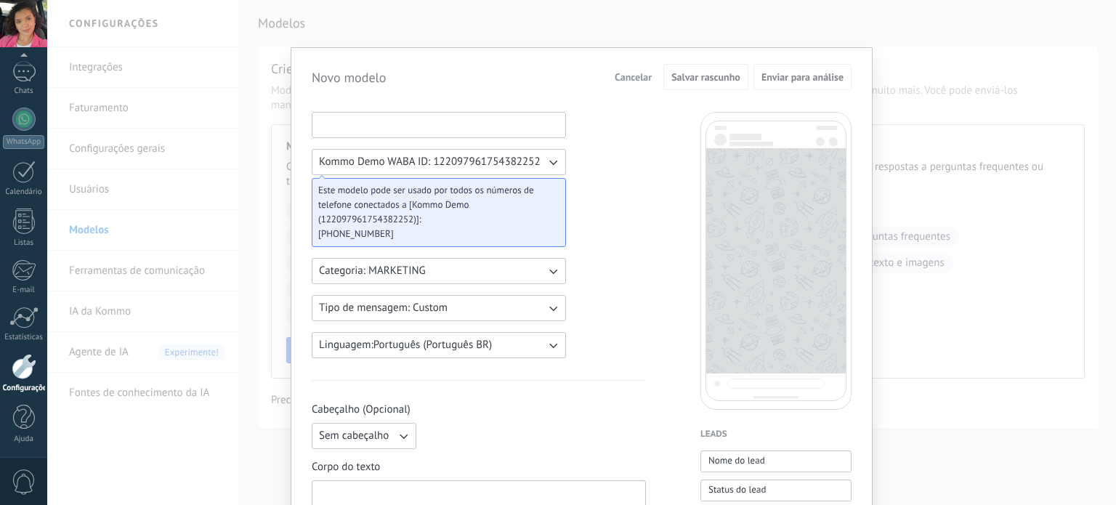
click at [362, 118] on input at bounding box center [438, 124] width 253 height 23
click at [360, 155] on span "Kommo Demo WABA ID: 122097961754382252" at bounding box center [430, 162] width 222 height 15
drag, startPoint x: 445, startPoint y: 191, endPoint x: 551, endPoint y: 197, distance: 106.2
click at [551, 197] on div "Este modelo pode ser usado por todos os números de telefone conectados a [Kommo…" at bounding box center [439, 212] width 254 height 69
click at [410, 220] on span "Este modelo pode ser usado por todos os números de telefone conectados a [Kommo…" at bounding box center [433, 205] width 230 height 44
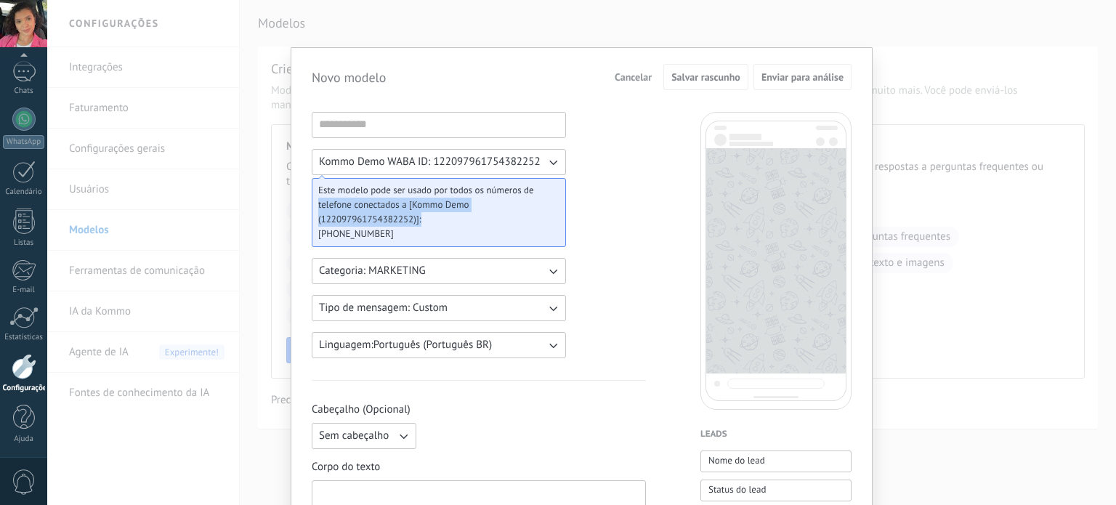
drag, startPoint x: 471, startPoint y: 219, endPoint x: 286, endPoint y: 204, distance: 185.1
click at [286, 204] on div "Novo modelo Cancelar Salvar rascunho Enviar para análise Kommo Demo WABA ID: 12…" at bounding box center [581, 252] width 1069 height 505
click at [360, 211] on span "Este modelo pode ser usado por todos os números de telefone conectados a [Kommo…" at bounding box center [433, 205] width 230 height 44
drag, startPoint x: 359, startPoint y: 237, endPoint x: 309, endPoint y: 216, distance: 53.7
click at [312, 224] on div "Este modelo pode ser usado por todos os números de telefone conectados a [Kommo…" at bounding box center [439, 212] width 254 height 69
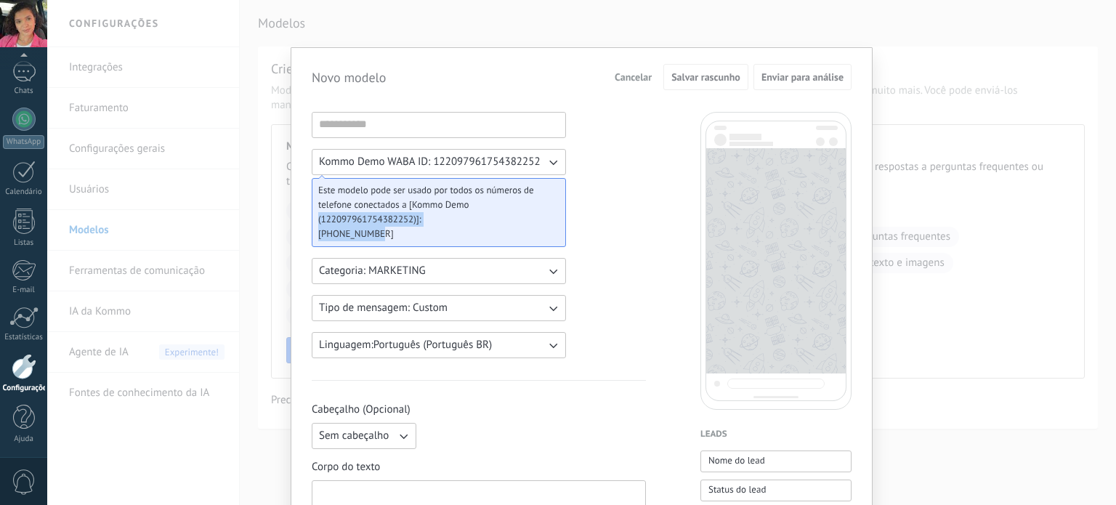
click at [312, 212] on div "Este modelo pode ser usado por todos os números de telefone conectados a [Kommo…" at bounding box center [439, 212] width 254 height 69
click at [339, 126] on input at bounding box center [438, 124] width 253 height 23
click at [352, 272] on span "Categoria: MARKETING" at bounding box center [372, 271] width 107 height 15
click at [352, 272] on span "UTILITY" at bounding box center [337, 271] width 37 height 15
click at [358, 317] on button "Tipo de mensagem: Custom" at bounding box center [439, 308] width 254 height 26
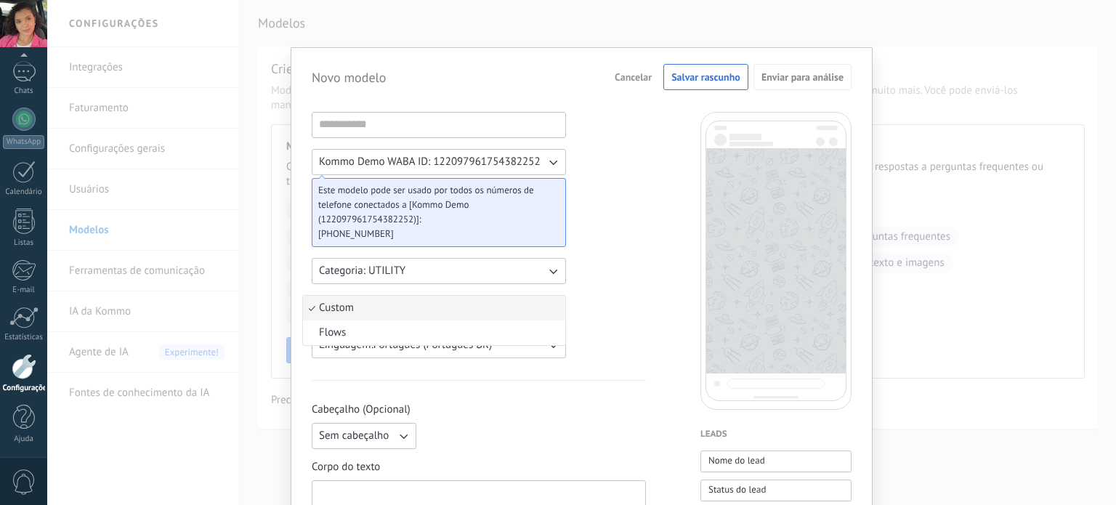
click at [358, 317] on li "Custom" at bounding box center [434, 308] width 262 height 25
click at [359, 339] on span "Linguagem: Português (Português BR)" at bounding box center [405, 345] width 173 height 15
click at [571, 402] on span "Cabeçalho (Opcional)" at bounding box center [479, 409] width 334 height 15
click at [732, 455] on span "Nome do lead" at bounding box center [736, 460] width 57 height 15
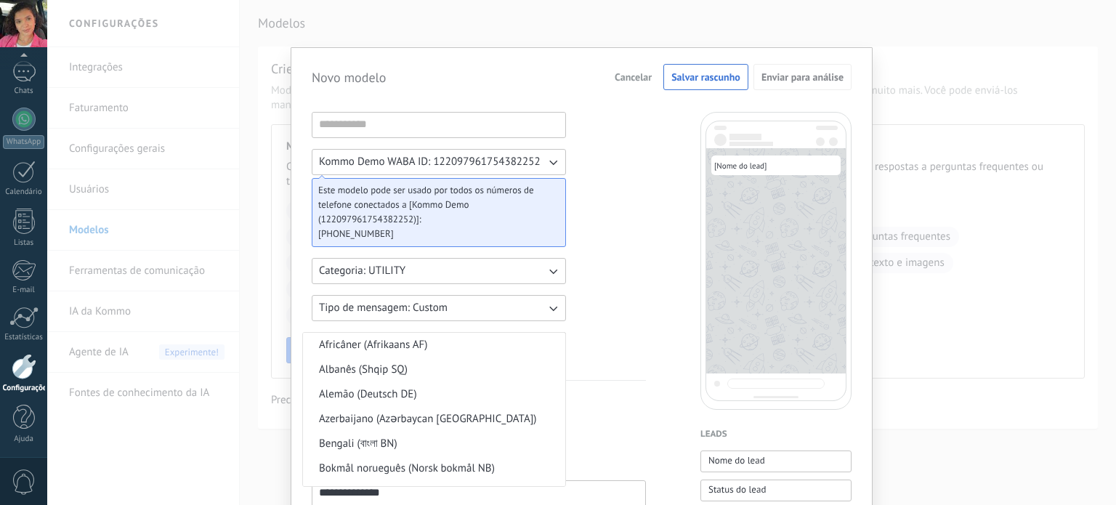
scroll to position [1268, 0]
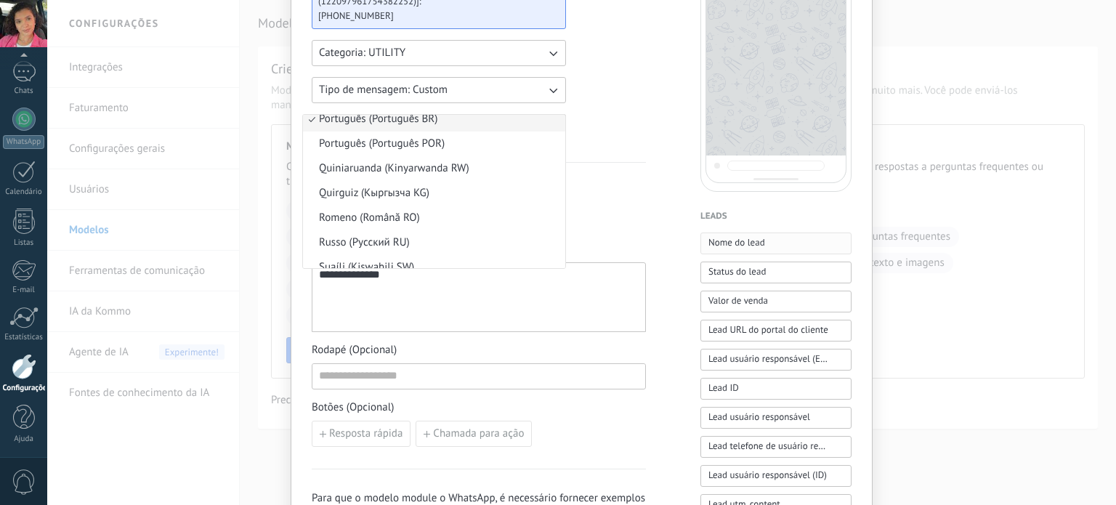
click at [747, 244] on span "Nome do lead" at bounding box center [736, 242] width 57 height 15
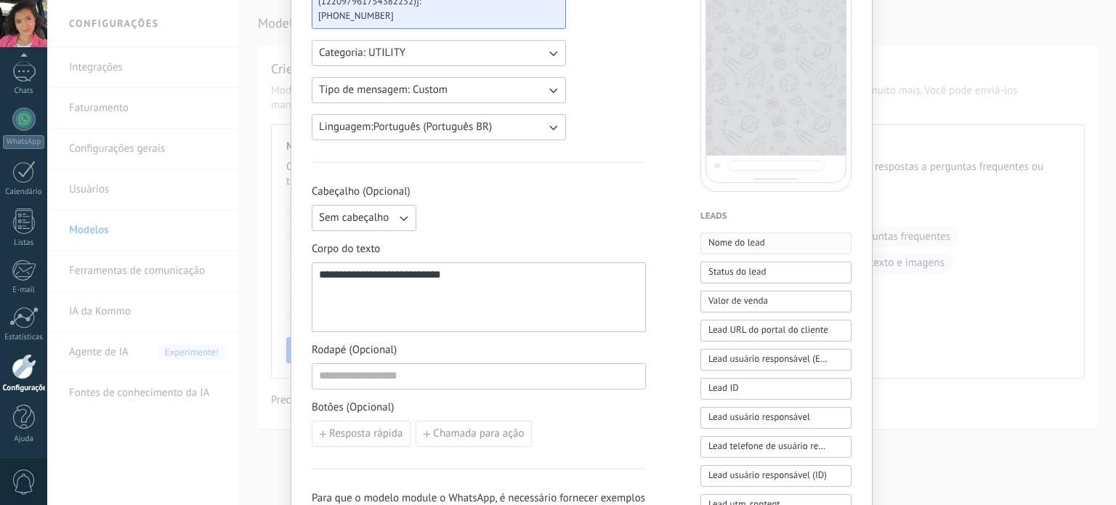
click at [747, 244] on span "Nome do lead" at bounding box center [736, 242] width 57 height 15
click at [556, 299] on div "**********" at bounding box center [479, 297] width 320 height 57
drag, startPoint x: 554, startPoint y: 282, endPoint x: 218, endPoint y: 249, distance: 337.9
click at [218, 249] on div "**********" at bounding box center [581, 252] width 1069 height 505
click at [569, 299] on div "**********" at bounding box center [479, 297] width 320 height 57
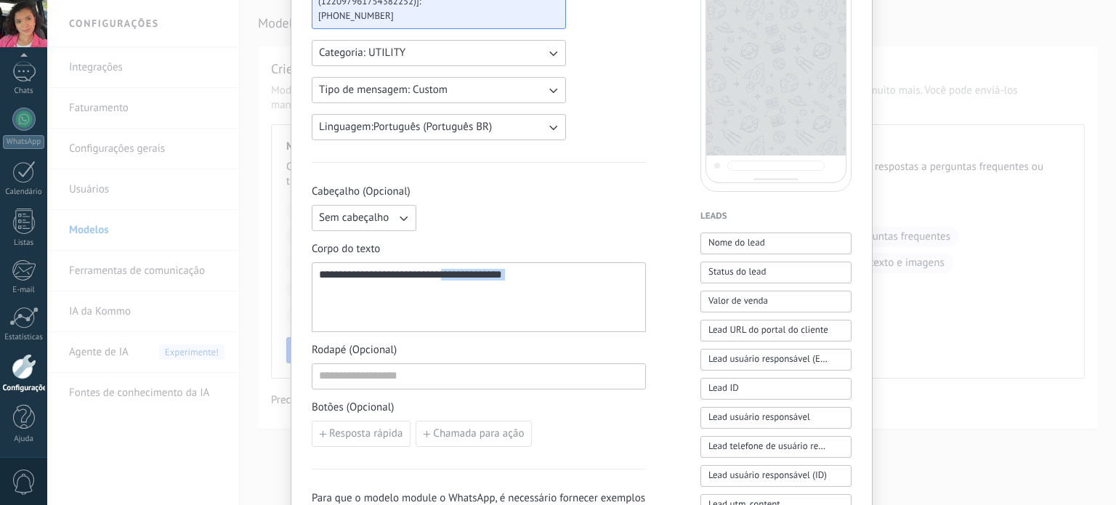
drag, startPoint x: 556, startPoint y: 267, endPoint x: 322, endPoint y: 275, distance: 234.1
click at [322, 275] on div "**********" at bounding box center [479, 297] width 334 height 70
click at [312, 273] on div "**********" at bounding box center [479, 297] width 334 height 70
click at [320, 272] on div "**********" at bounding box center [479, 297] width 334 height 70
click at [319, 275] on span "**********" at bounding box center [349, 274] width 61 height 11
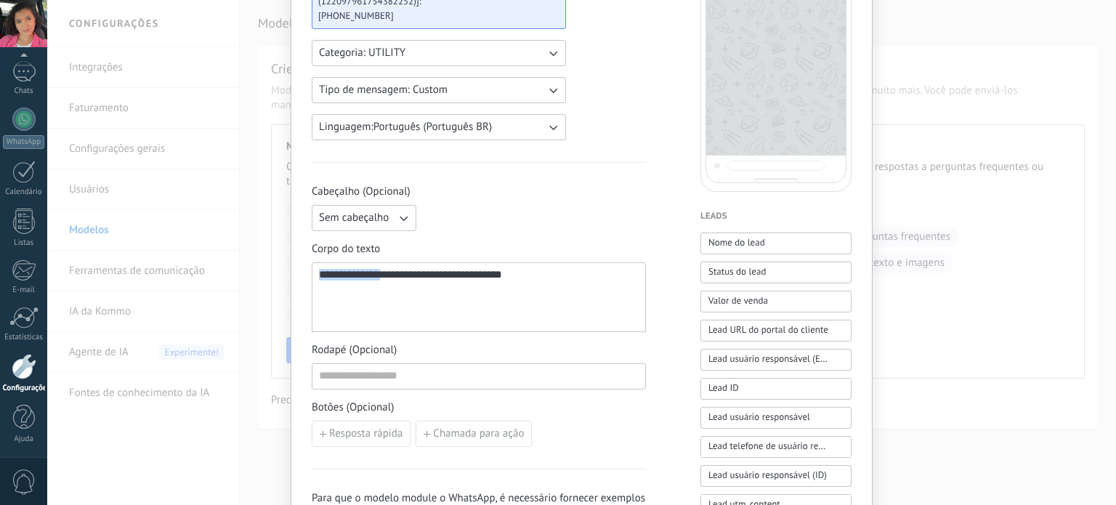
drag, startPoint x: 325, startPoint y: 275, endPoint x: 558, endPoint y: 275, distance: 233.2
click at [558, 275] on div "**********" at bounding box center [479, 297] width 320 height 57
drag, startPoint x: 400, startPoint y: 272, endPoint x: 522, endPoint y: 272, distance: 122.8
click at [522, 272] on div "**********" at bounding box center [479, 297] width 320 height 57
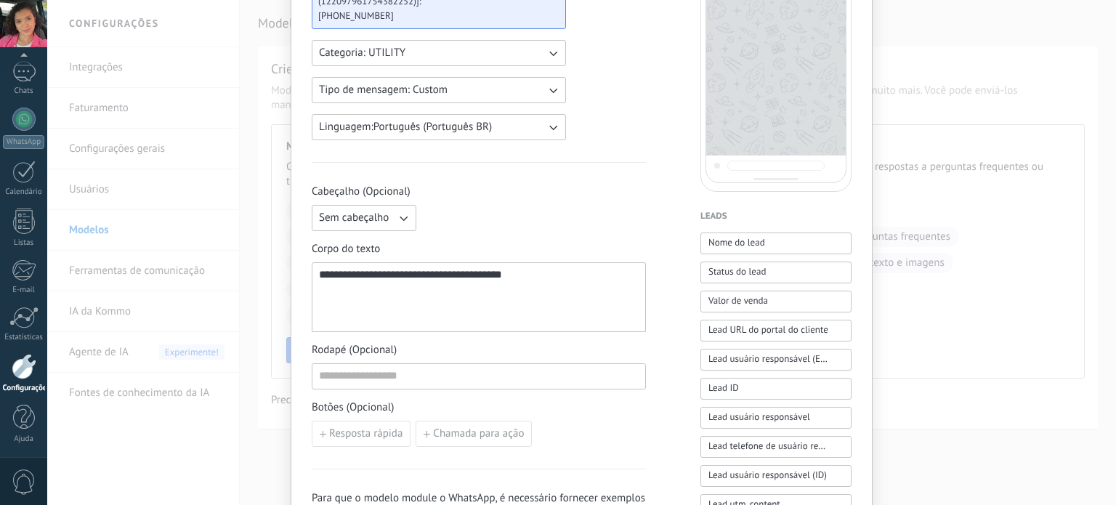
click at [502, 277] on span "**********" at bounding box center [471, 274] width 61 height 11
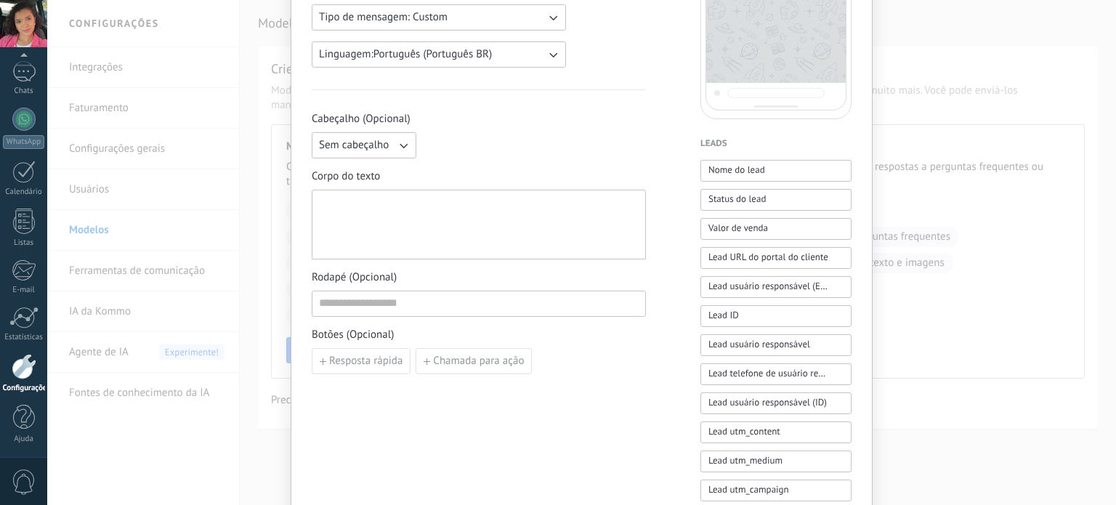
scroll to position [218, 0]
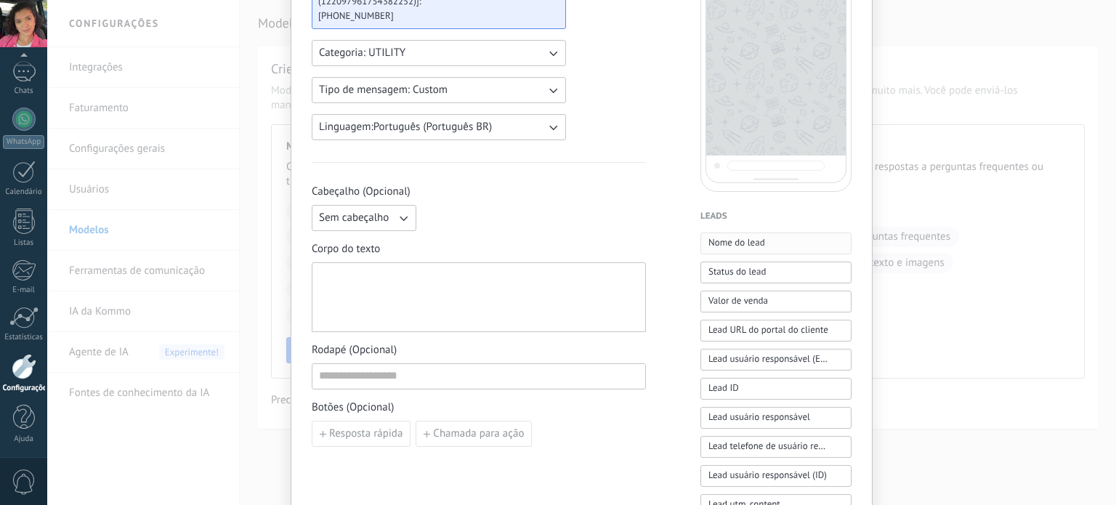
click at [753, 246] on span "Nome do lead" at bounding box center [736, 242] width 57 height 15
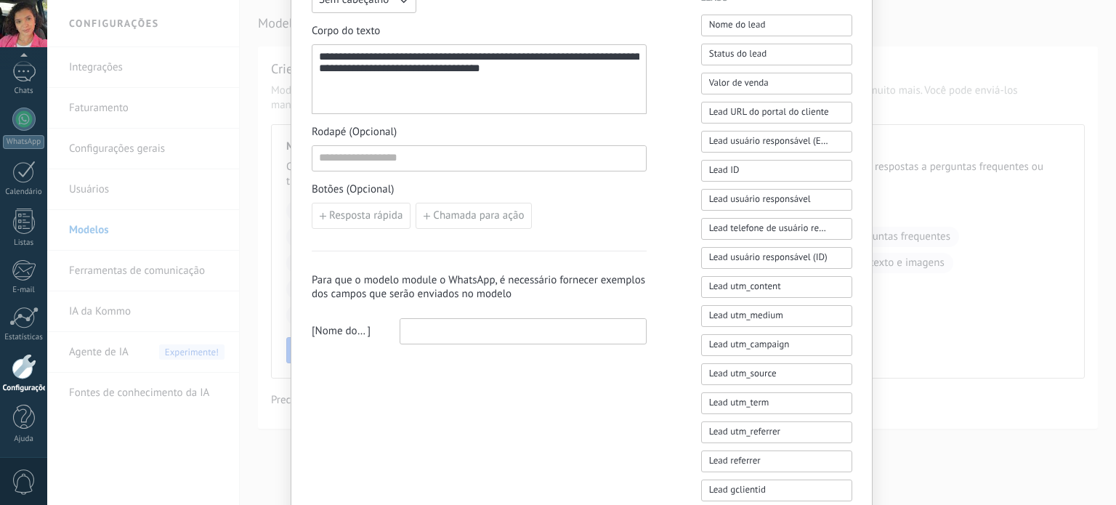
scroll to position [581, 0]
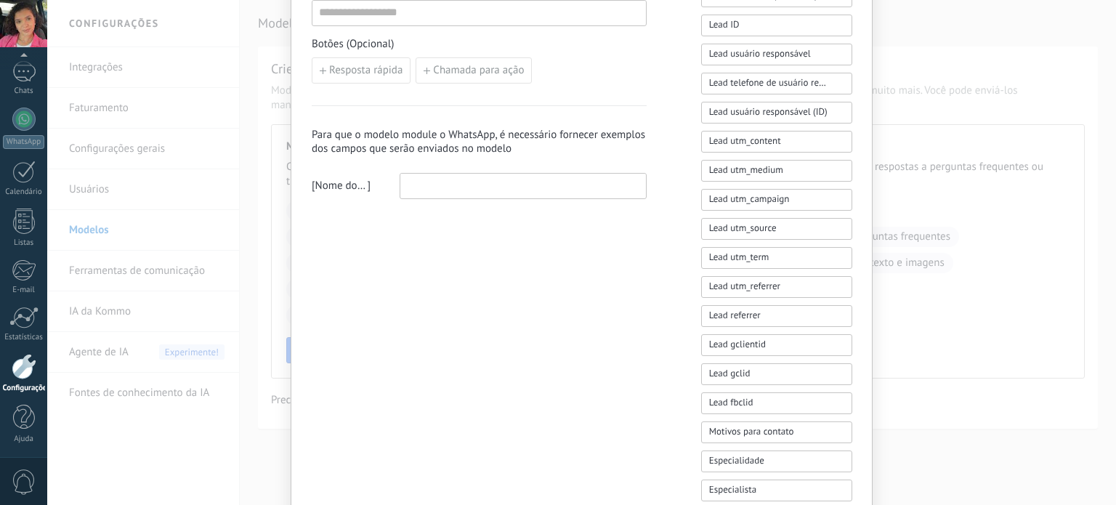
click at [435, 185] on input at bounding box center [523, 185] width 246 height 23
drag, startPoint x: 398, startPoint y: 137, endPoint x: 570, endPoint y: 146, distance: 171.7
click at [565, 146] on h3 "Para que o modelo module o WhatsApp, é necessário fornecer exemplos dos campos …" at bounding box center [479, 142] width 335 height 28
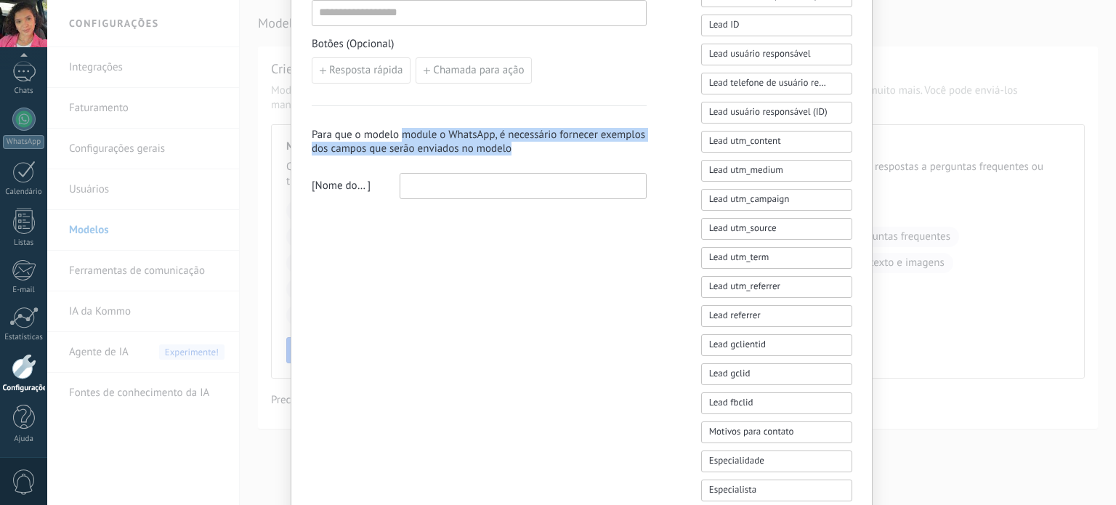
click at [570, 147] on h3 "Para que o modelo module o WhatsApp, é necessário fornecer exemplos dos campos …" at bounding box center [479, 142] width 335 height 28
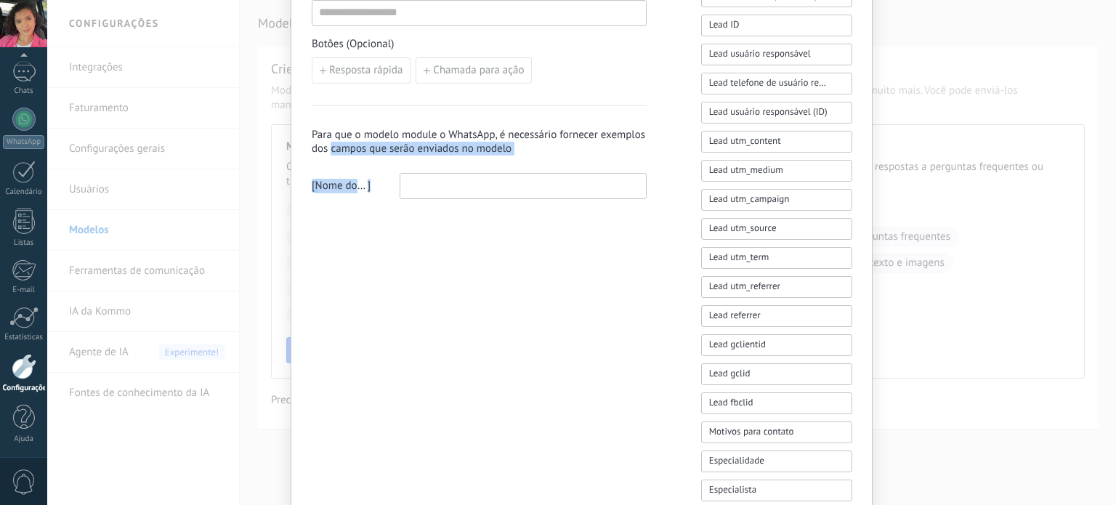
drag, startPoint x: 328, startPoint y: 149, endPoint x: 461, endPoint y: 170, distance: 134.6
click at [461, 170] on div "Para que o modelo module o WhatsApp, é necessário fornecer exemplos dos campos …" at bounding box center [479, 152] width 335 height 94
click at [458, 193] on input at bounding box center [523, 185] width 246 height 23
drag, startPoint x: 450, startPoint y: 139, endPoint x: 536, endPoint y: 139, distance: 85.7
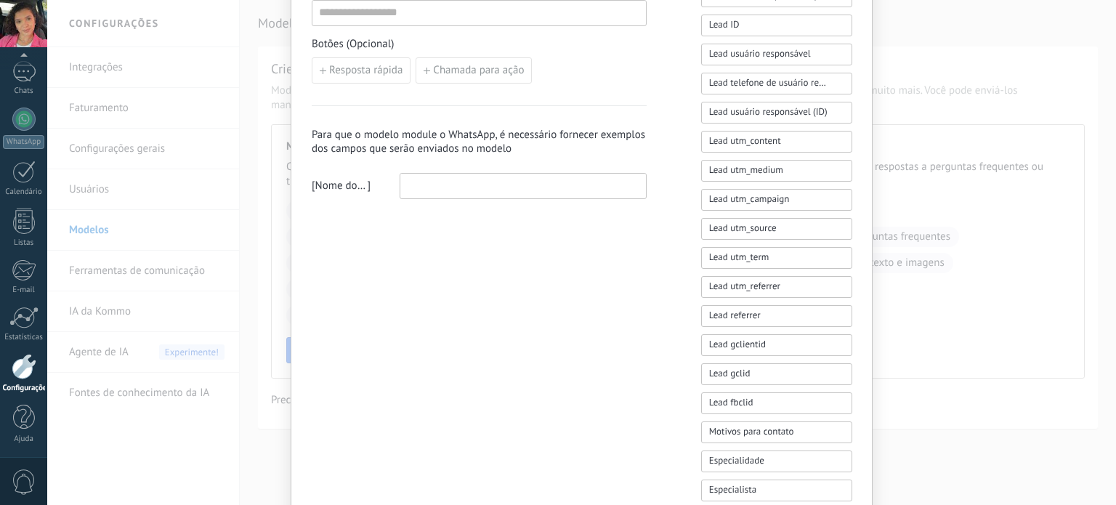
click at [475, 137] on h3 "Para que o modelo module o WhatsApp, é necessário fornecer exemplos dos campos …" at bounding box center [479, 142] width 335 height 28
click at [536, 139] on h3 "Para que o modelo module o WhatsApp, é necessário fornecer exemplos dos campos …" at bounding box center [479, 142] width 335 height 28
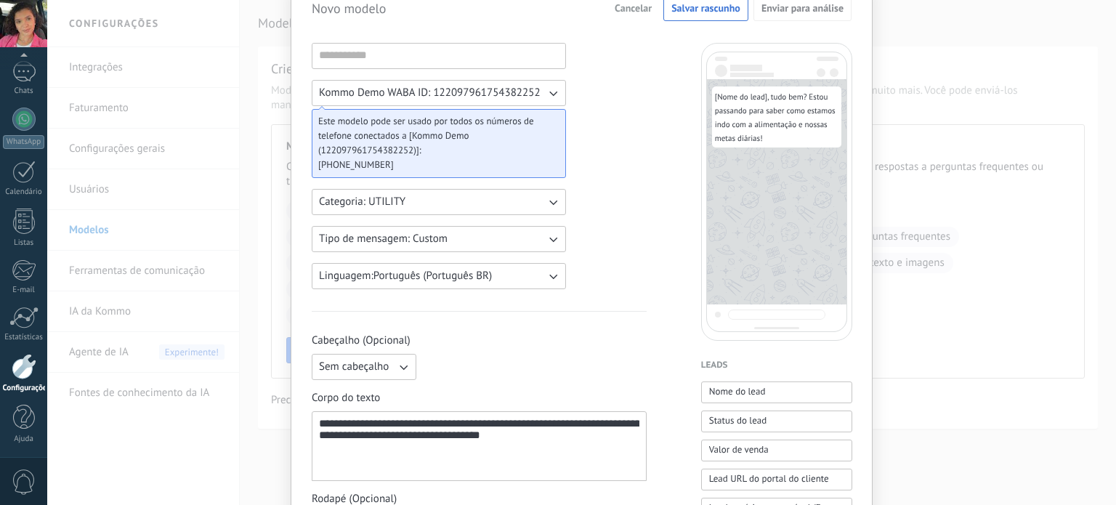
scroll to position [0, 0]
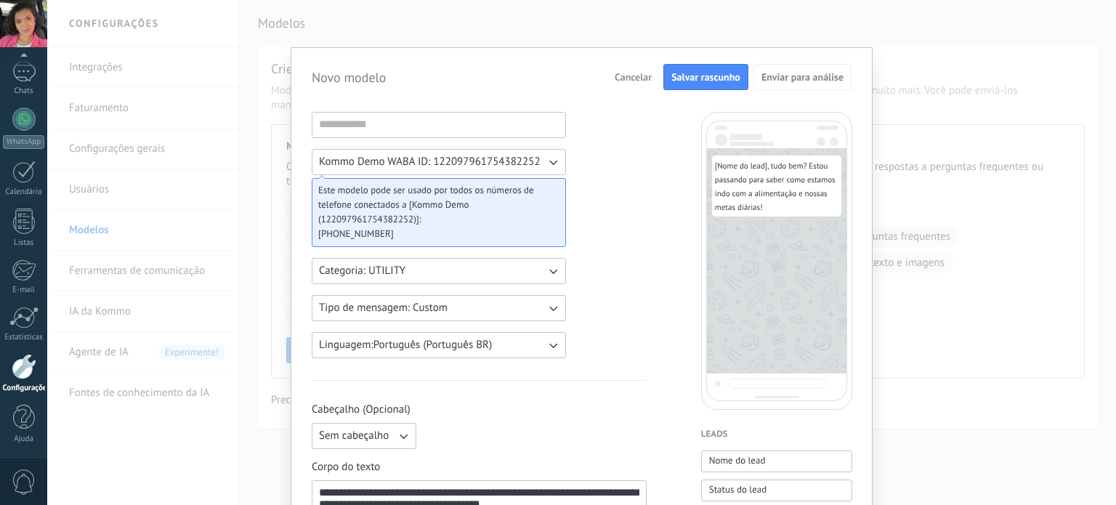
click at [671, 77] on span "Salvar rascunho" at bounding box center [705, 77] width 69 height 10
click at [363, 124] on input at bounding box center [438, 124] width 253 height 23
type input "*********"
click at [680, 84] on button "Salvar rascunho" at bounding box center [705, 77] width 85 height 26
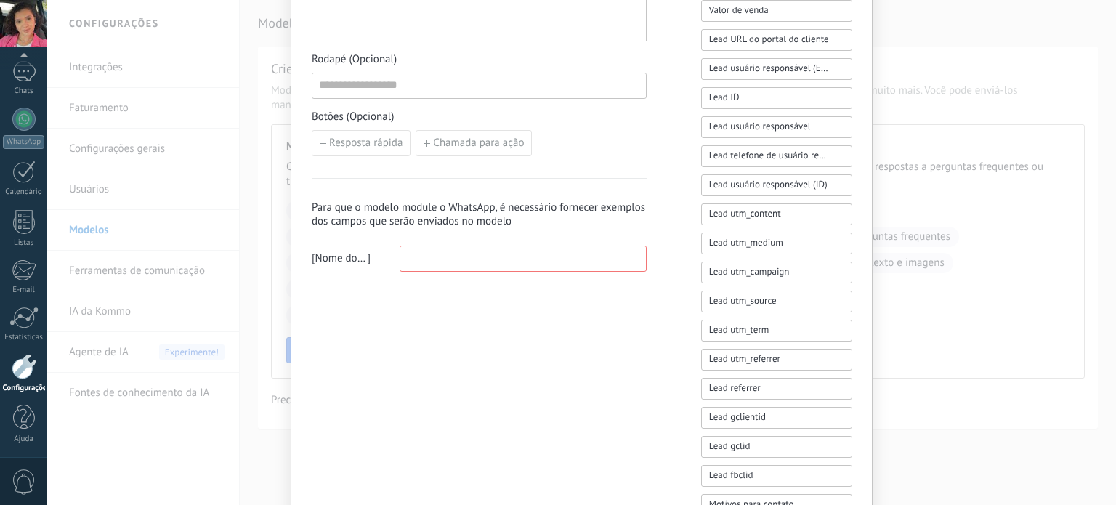
scroll to position [654, 0]
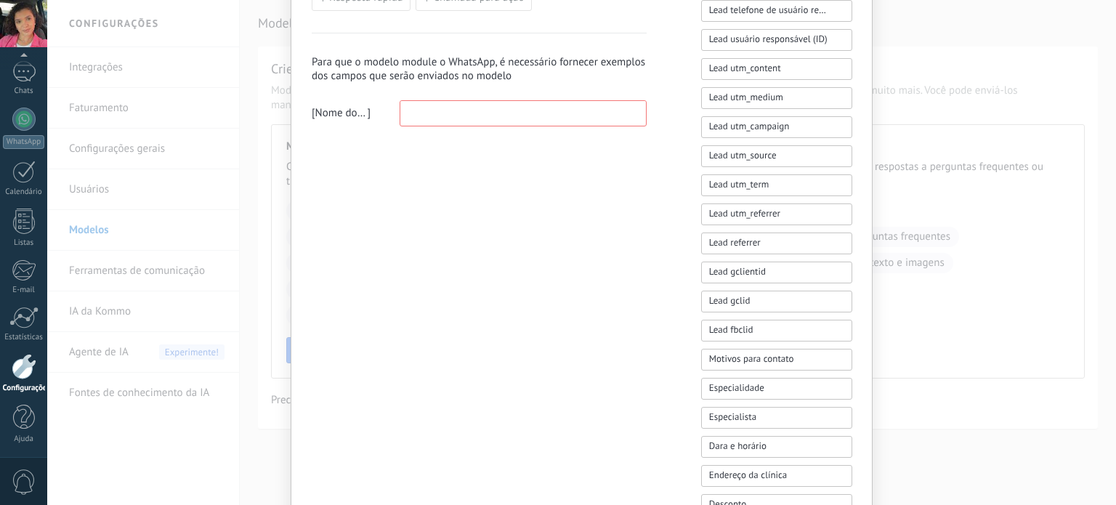
click at [455, 104] on input at bounding box center [523, 112] width 246 height 23
drag, startPoint x: 341, startPoint y: 57, endPoint x: 485, endPoint y: 66, distance: 143.4
click at [485, 66] on h3 "Para que o modelo module o WhatsApp, é necessário fornecer exemplos dos campos …" at bounding box center [479, 69] width 335 height 28
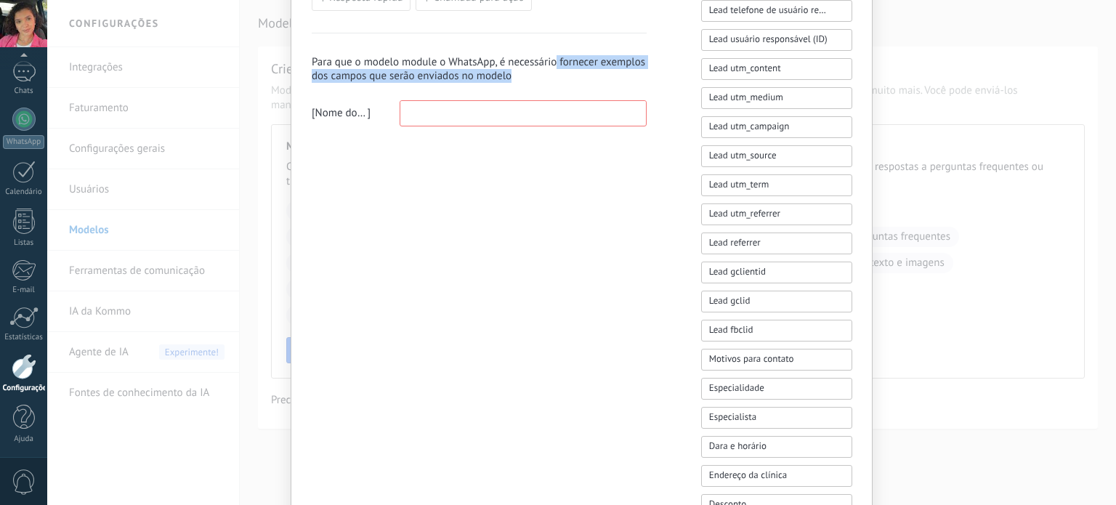
drag, startPoint x: 524, startPoint y: 64, endPoint x: 553, endPoint y: 50, distance: 32.2
click at [553, 50] on div "Para que o modelo module o WhatsApp, é necessário fornecer exemplos dos campos …" at bounding box center [479, 80] width 335 height 94
click at [556, 50] on div "Para que o modelo module o WhatsApp, é necessário fornecer exemplos dos campos …" at bounding box center [479, 80] width 335 height 94
drag, startPoint x: 413, startPoint y: 72, endPoint x: 332, endPoint y: 73, distance: 80.6
click at [333, 73] on h3 "Para que o modelo module o WhatsApp, é necessário fornecer exemplos dos campos …" at bounding box center [479, 69] width 335 height 28
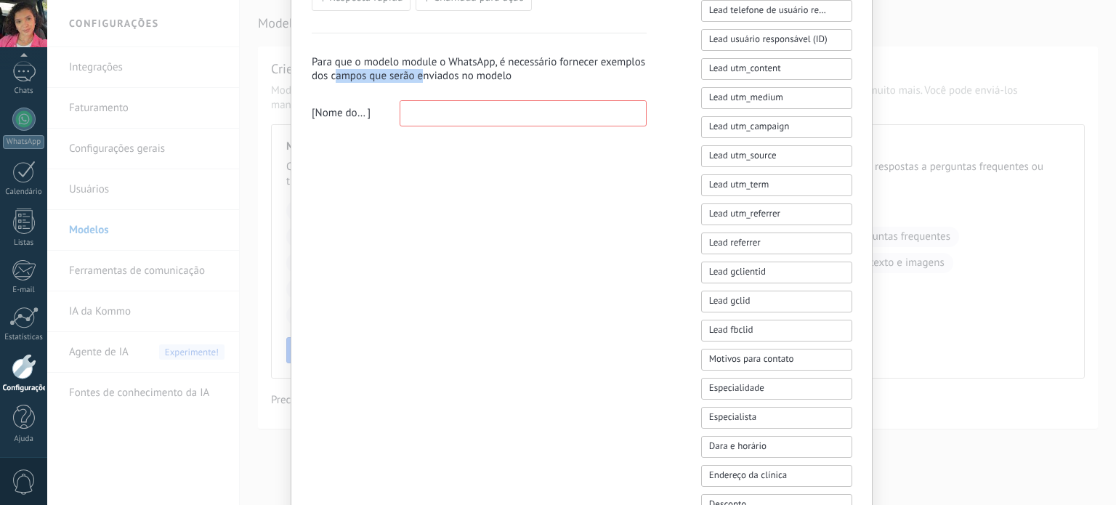
click at [332, 73] on h3 "Para que o modelo module o WhatsApp, é necessário fornecer exemplos dos campos …" at bounding box center [479, 69] width 335 height 28
drag, startPoint x: 439, startPoint y: 73, endPoint x: 532, endPoint y: 96, distance: 95.7
click at [532, 96] on div "Para que o modelo module o WhatsApp, é necessário fornecer exemplos dos campos …" at bounding box center [479, 80] width 335 height 94
click at [501, 138] on div "**********" at bounding box center [479, 123] width 335 height 1330
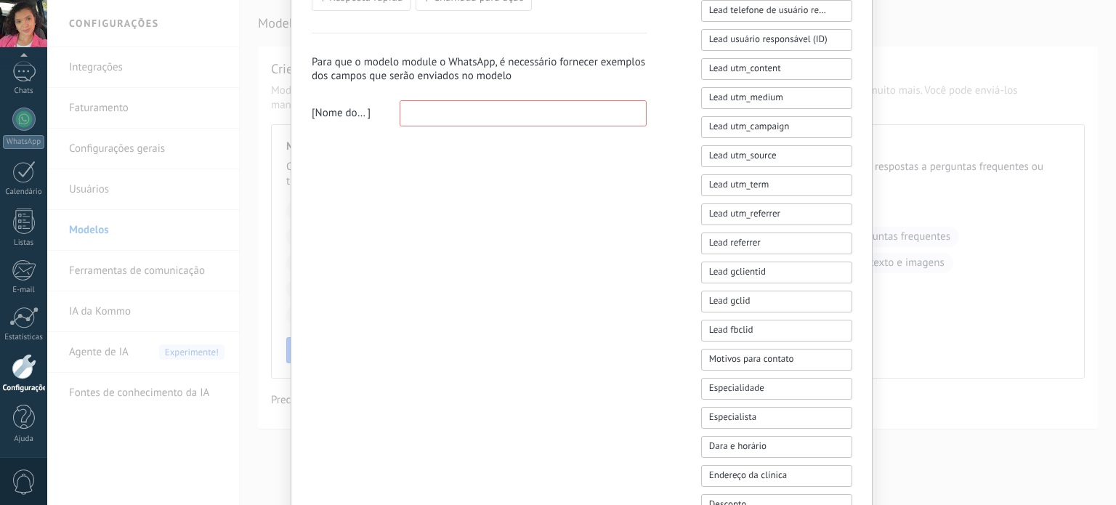
drag, startPoint x: 469, startPoint y: 92, endPoint x: 468, endPoint y: 100, distance: 8.1
click at [468, 94] on div "Para que o modelo module o WhatsApp, é necessário fornecer exemplos dos campos …" at bounding box center [479, 80] width 335 height 94
click at [439, 114] on input at bounding box center [523, 112] width 246 height 23
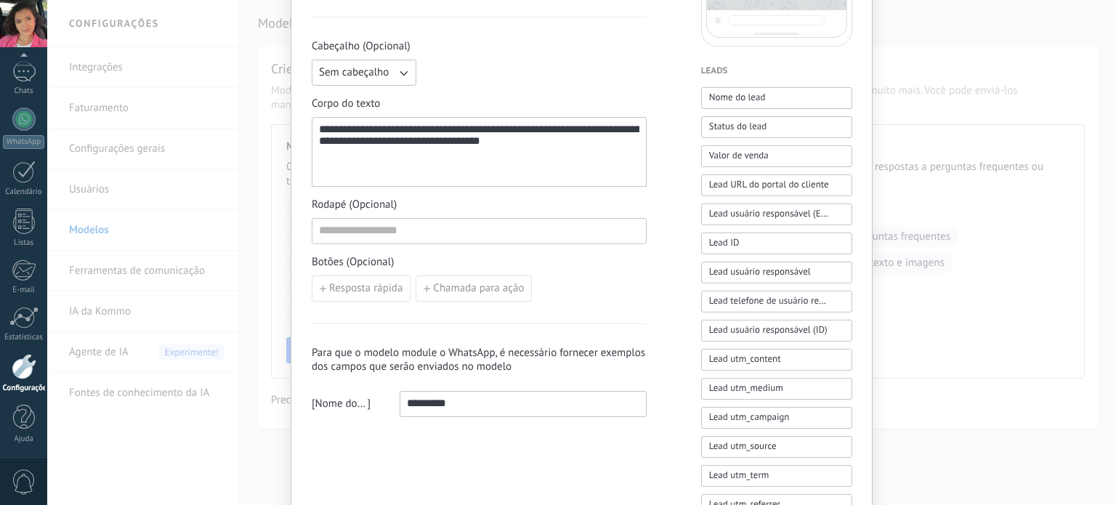
scroll to position [581, 0]
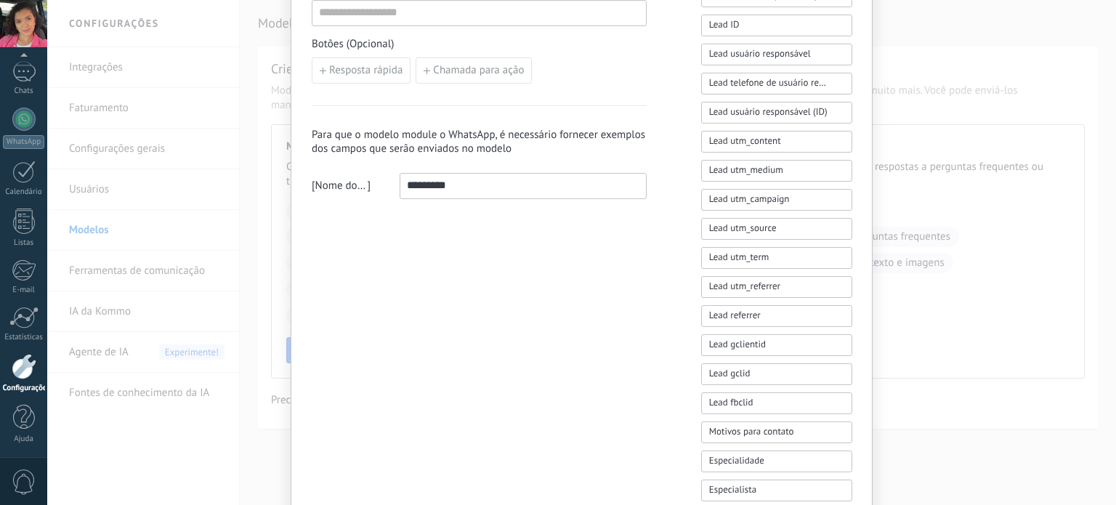
click at [402, 189] on input "*********" at bounding box center [523, 185] width 246 height 23
drag, startPoint x: 402, startPoint y: 189, endPoint x: 506, endPoint y: 186, distance: 103.2
click at [506, 186] on input "*********" at bounding box center [523, 185] width 246 height 23
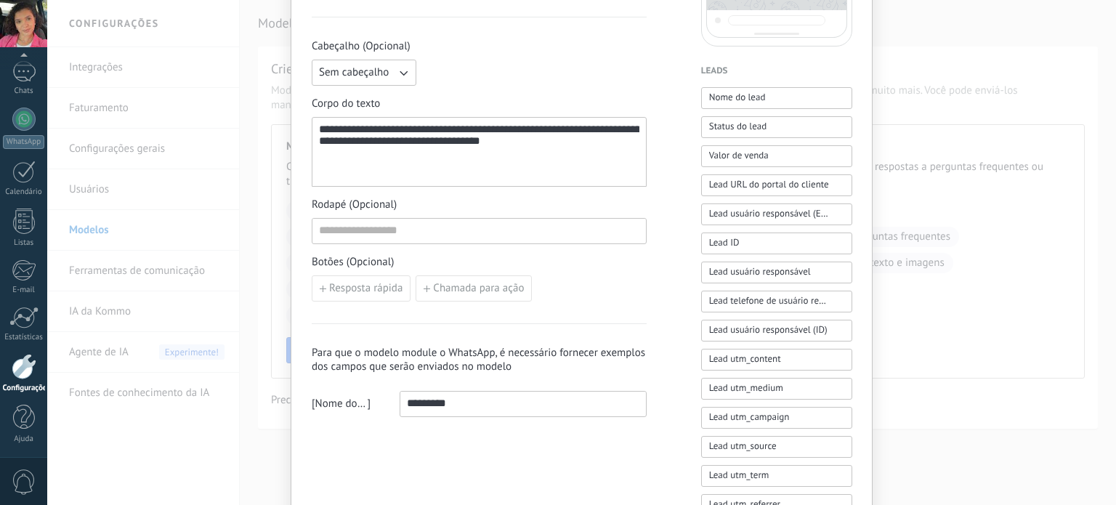
scroll to position [0, 0]
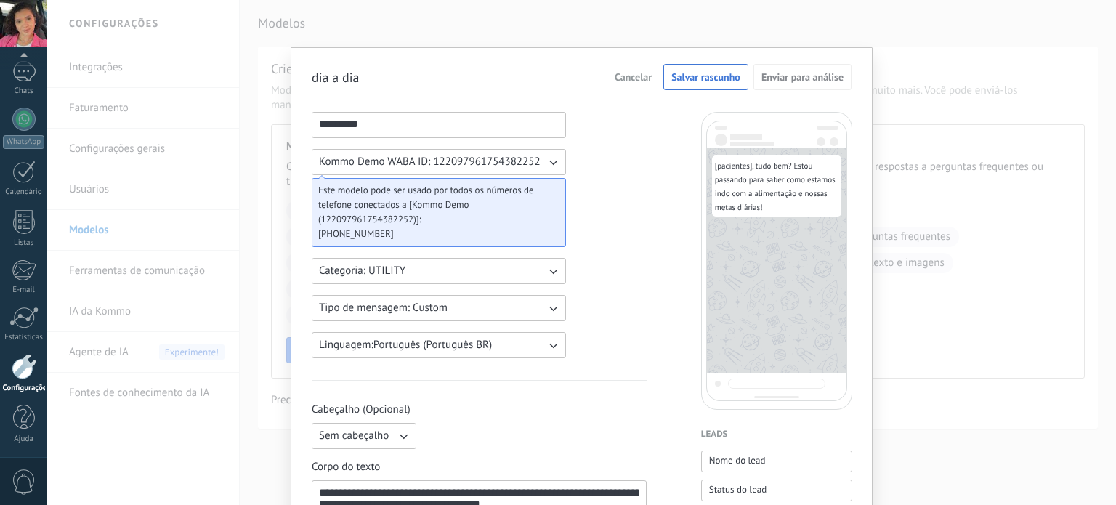
type input "*********"
click at [718, 79] on span "Salvar rascunho" at bounding box center [705, 77] width 69 height 10
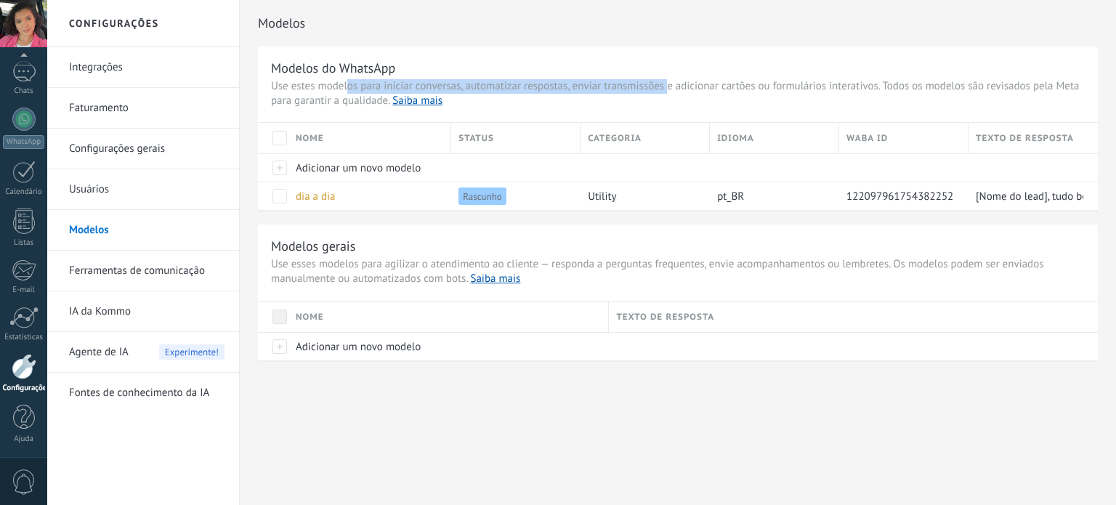
drag, startPoint x: 424, startPoint y: 90, endPoint x: 684, endPoint y: 86, distance: 259.4
click at [681, 84] on span "Use estes modelos para iniciar conversas, automatizar respostas, enviar transmi…" at bounding box center [678, 93] width 814 height 29
click at [785, 110] on div "Modelos do WhatsApp Use estes modelos para iniciar conversas, automatizar respo…" at bounding box center [678, 127] width 840 height 163
drag, startPoint x: 884, startPoint y: 100, endPoint x: 570, endPoint y: 73, distance: 315.7
click at [570, 73] on div "Modelos do WhatsApp Use estes modelos para iniciar conversas, automatizar respo…" at bounding box center [678, 127] width 840 height 163
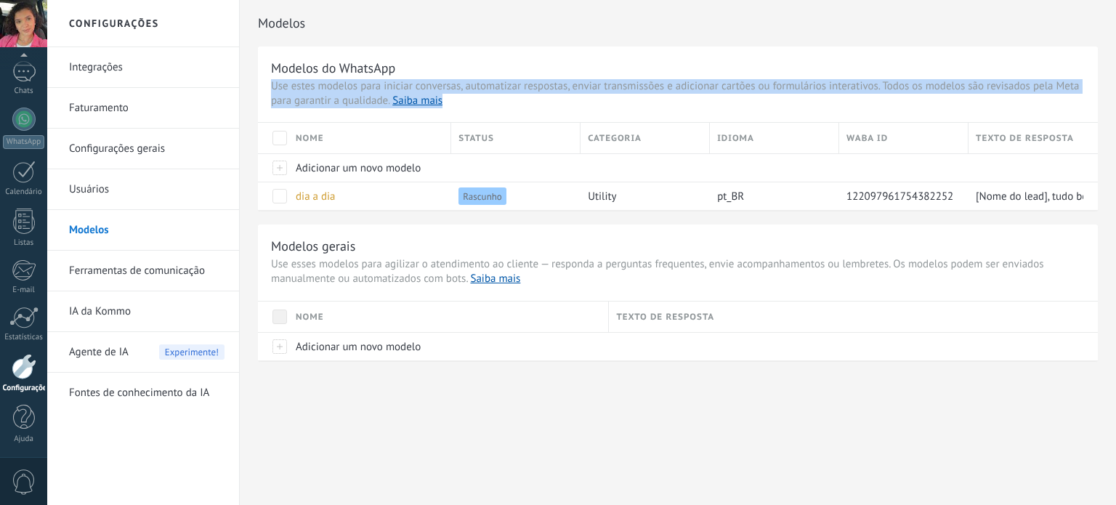
click at [570, 73] on h3 "Modelos do WhatsApp" at bounding box center [678, 68] width 814 height 17
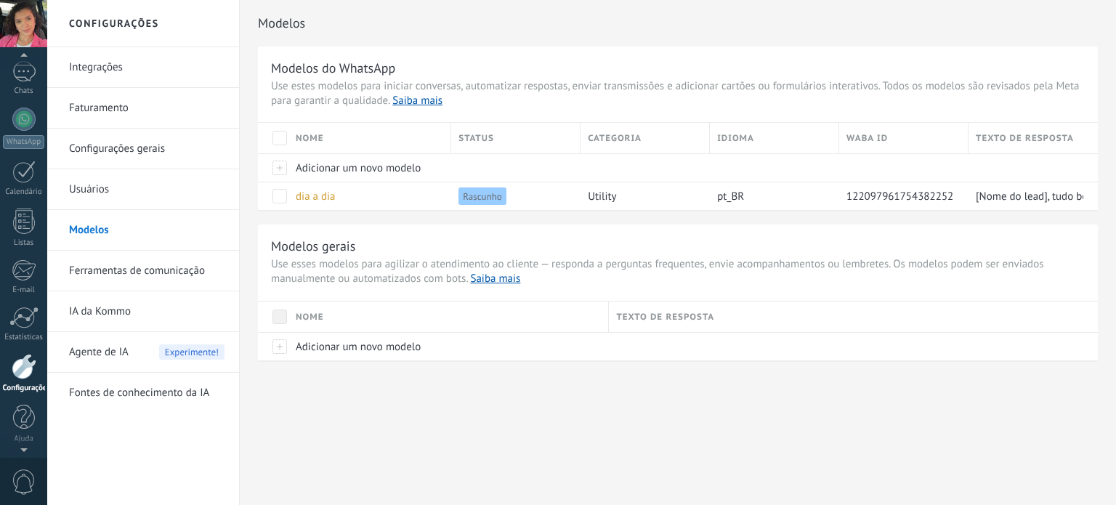
scroll to position [59, 0]
click at [32, 41] on div at bounding box center [23, 23] width 47 height 47
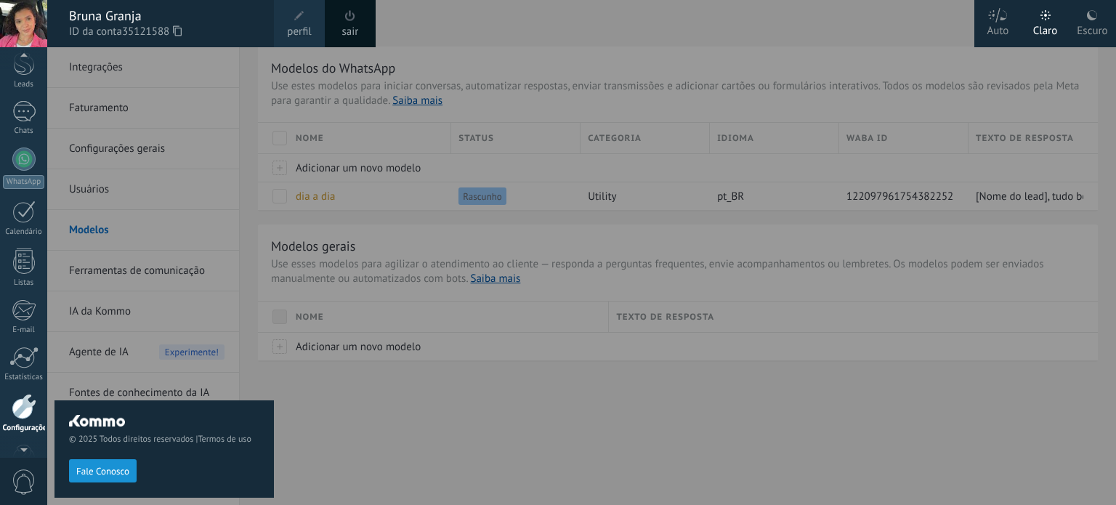
click at [314, 31] on link "perfil" at bounding box center [299, 23] width 51 height 47
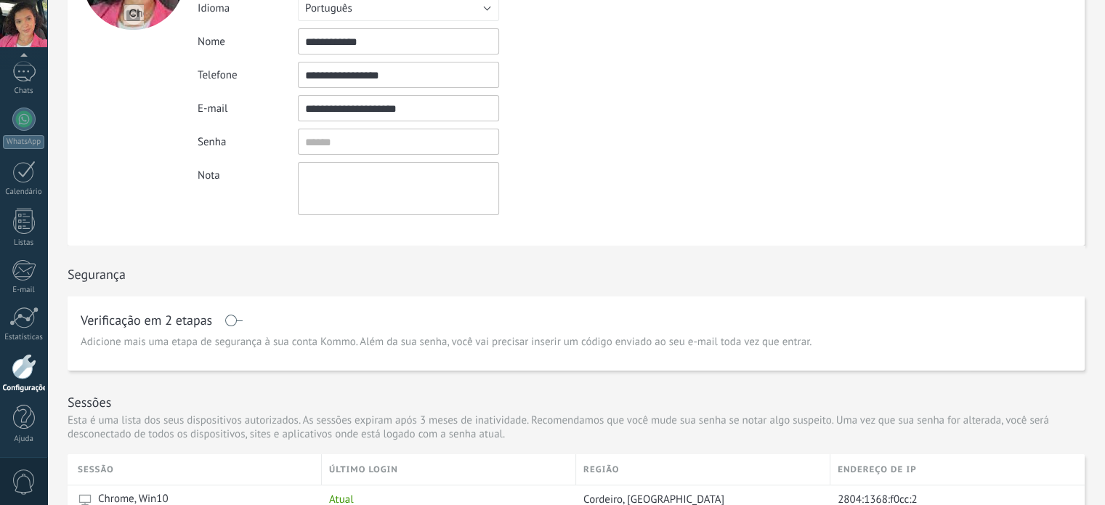
scroll to position [363, 0]
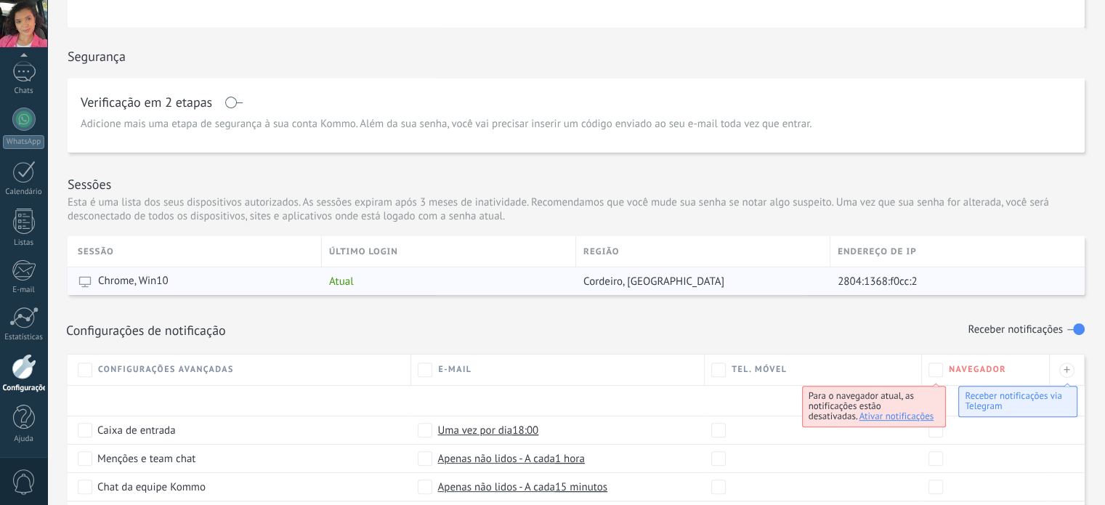
click at [381, 276] on div "Atual" at bounding box center [445, 281] width 247 height 28
click at [383, 284] on div "Atual" at bounding box center [445, 281] width 247 height 28
click at [768, 305] on div "Configurações de notificação Receber notificações" at bounding box center [576, 324] width 1017 height 58
click at [1000, 256] on div "ENDEREÇO DE IP" at bounding box center [957, 251] width 254 height 31
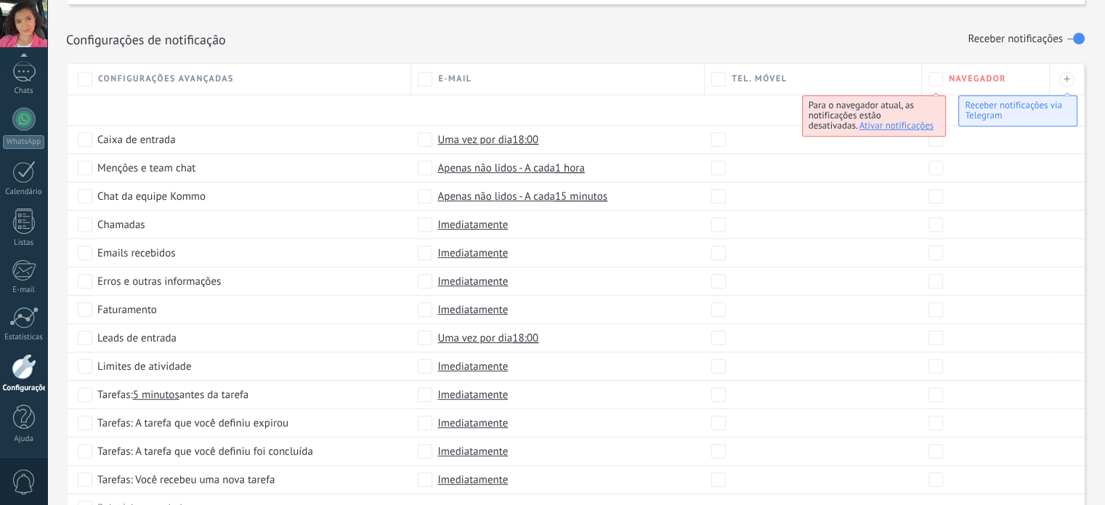
scroll to position [793, 0]
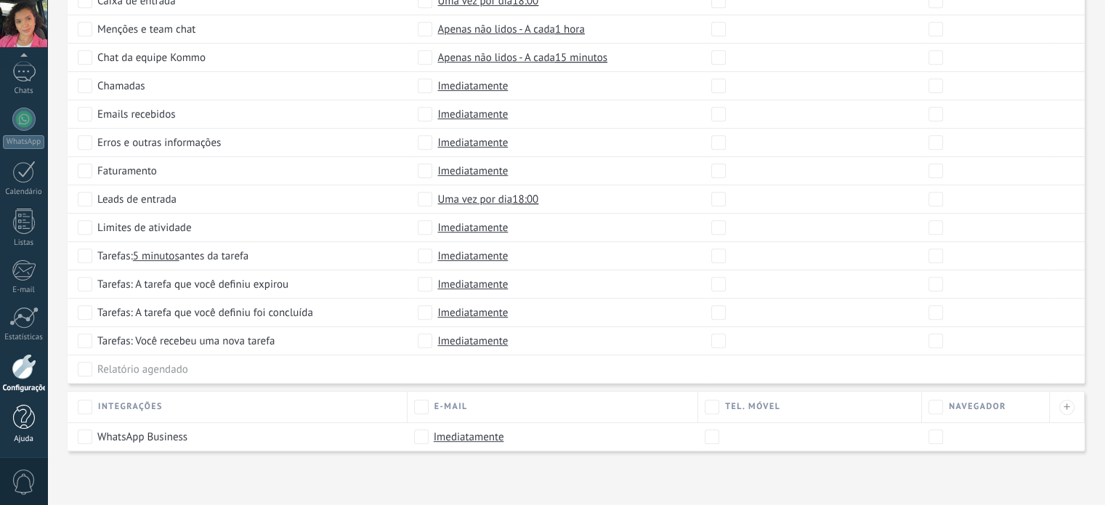
click at [25, 413] on div at bounding box center [24, 417] width 22 height 25
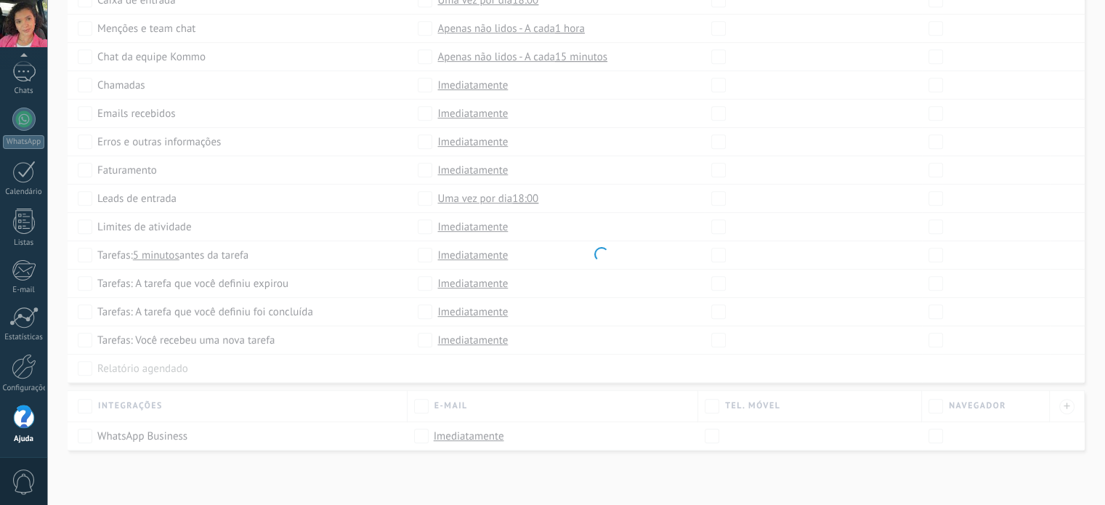
scroll to position [761, 0]
click at [25, 357] on div at bounding box center [24, 366] width 25 height 25
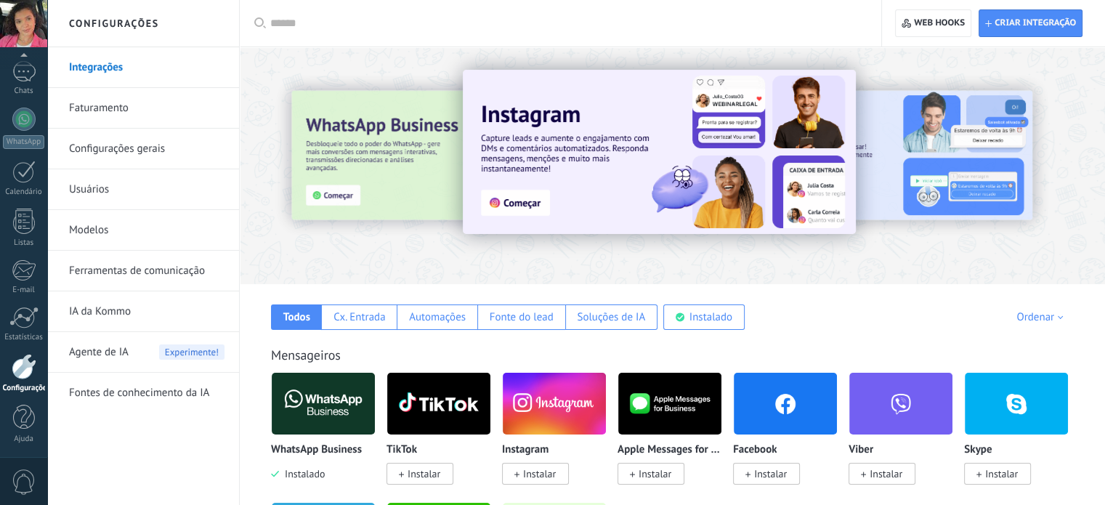
click at [299, 478] on span "Instalado" at bounding box center [302, 473] width 46 height 13
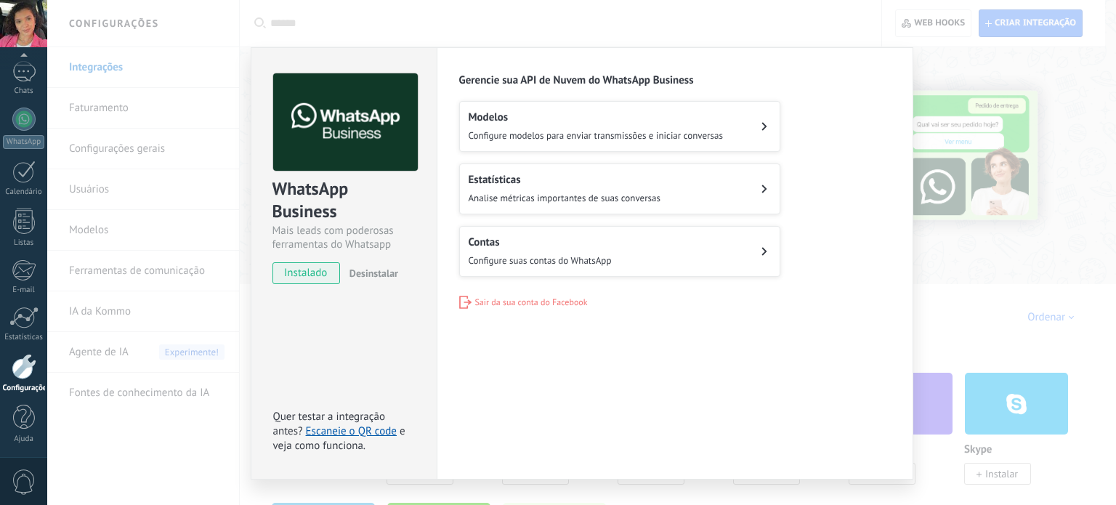
click at [357, 273] on span "Desinstalar" at bounding box center [373, 273] width 49 height 13
click at [541, 299] on span "Sair da sua conta do Facebook" at bounding box center [531, 302] width 113 height 11
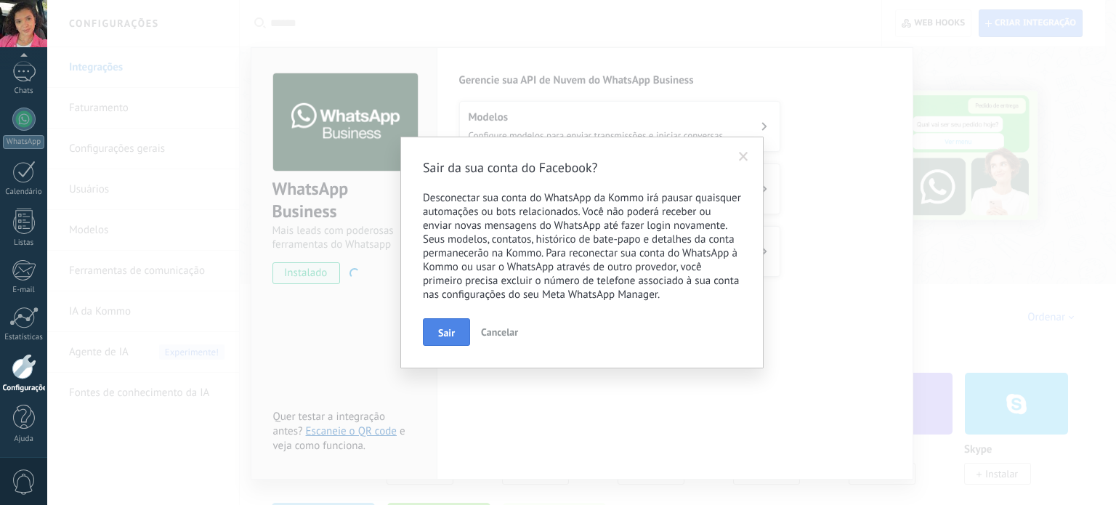
click at [442, 325] on button "Sair" at bounding box center [446, 332] width 47 height 28
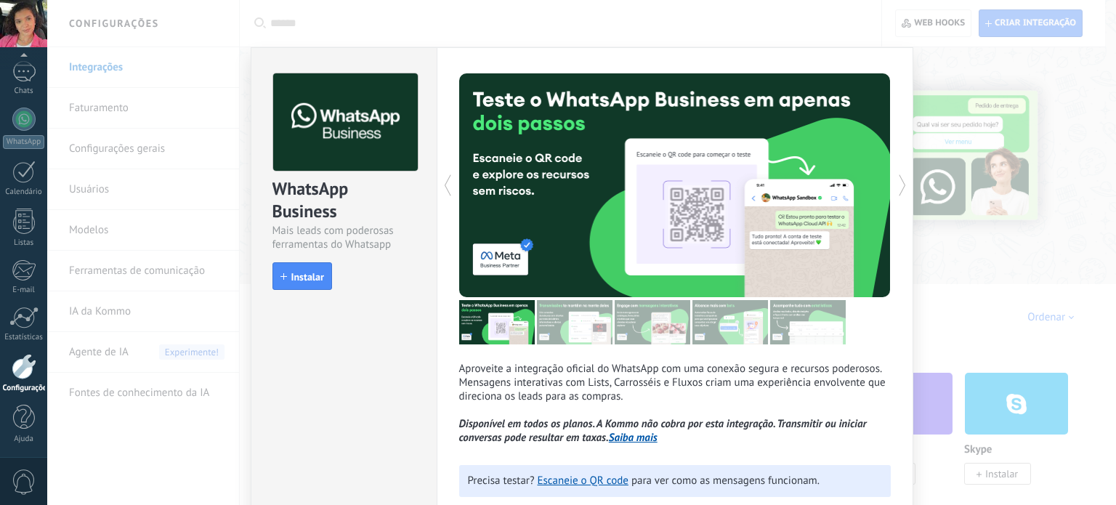
click at [962, 85] on div "WhatsApp Business Mais leads com poderosas ferramentas do Whatsapp install Inst…" at bounding box center [581, 252] width 1069 height 505
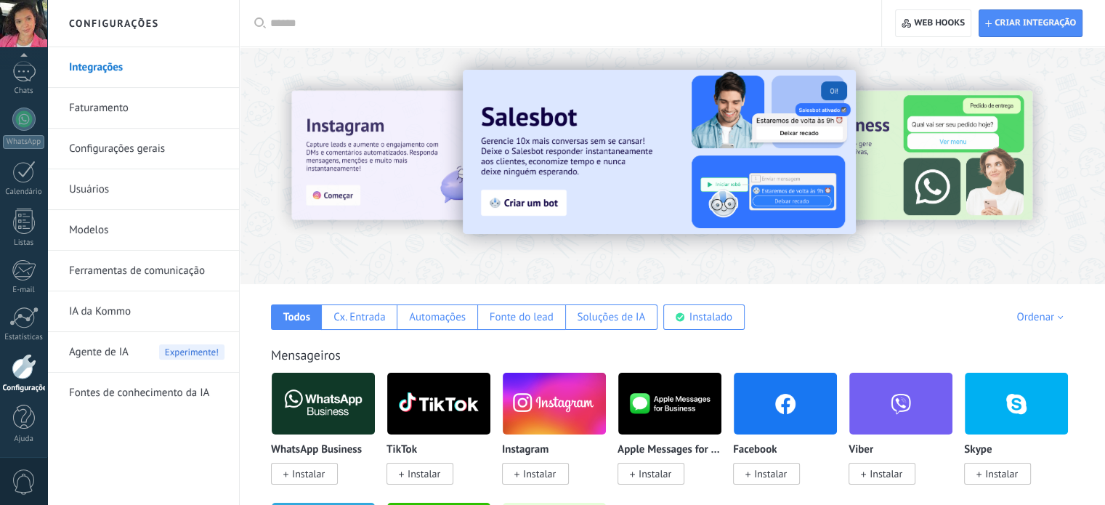
scroll to position [145, 0]
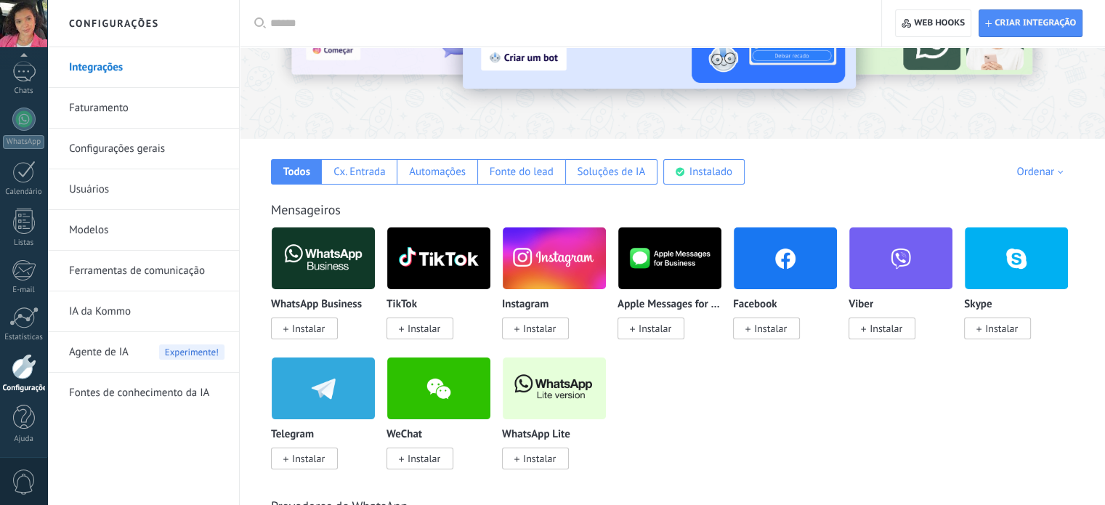
click at [163, 387] on link "Fontes de conhecimento da IA" at bounding box center [146, 393] width 155 height 41
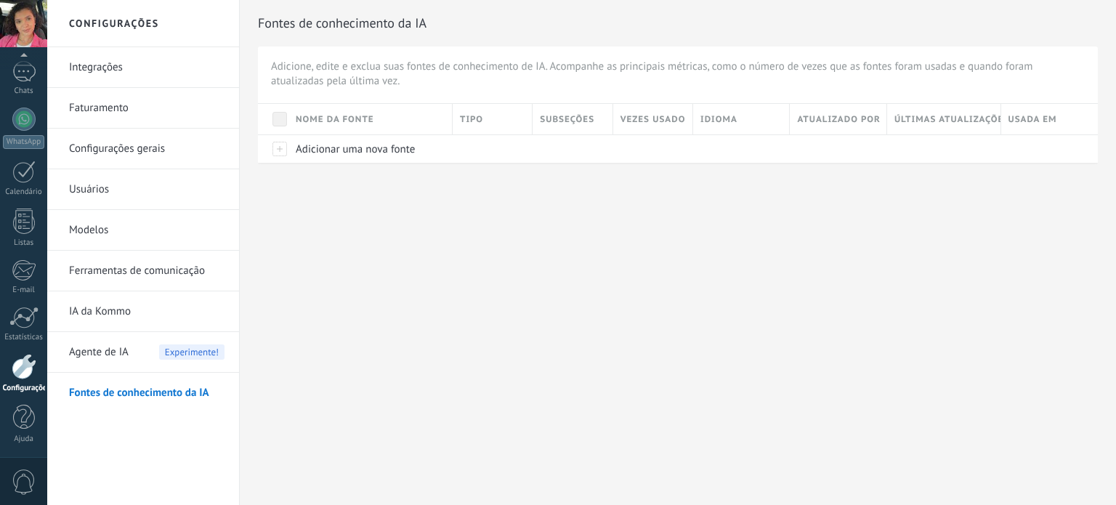
click at [107, 63] on link "Integrações" at bounding box center [146, 67] width 155 height 41
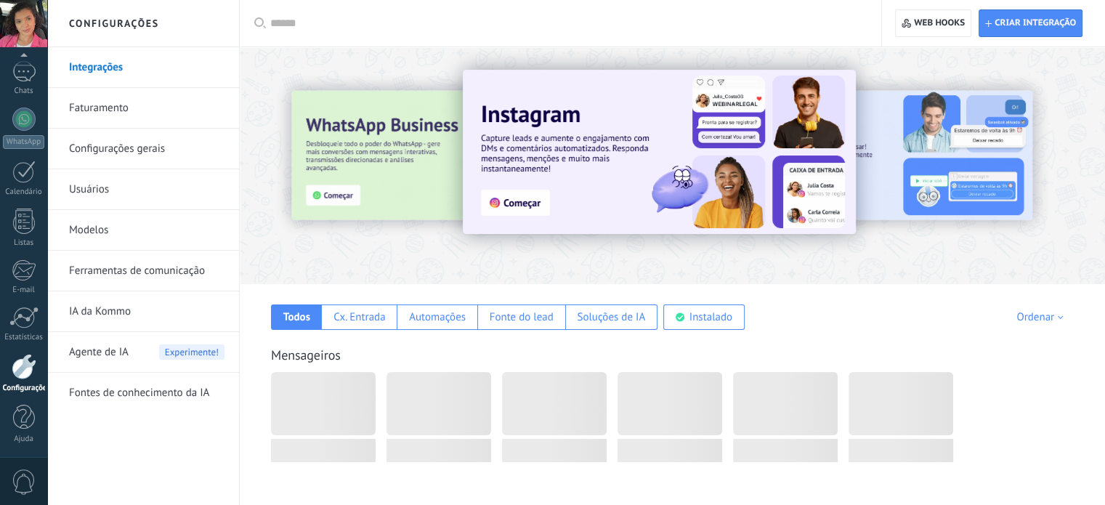
click at [137, 22] on h2 "Configurações" at bounding box center [142, 23] width 155 height 47
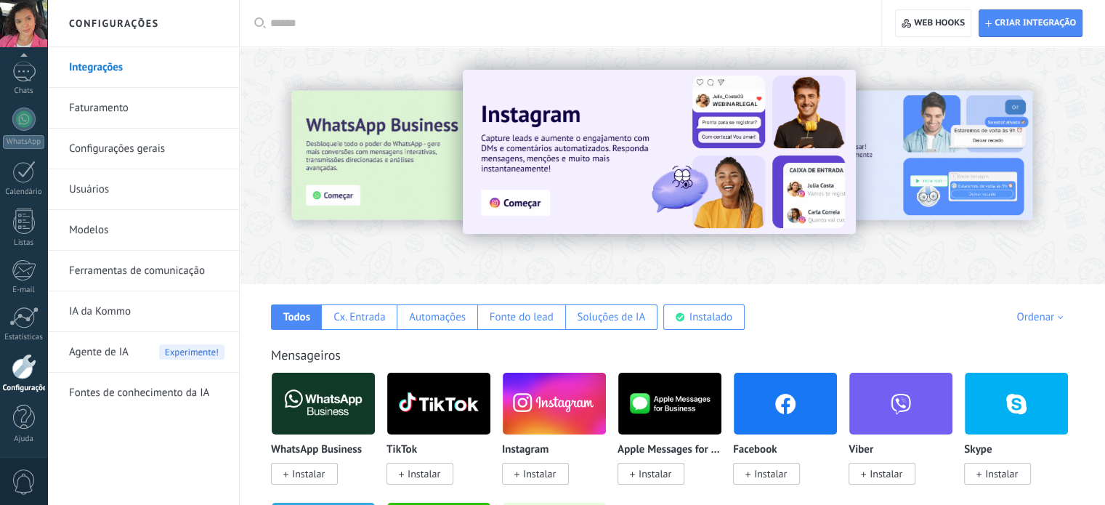
click at [108, 190] on link "Usuários" at bounding box center [146, 189] width 155 height 41
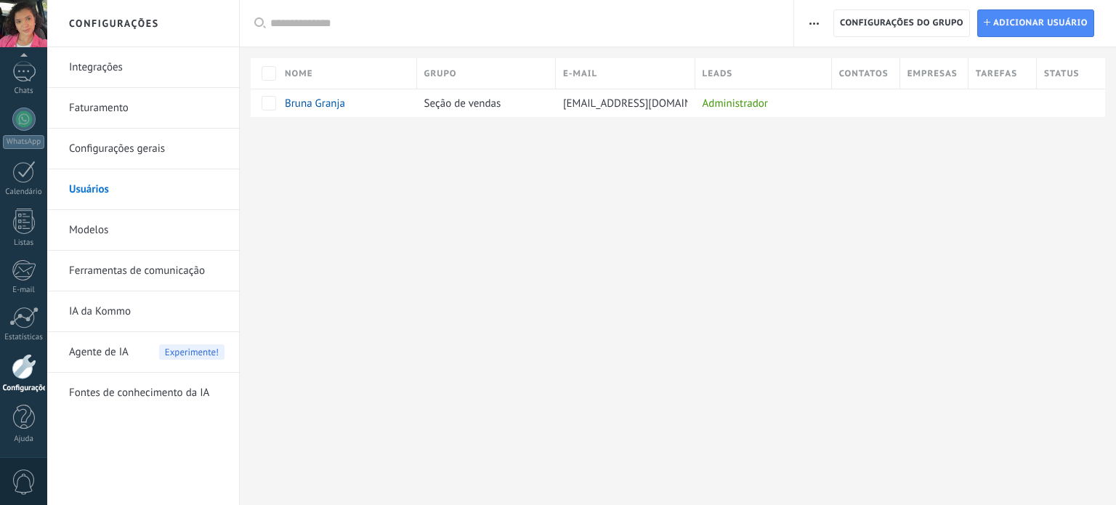
click at [816, 24] on icon "button" at bounding box center [813, 24] width 9 height 2
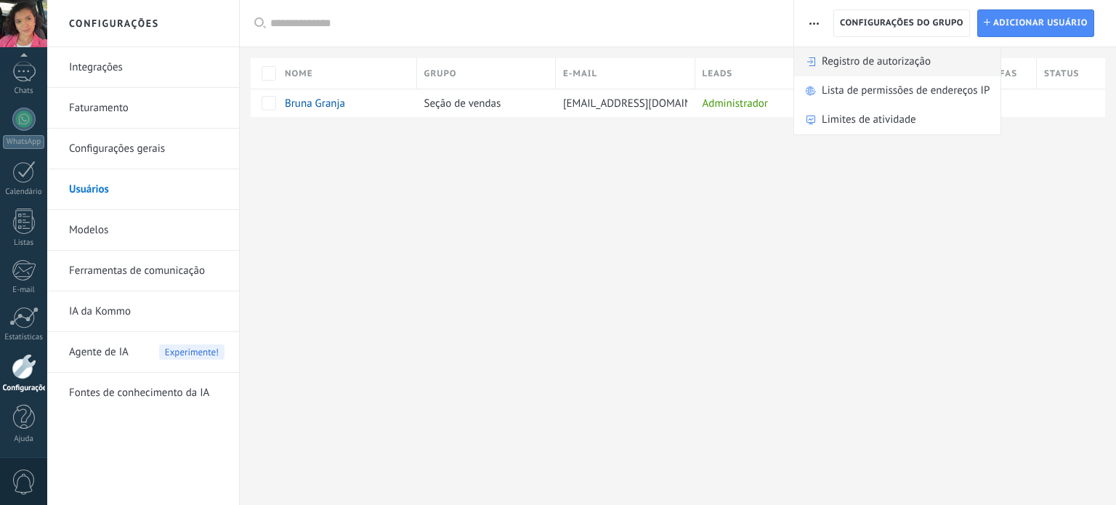
click at [852, 65] on span "Registro de autorização" at bounding box center [876, 61] width 109 height 29
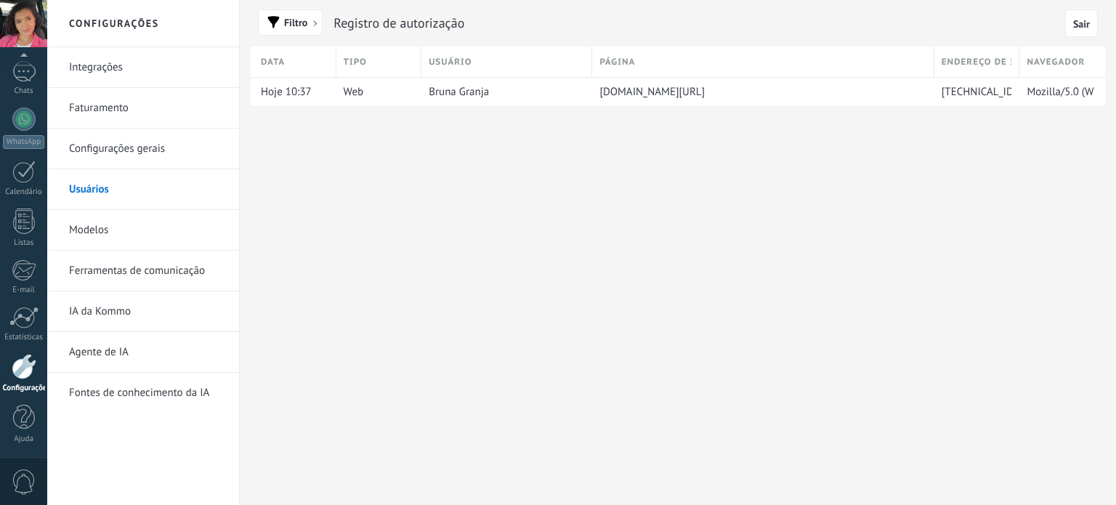
click at [1077, 20] on span "Sair" at bounding box center [1081, 24] width 17 height 10
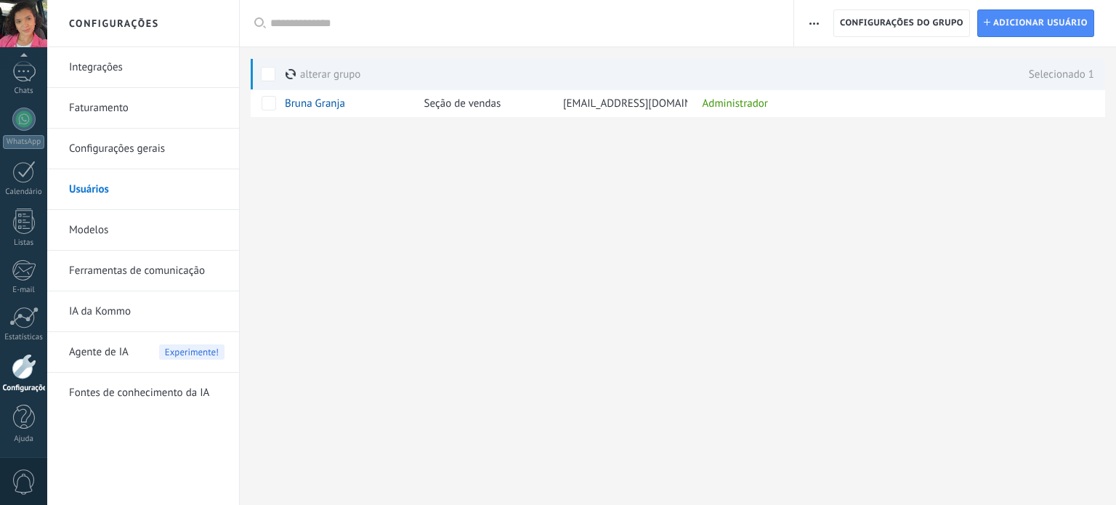
click at [113, 52] on link "Integrações" at bounding box center [146, 67] width 155 height 41
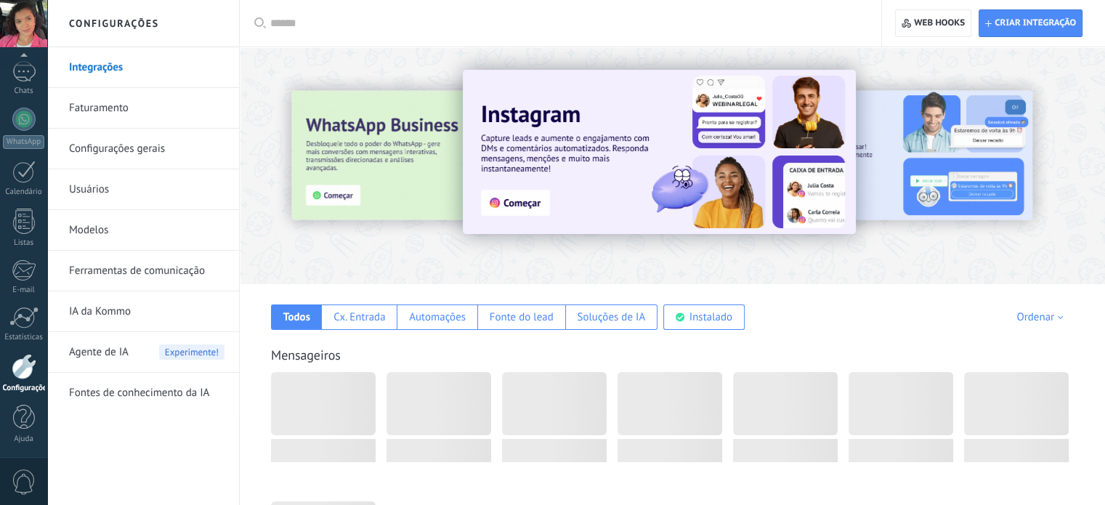
click at [131, 153] on link "Configurações gerais" at bounding box center [146, 149] width 155 height 41
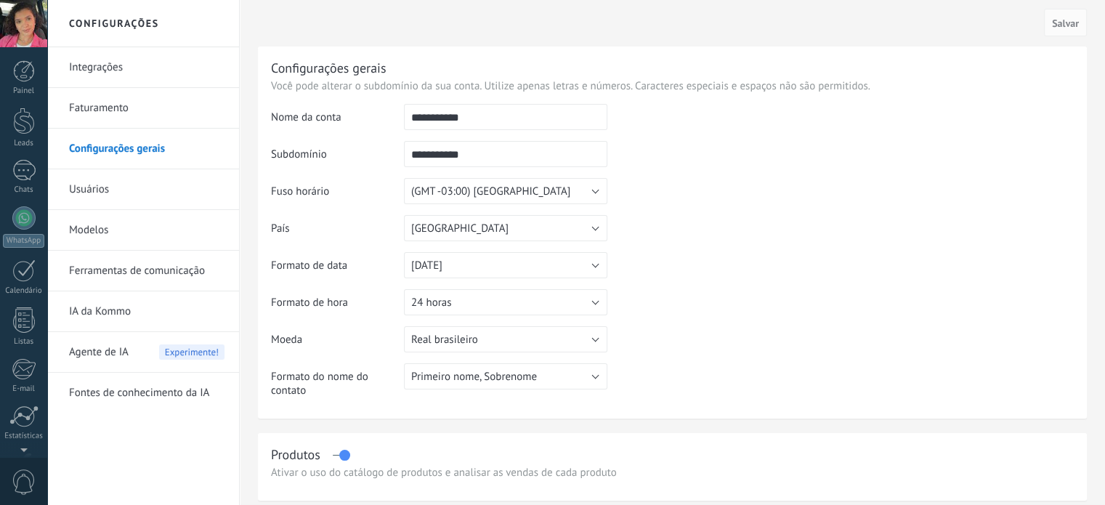
click at [40, 10] on div at bounding box center [23, 23] width 47 height 47
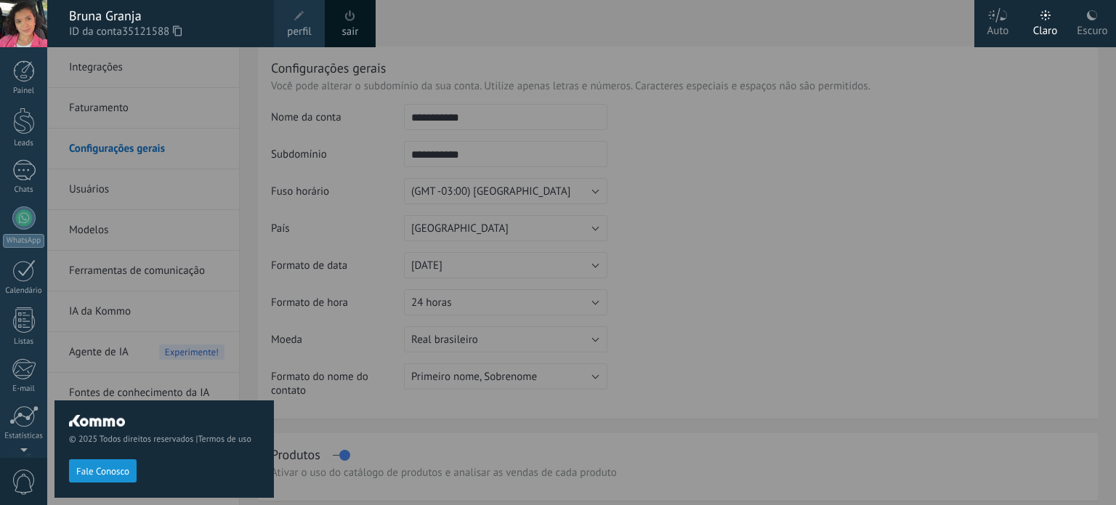
click at [318, 32] on link "perfil" at bounding box center [299, 23] width 51 height 47
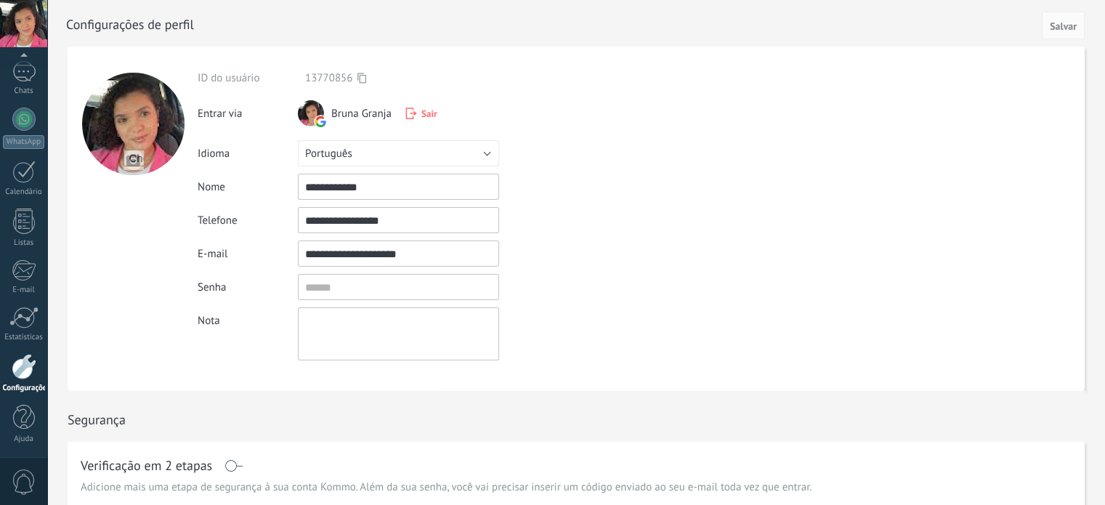
click at [22, 487] on span at bounding box center [24, 481] width 25 height 25
click at [10, 473] on div at bounding box center [23, 481] width 47 height 48
click at [21, 482] on span at bounding box center [24, 481] width 25 height 25
click at [27, 476] on span at bounding box center [24, 481] width 25 height 25
click at [30, 414] on div at bounding box center [24, 417] width 22 height 25
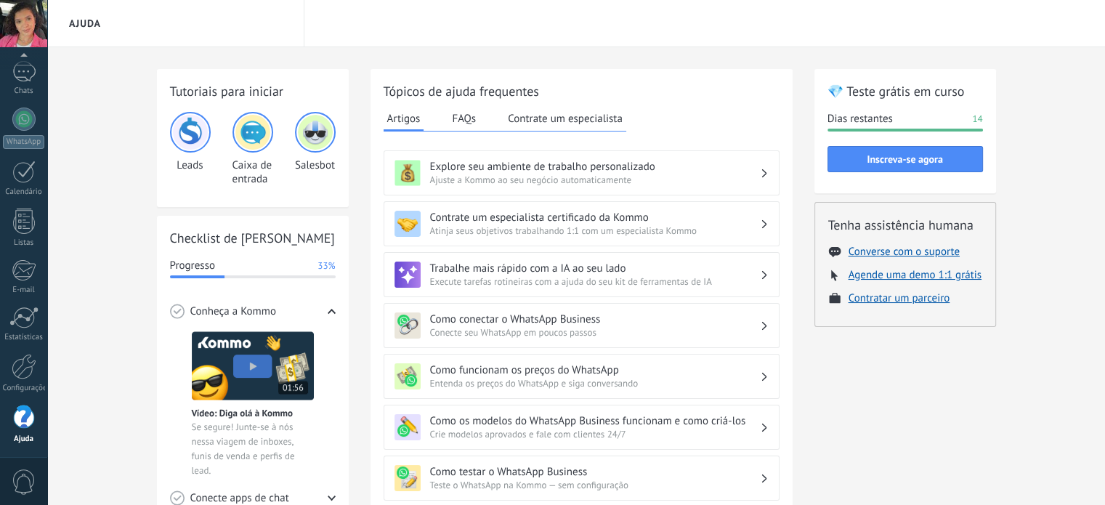
scroll to position [73, 0]
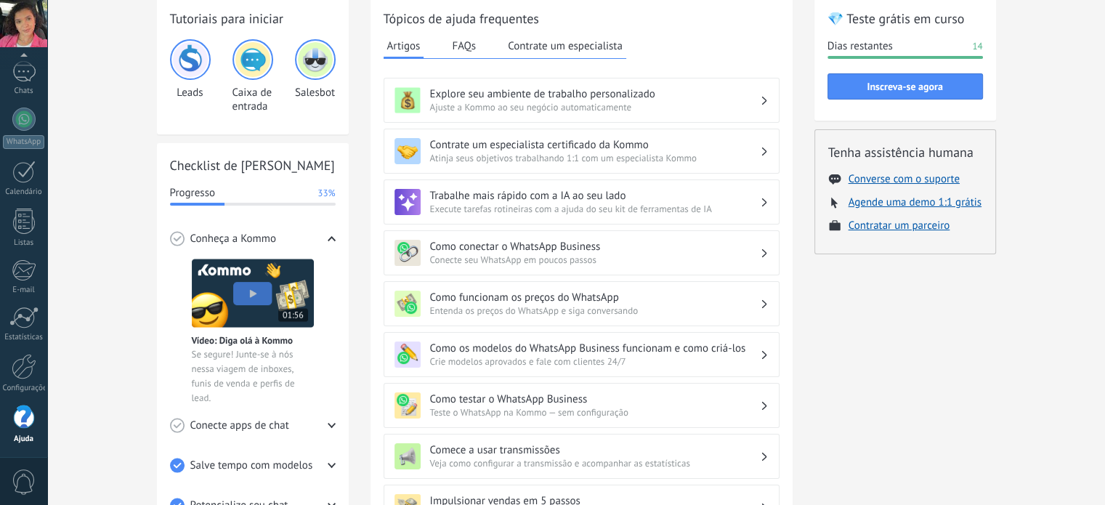
click at [567, 47] on button "Contrate um especialista" at bounding box center [565, 46] width 122 height 22
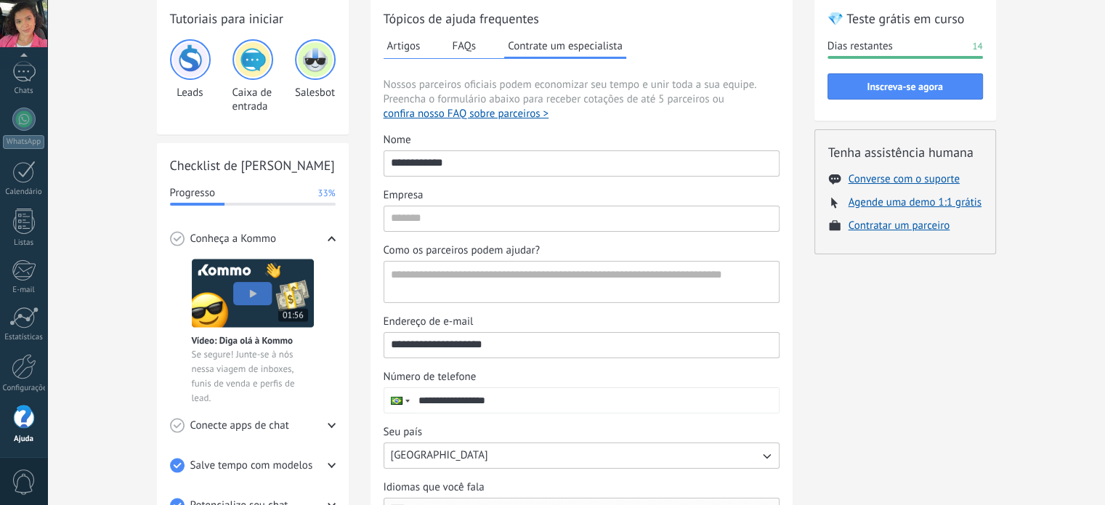
scroll to position [225, 0]
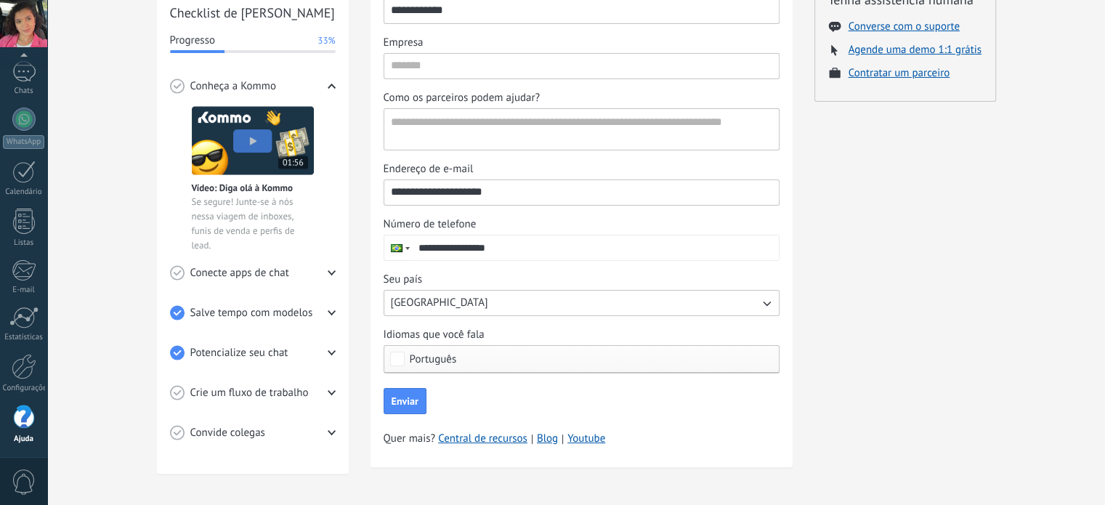
click at [250, 434] on span "Convide colegas" at bounding box center [227, 433] width 75 height 15
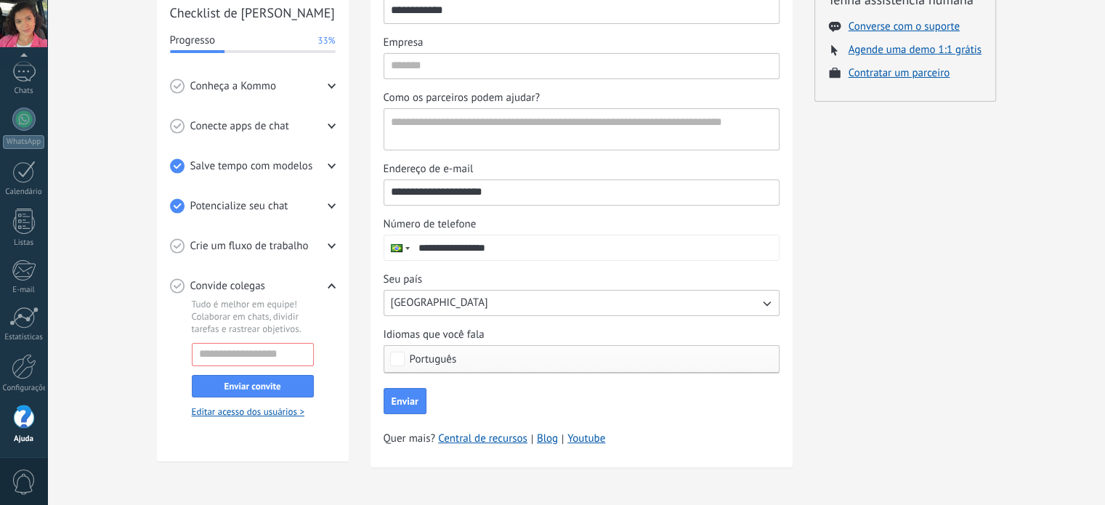
click at [243, 234] on div "Crie um fluxo de trabalho" at bounding box center [253, 246] width 166 height 40
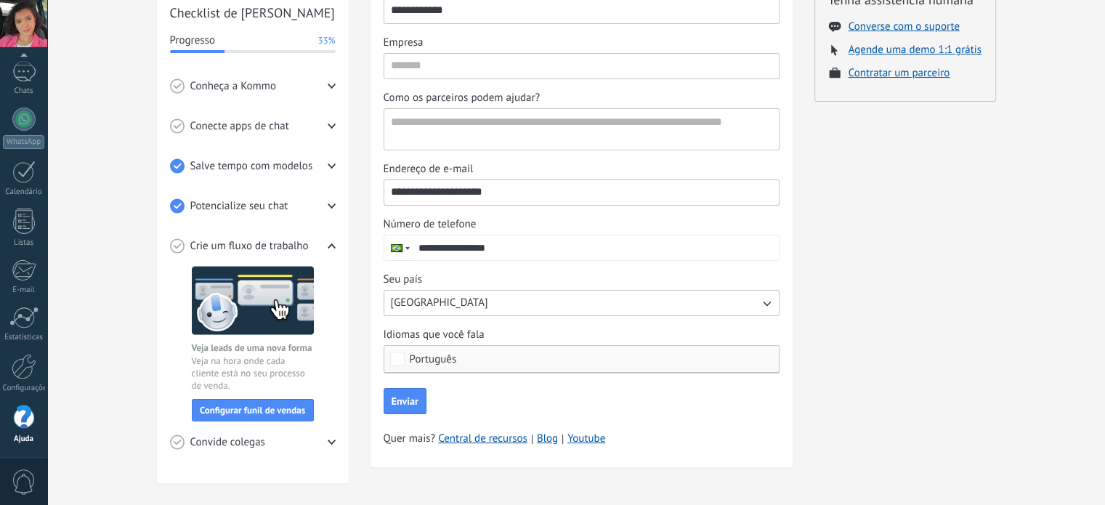
click at [246, 199] on span "Potencialize seu chat" at bounding box center [239, 206] width 98 height 15
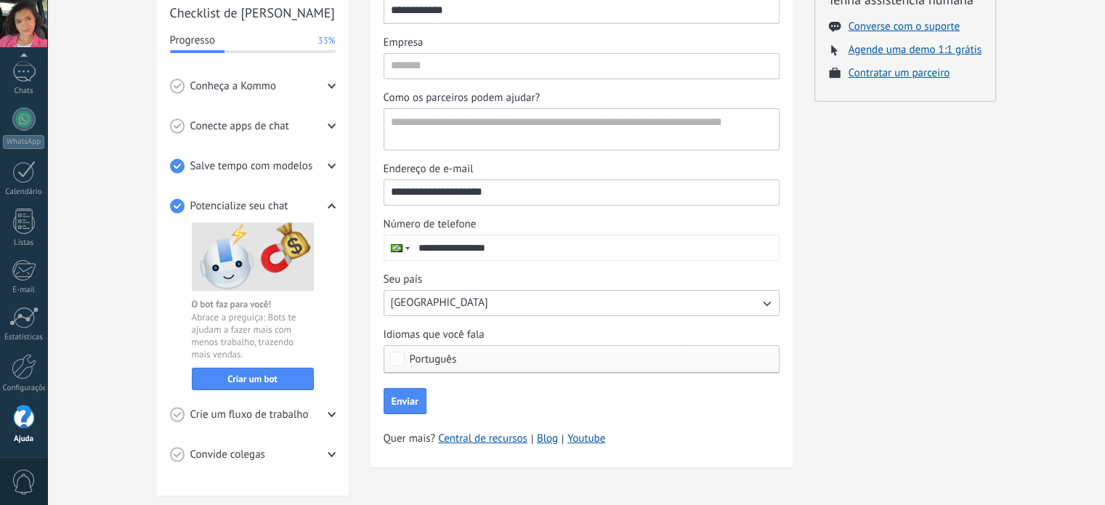
click at [249, 171] on span "Salve tempo com modelos" at bounding box center [251, 166] width 123 height 15
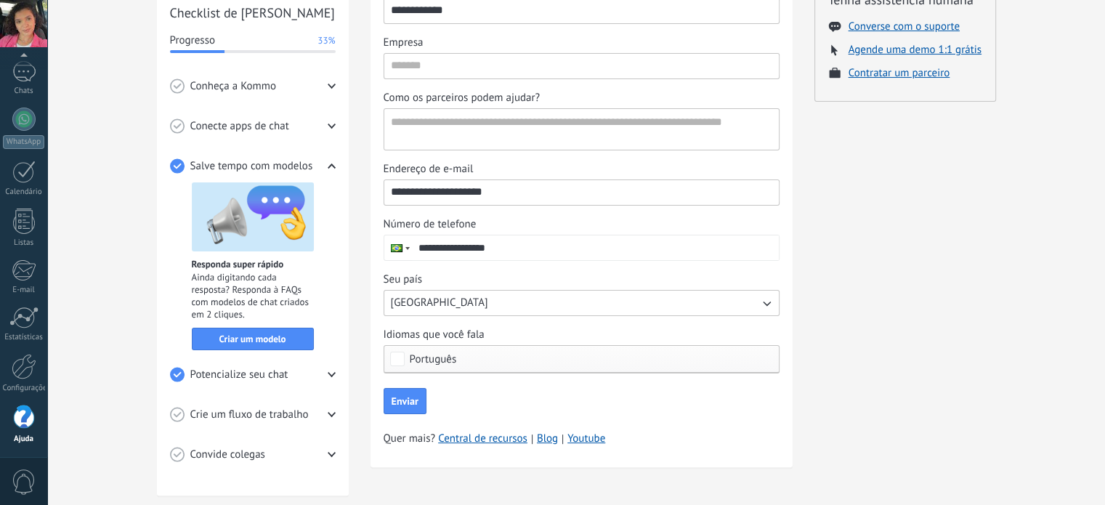
click at [236, 84] on span "Conheça a Kommo" at bounding box center [233, 86] width 86 height 15
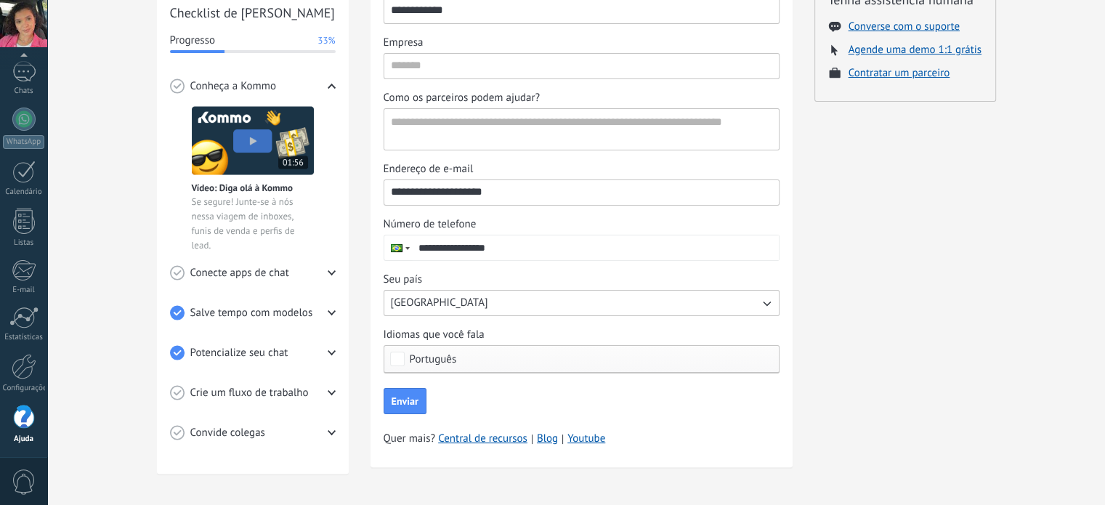
click at [288, 281] on div "Conecte apps de chat" at bounding box center [253, 273] width 166 height 40
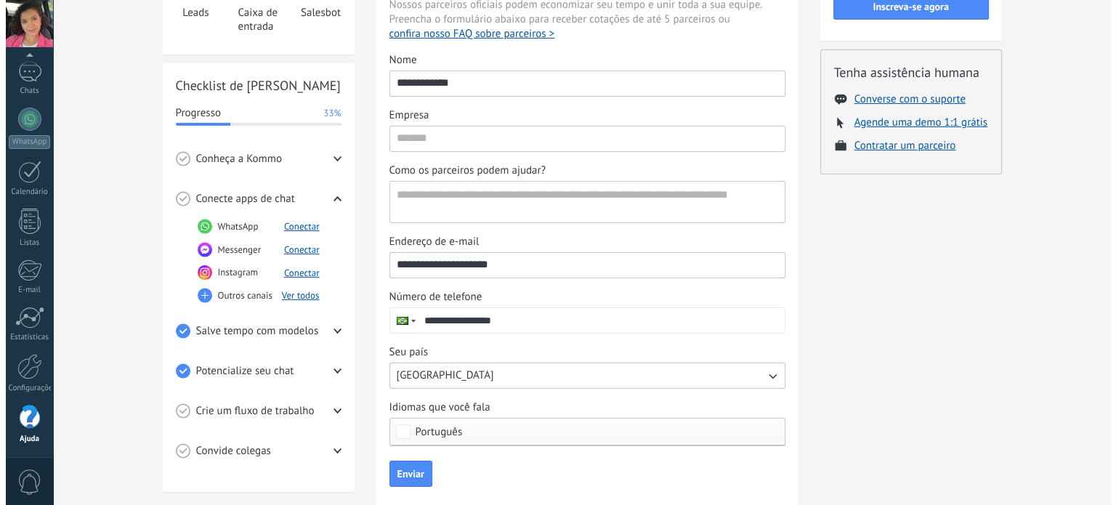
scroll to position [0, 0]
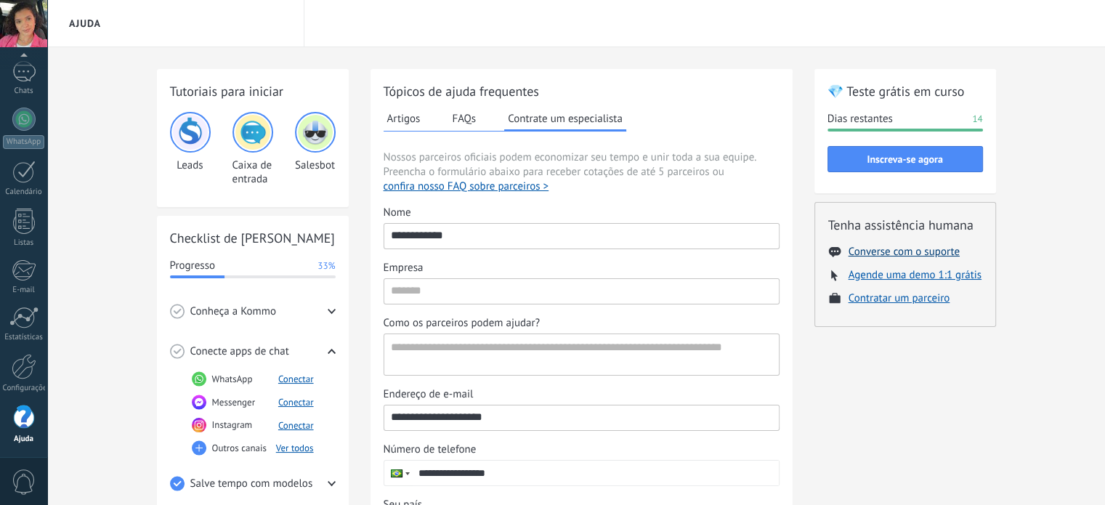
click at [906, 251] on button "Converse com o suporte" at bounding box center [903, 252] width 111 height 14
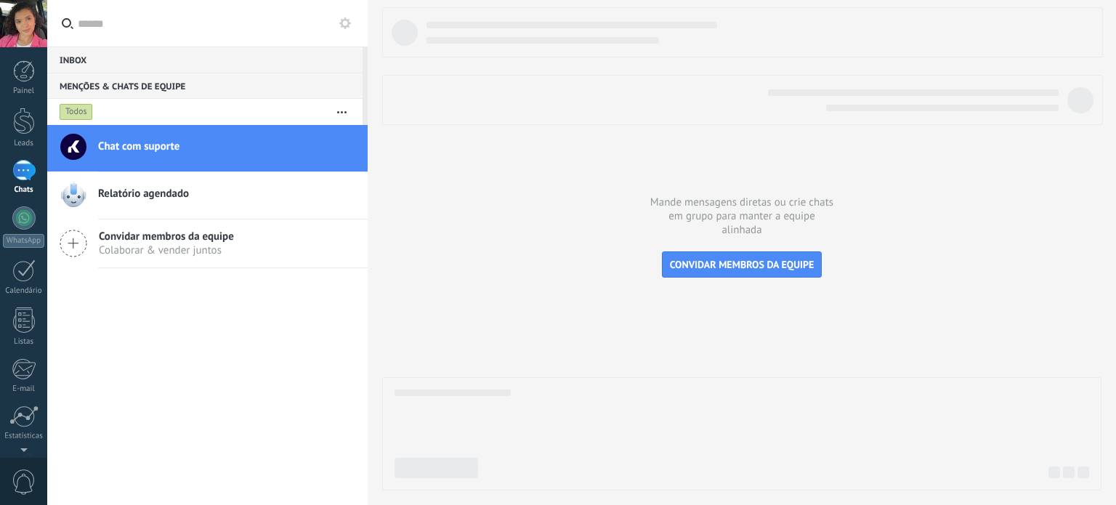
click at [739, 265] on span "CONVIDAR MEMBROS DA EQUIPE" at bounding box center [742, 264] width 145 height 13
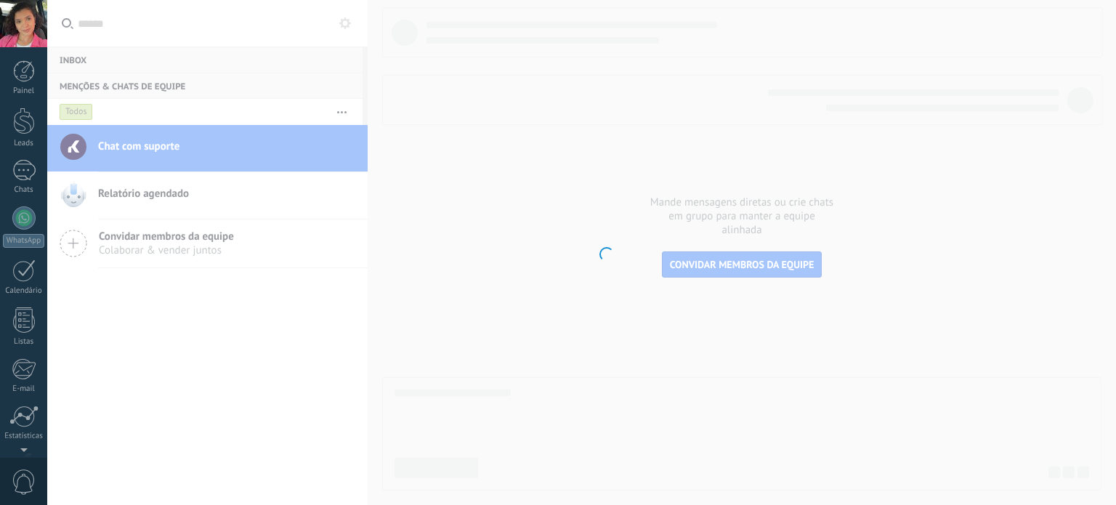
scroll to position [99, 0]
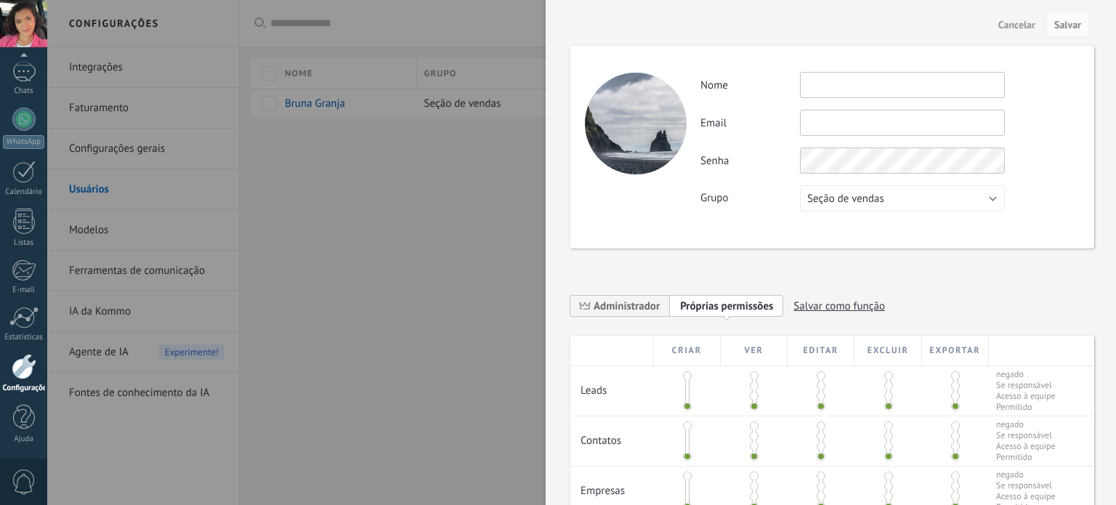
click at [1005, 30] on span "Cancelar" at bounding box center [1016, 25] width 37 height 10
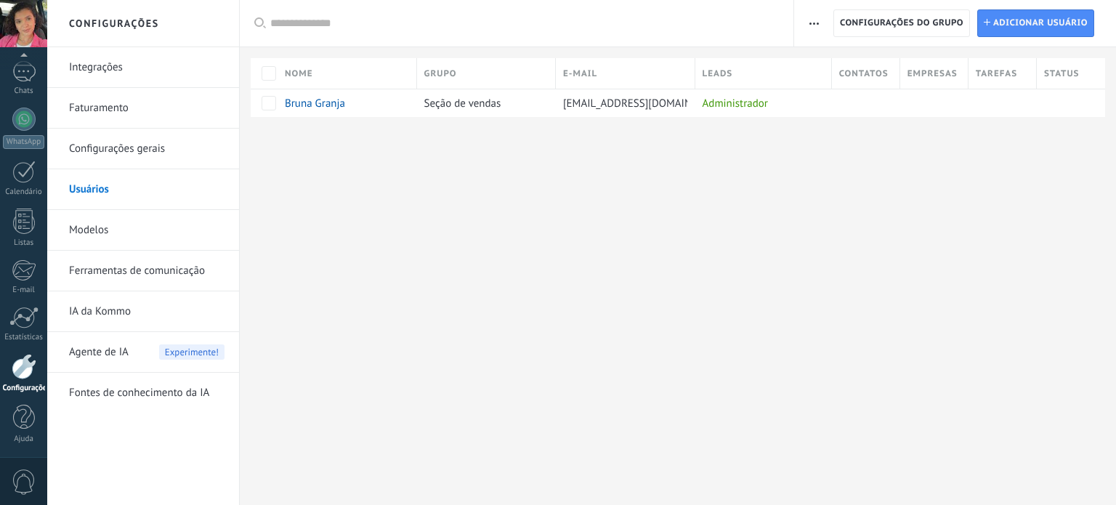
click at [26, 462] on div at bounding box center [23, 481] width 47 height 48
click at [20, 477] on span at bounding box center [24, 481] width 25 height 25
click at [20, 412] on div at bounding box center [24, 417] width 22 height 25
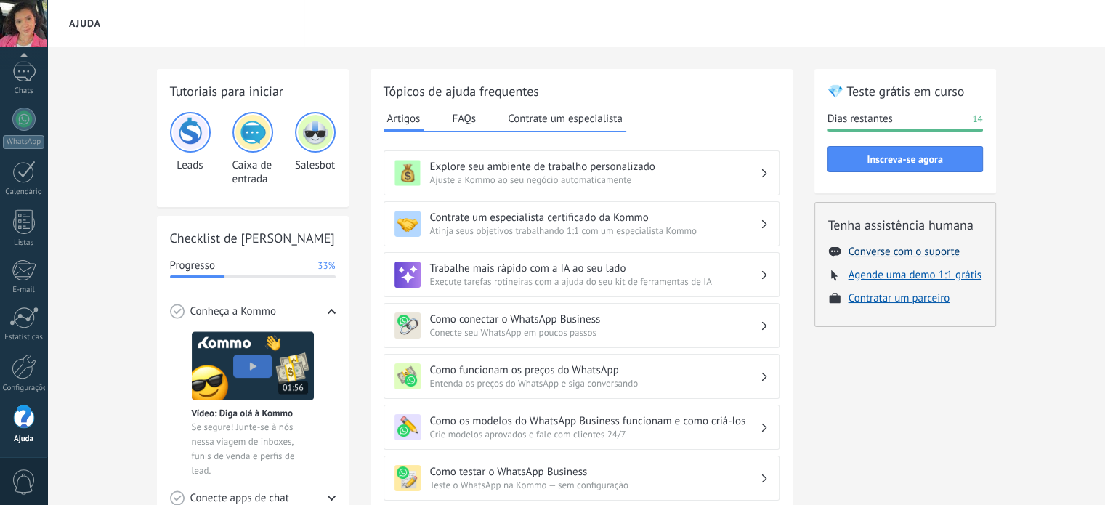
click at [912, 251] on button "Converse com o suporte" at bounding box center [903, 252] width 111 height 14
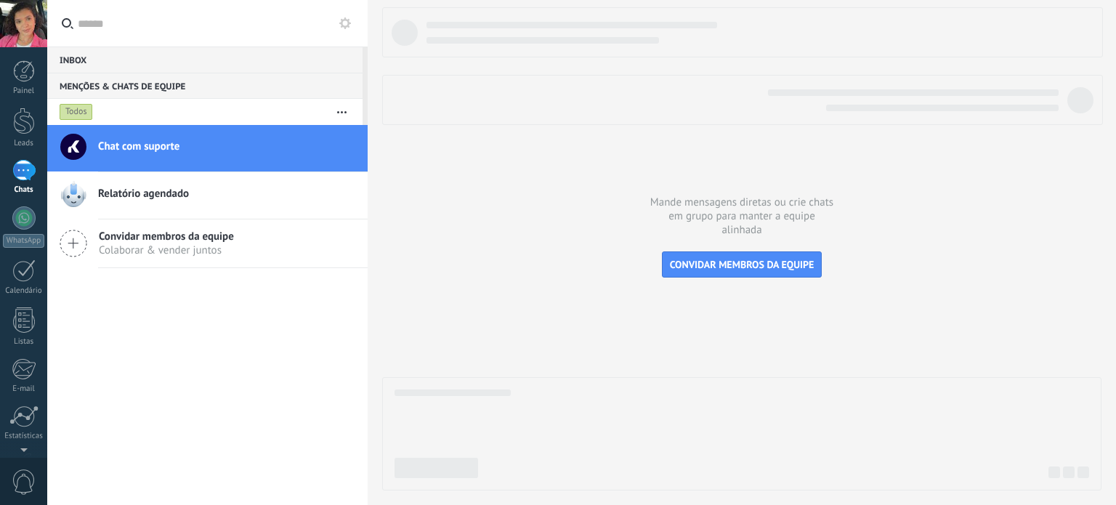
click at [209, 213] on link "Relatório agendado" at bounding box center [207, 195] width 320 height 46
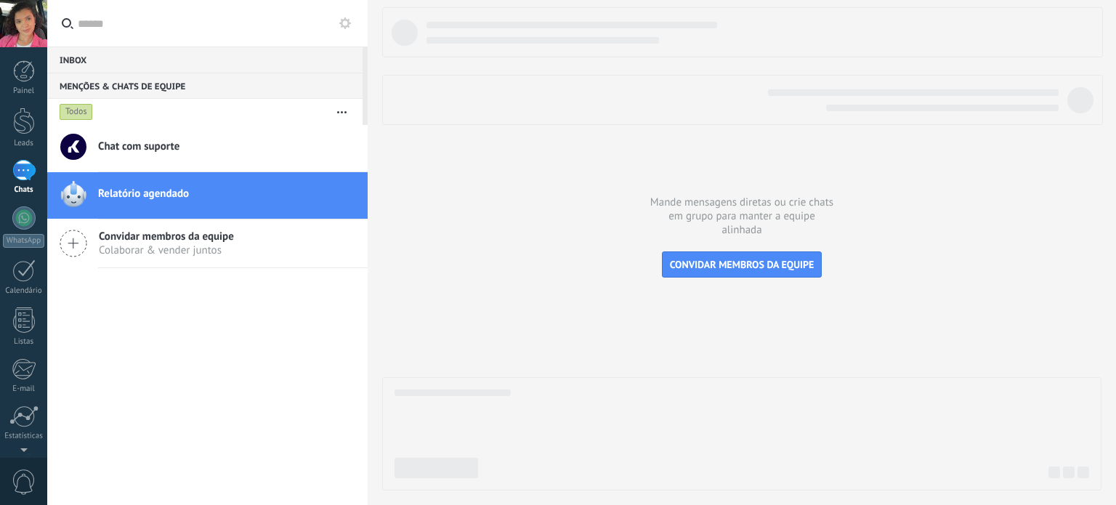
click at [149, 147] on span "Chat com suporte" at bounding box center [138, 146] width 81 height 15
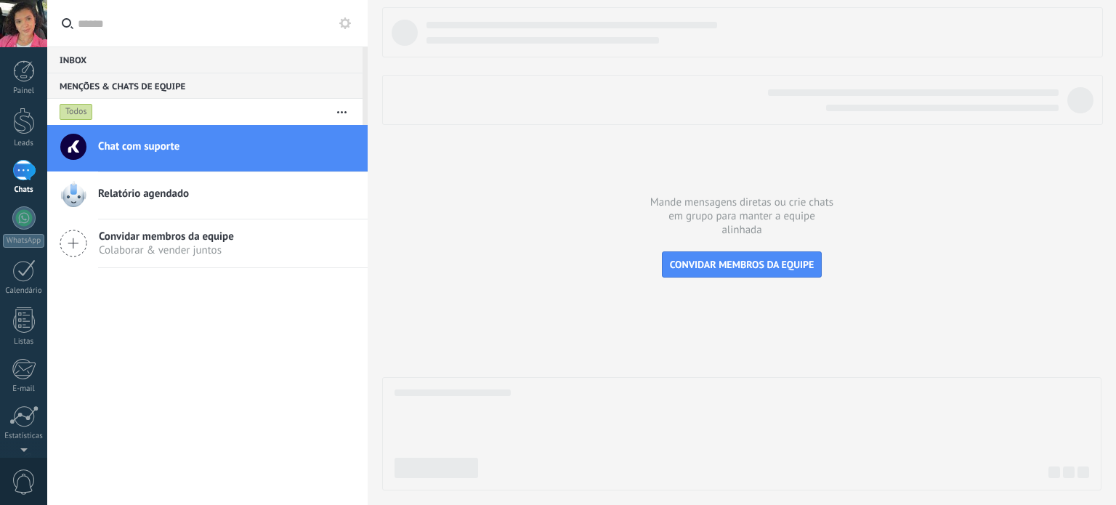
click at [110, 161] on div "Chat com suporte" at bounding box center [233, 148] width 270 height 32
drag, startPoint x: 190, startPoint y: 129, endPoint x: 177, endPoint y: 145, distance: 20.1
click at [192, 129] on link "Chat com suporte" at bounding box center [207, 148] width 320 height 46
click at [146, 149] on span "Chat com suporte" at bounding box center [138, 146] width 81 height 15
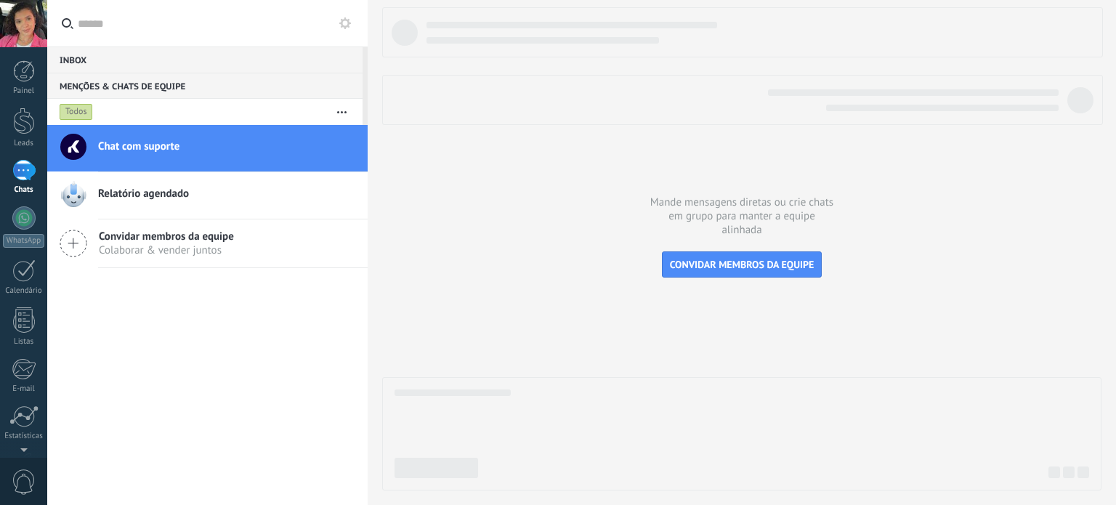
click at [146, 149] on span "Chat com suporte" at bounding box center [138, 146] width 81 height 15
click at [73, 144] on div at bounding box center [73, 147] width 26 height 26
click at [346, 105] on button "button" at bounding box center [341, 112] width 31 height 26
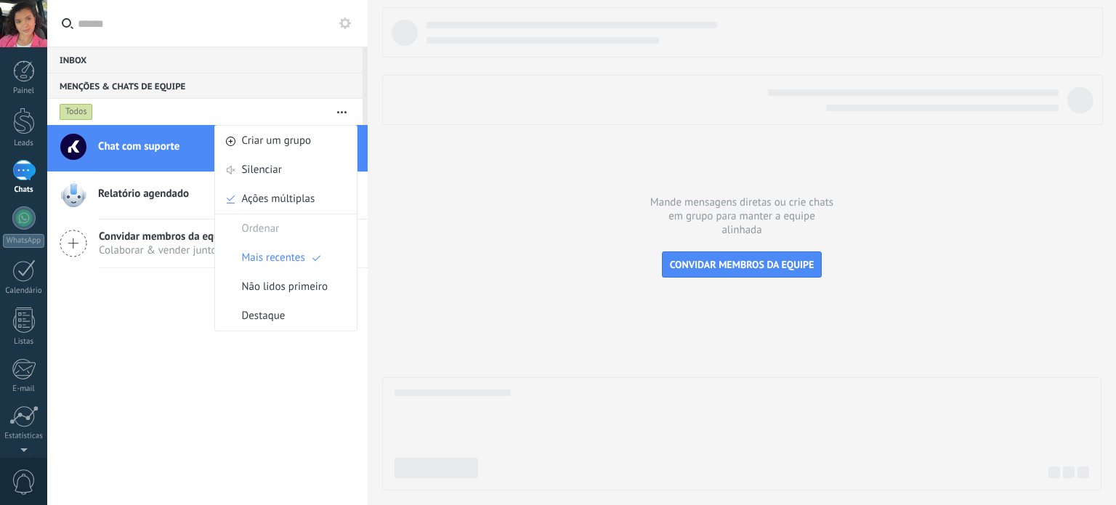
click at [69, 137] on div at bounding box center [73, 147] width 26 height 26
click at [74, 145] on div at bounding box center [73, 147] width 26 height 26
click at [71, 145] on div at bounding box center [73, 147] width 26 height 26
click at [72, 145] on div at bounding box center [73, 147] width 26 height 26
click at [113, 150] on span "Chat com suporte" at bounding box center [138, 146] width 81 height 15
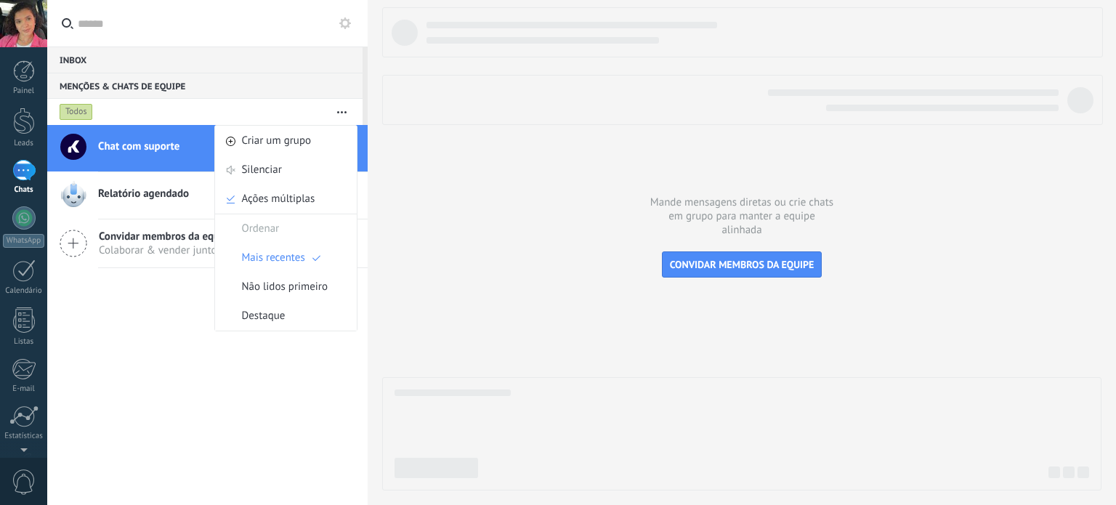
click at [126, 148] on span "Chat com suporte" at bounding box center [138, 146] width 81 height 15
click at [106, 54] on div "Inbox 0" at bounding box center [204, 59] width 315 height 26
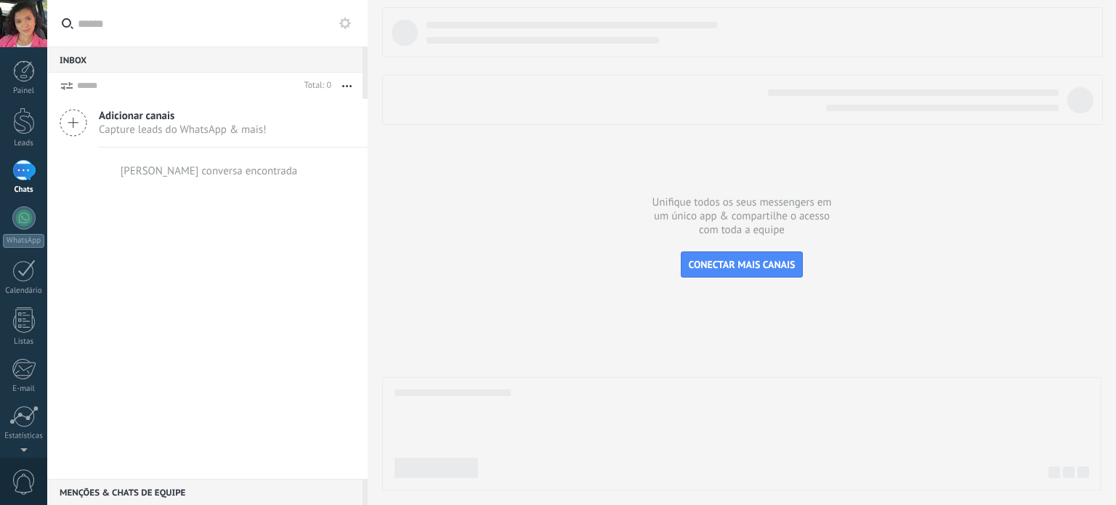
click at [546, 236] on div at bounding box center [741, 248] width 719 height 483
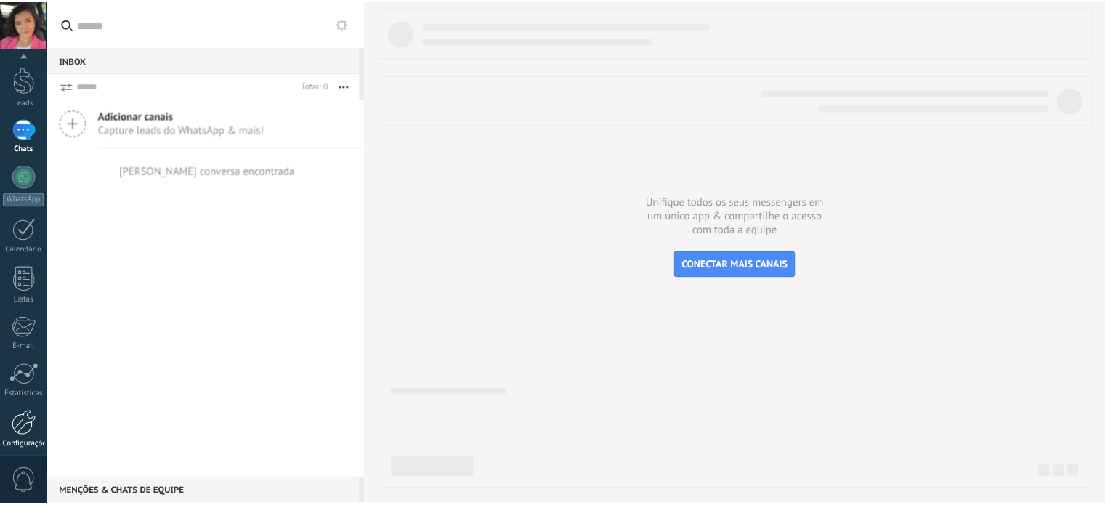
scroll to position [99, 0]
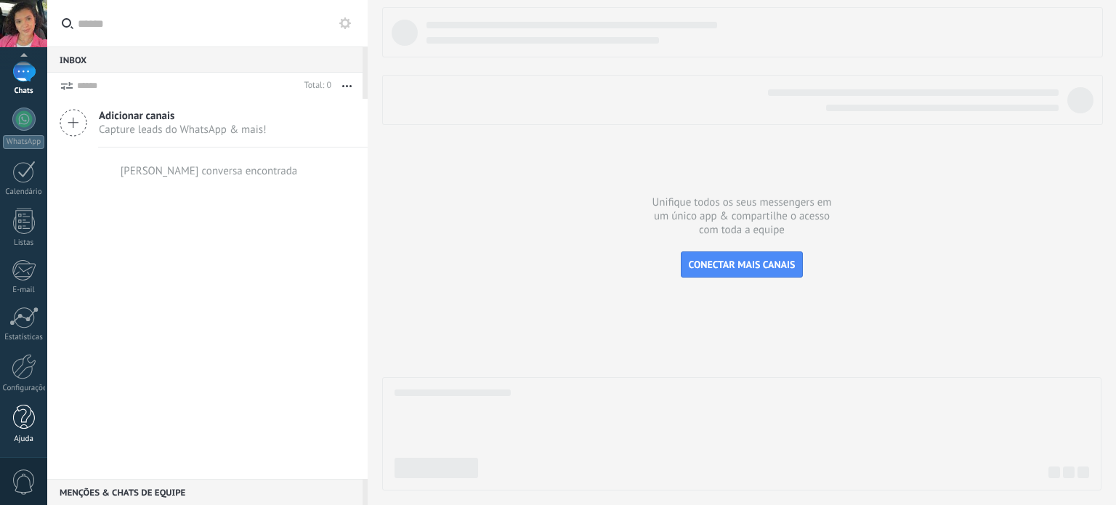
click at [20, 435] on div "Ajuda" at bounding box center [24, 438] width 42 height 9
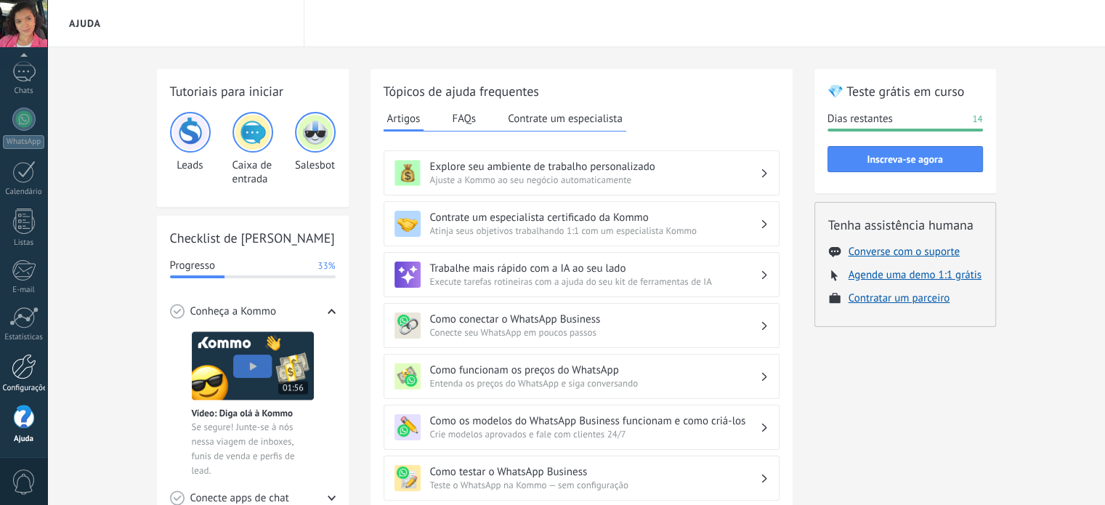
click at [26, 370] on div at bounding box center [24, 366] width 25 height 25
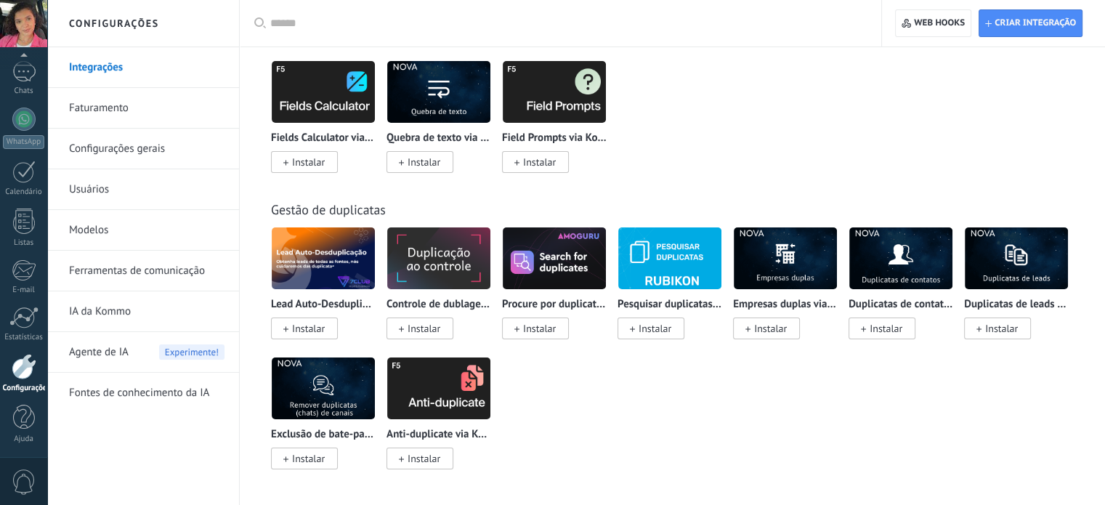
scroll to position [5238, 0]
click at [28, 465] on div at bounding box center [23, 481] width 47 height 48
click at [23, 476] on span at bounding box center [24, 481] width 25 height 25
click at [20, 485] on span at bounding box center [24, 481] width 25 height 25
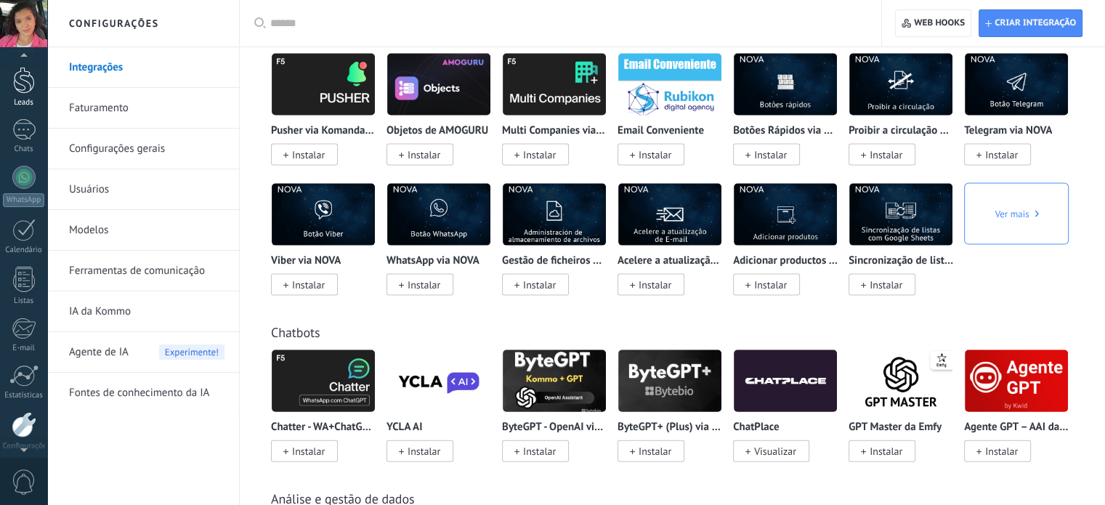
scroll to position [12, 0]
click at [26, 163] on div at bounding box center [23, 157] width 23 height 21
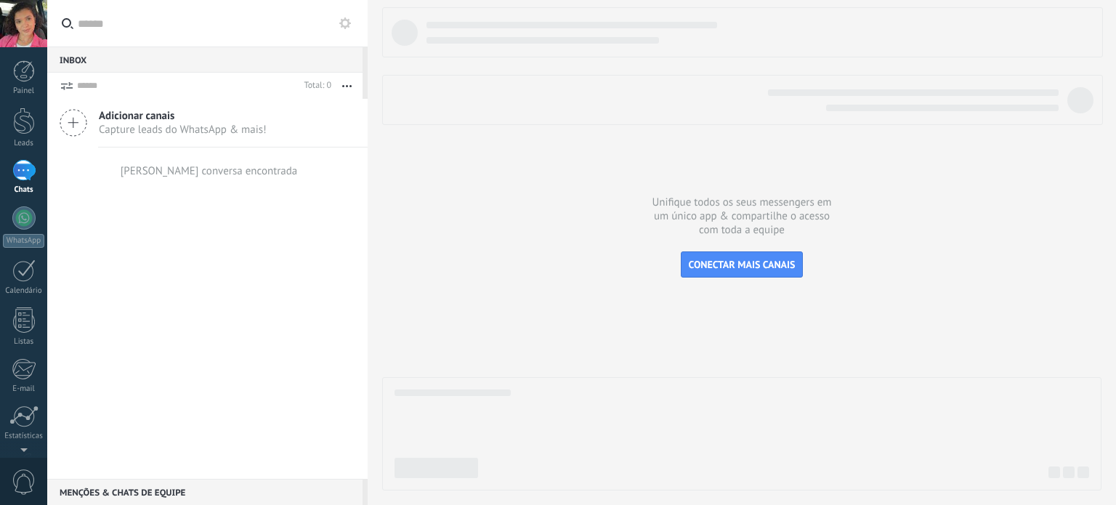
click at [42, 172] on link "Chats" at bounding box center [23, 177] width 47 height 35
click at [25, 178] on div at bounding box center [23, 170] width 23 height 21
click at [23, 123] on div at bounding box center [24, 121] width 22 height 27
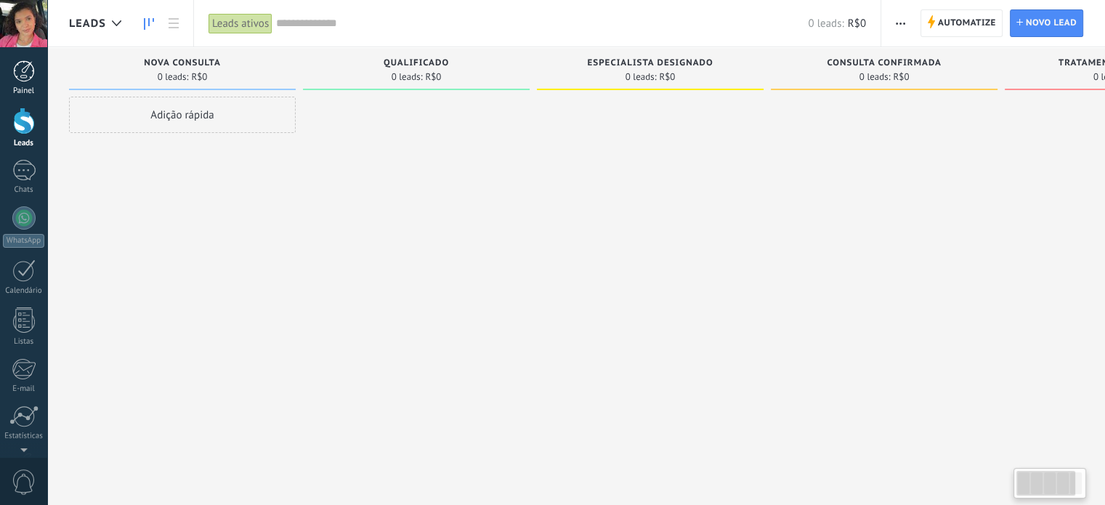
click at [28, 75] on div at bounding box center [24, 71] width 22 height 22
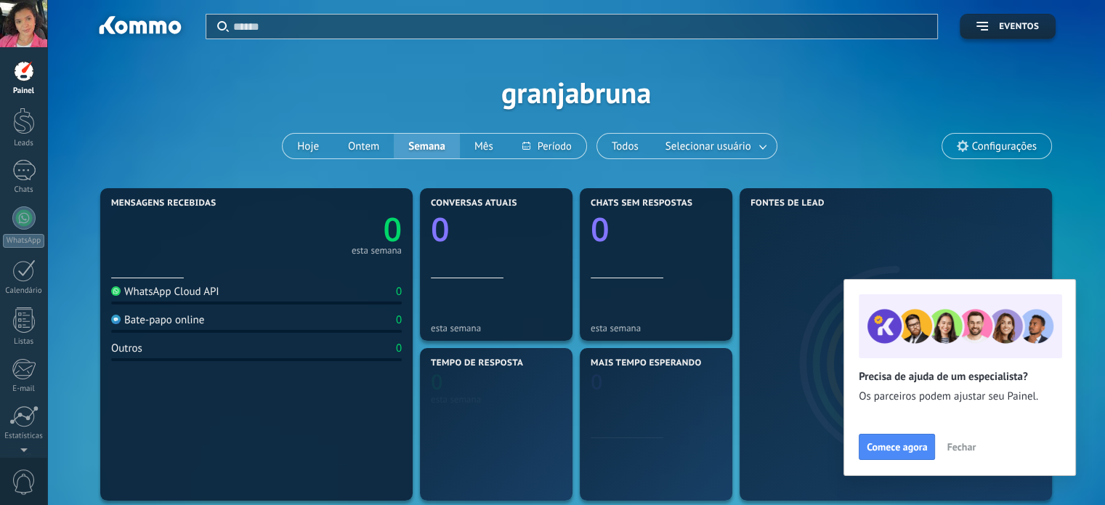
click at [27, 30] on div at bounding box center [23, 23] width 47 height 47
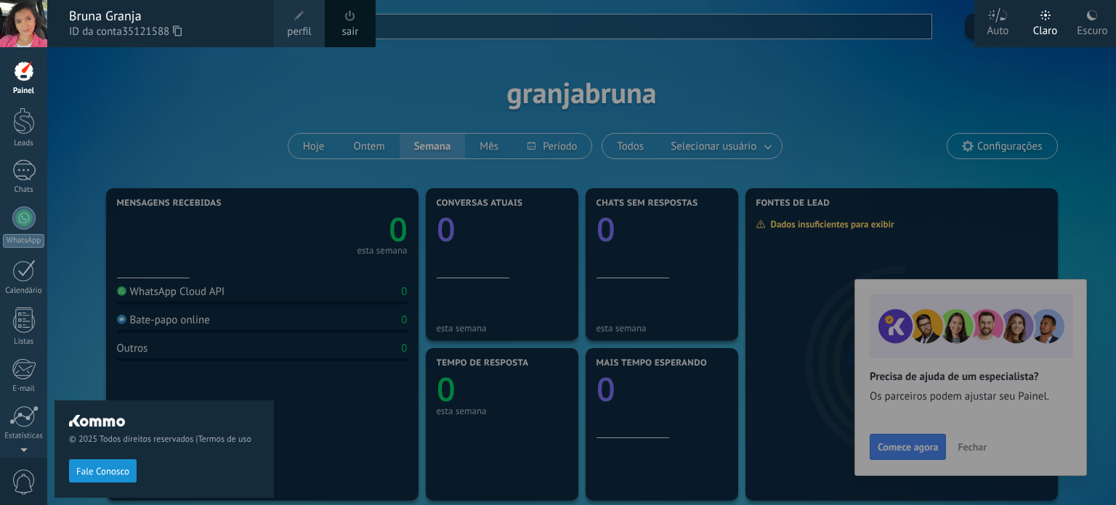
click at [489, 105] on div at bounding box center [605, 252] width 1116 height 505
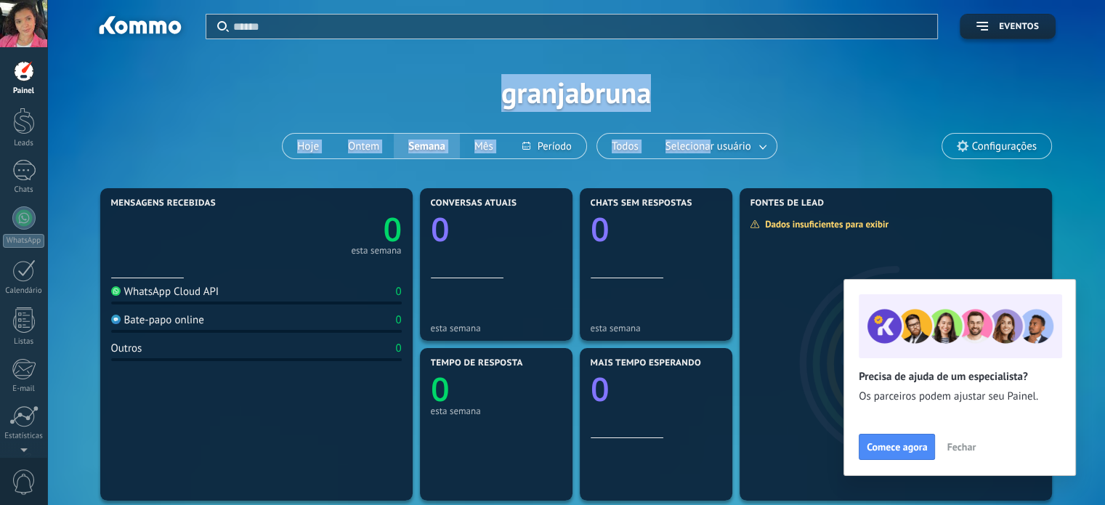
drag, startPoint x: 485, startPoint y: 101, endPoint x: 706, endPoint y: 108, distance: 221.7
click at [706, 108] on div "Aplicar Eventos granjabruna Hoje Ontem Semana Mês Todos Selecionar usuário Conf…" at bounding box center [576, 92] width 1014 height 185
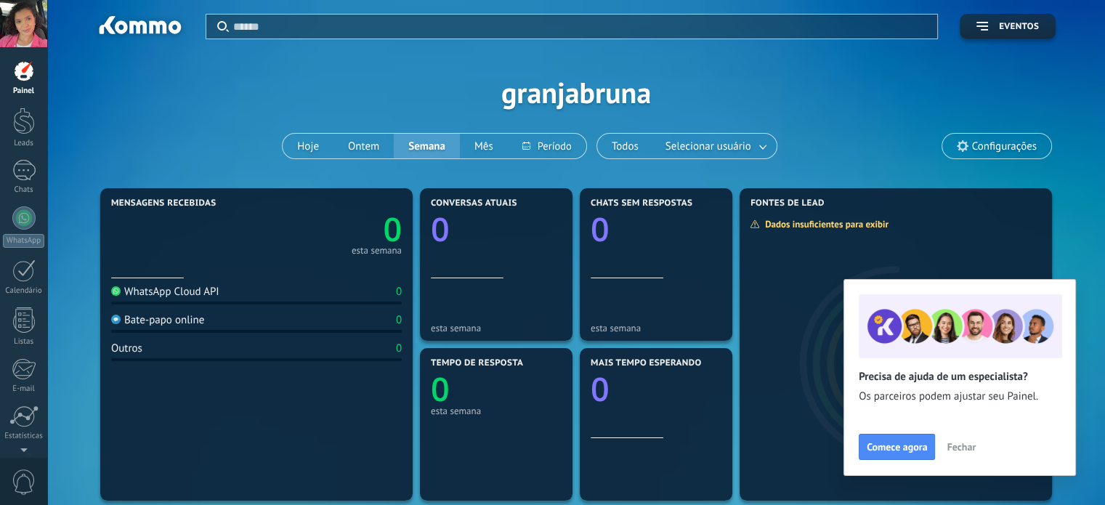
click at [27, 17] on div at bounding box center [23, 23] width 47 height 47
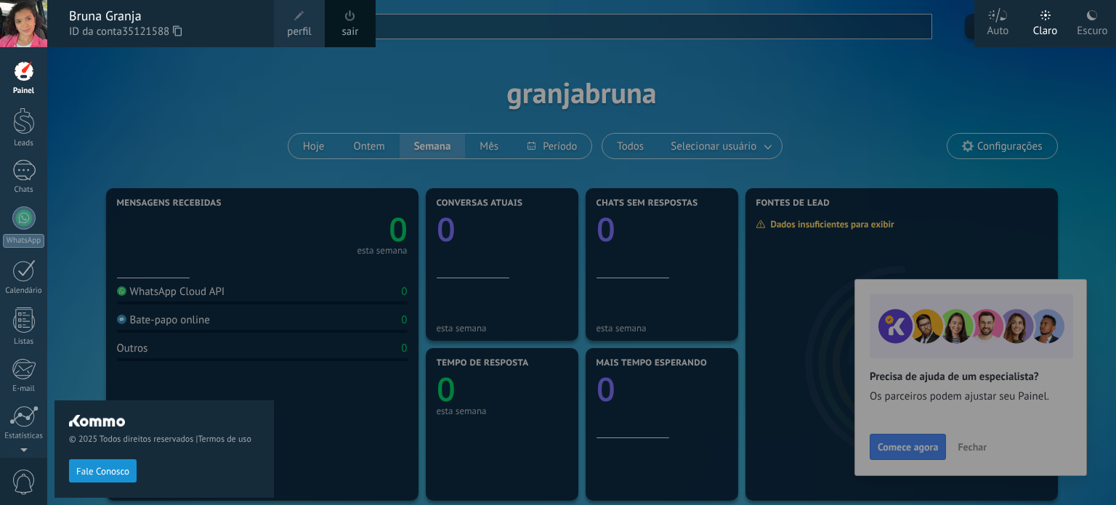
click at [340, 25] on div "sair" at bounding box center [350, 23] width 51 height 47
